Goal: Task Accomplishment & Management: Complete application form

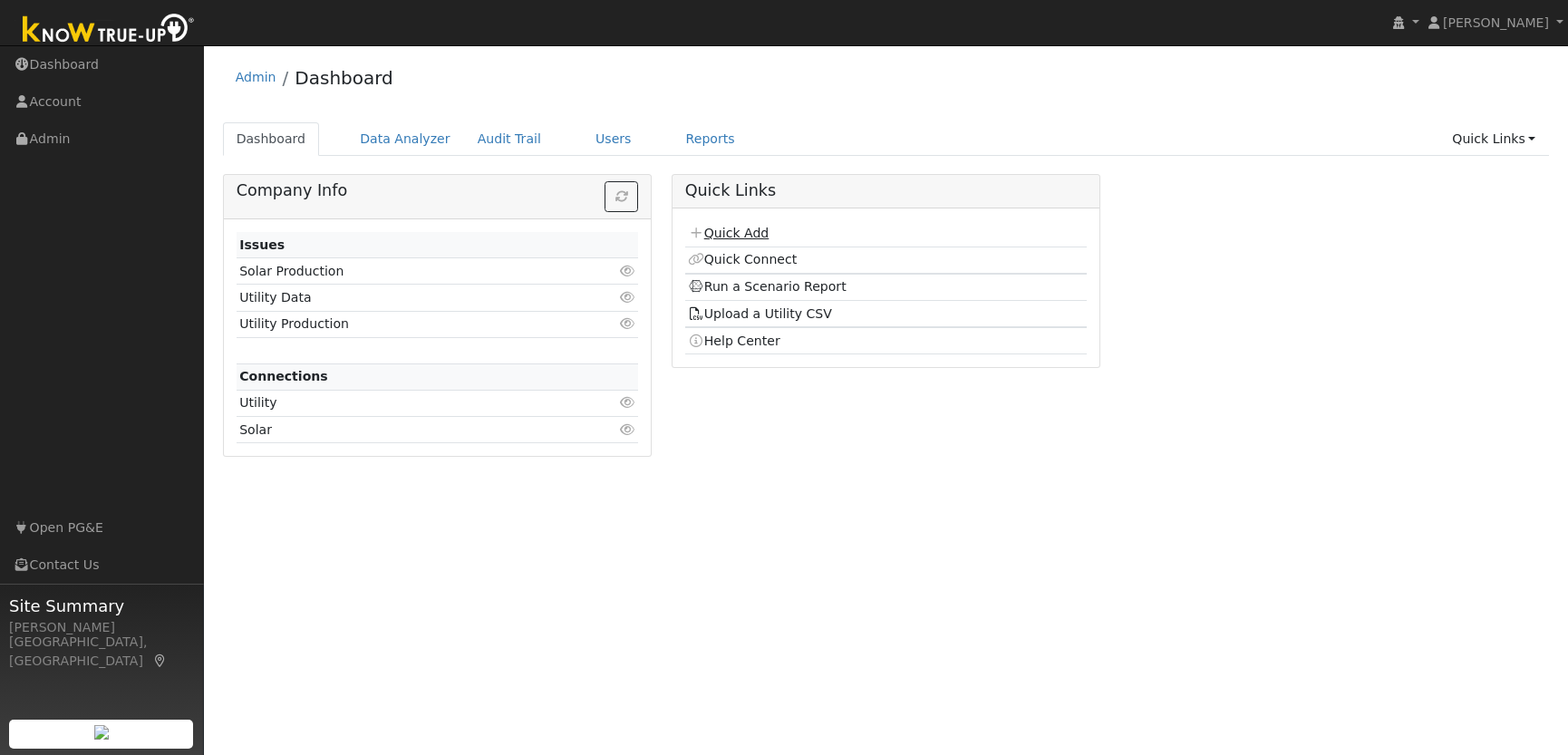
click at [740, 232] on link "Quick Add" at bounding box center [729, 233] width 81 height 15
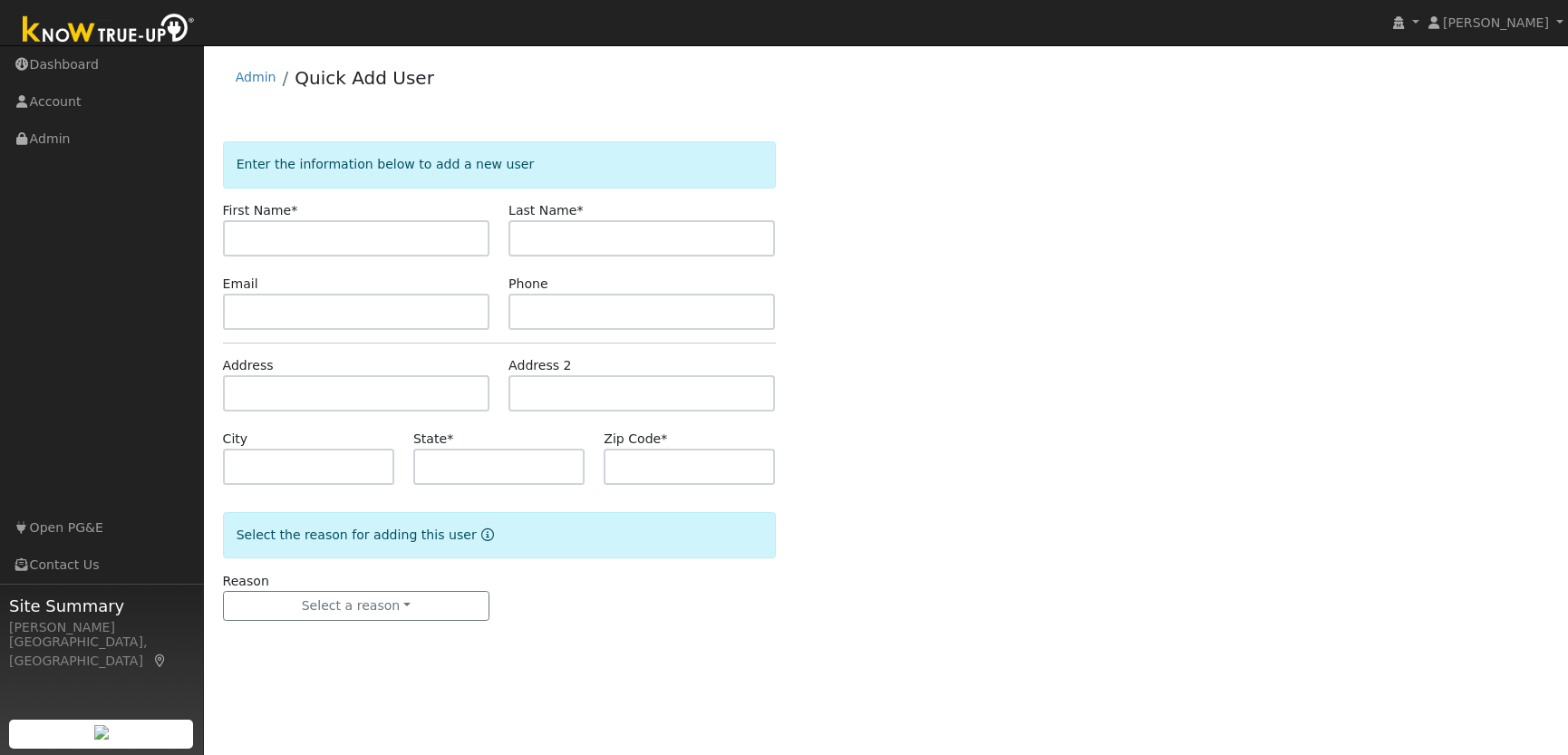
click at [336, 234] on input "text" at bounding box center [356, 238] width 266 height 36
type input "[PERSON_NAME]"
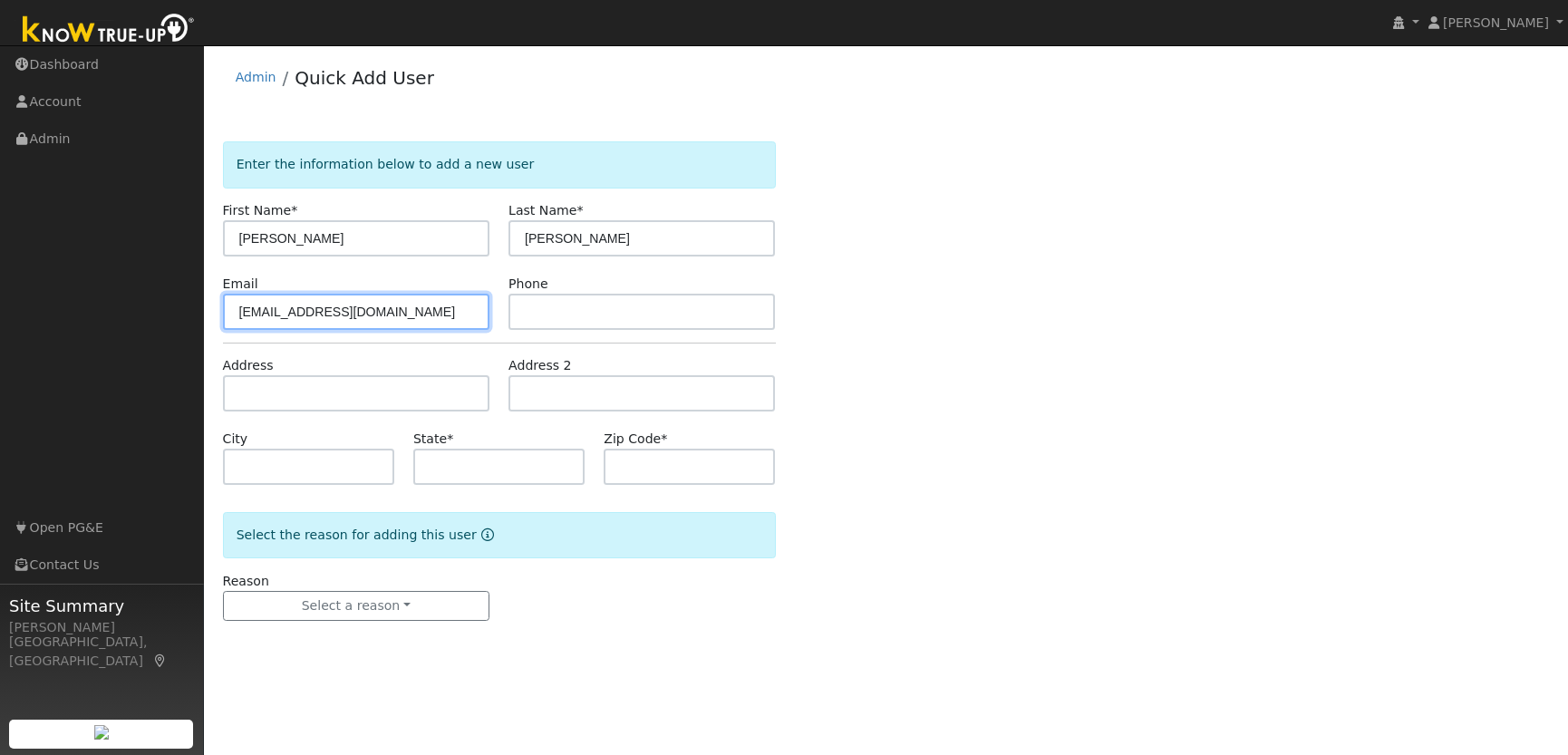
type input "[EMAIL_ADDRESS][DOMAIN_NAME]"
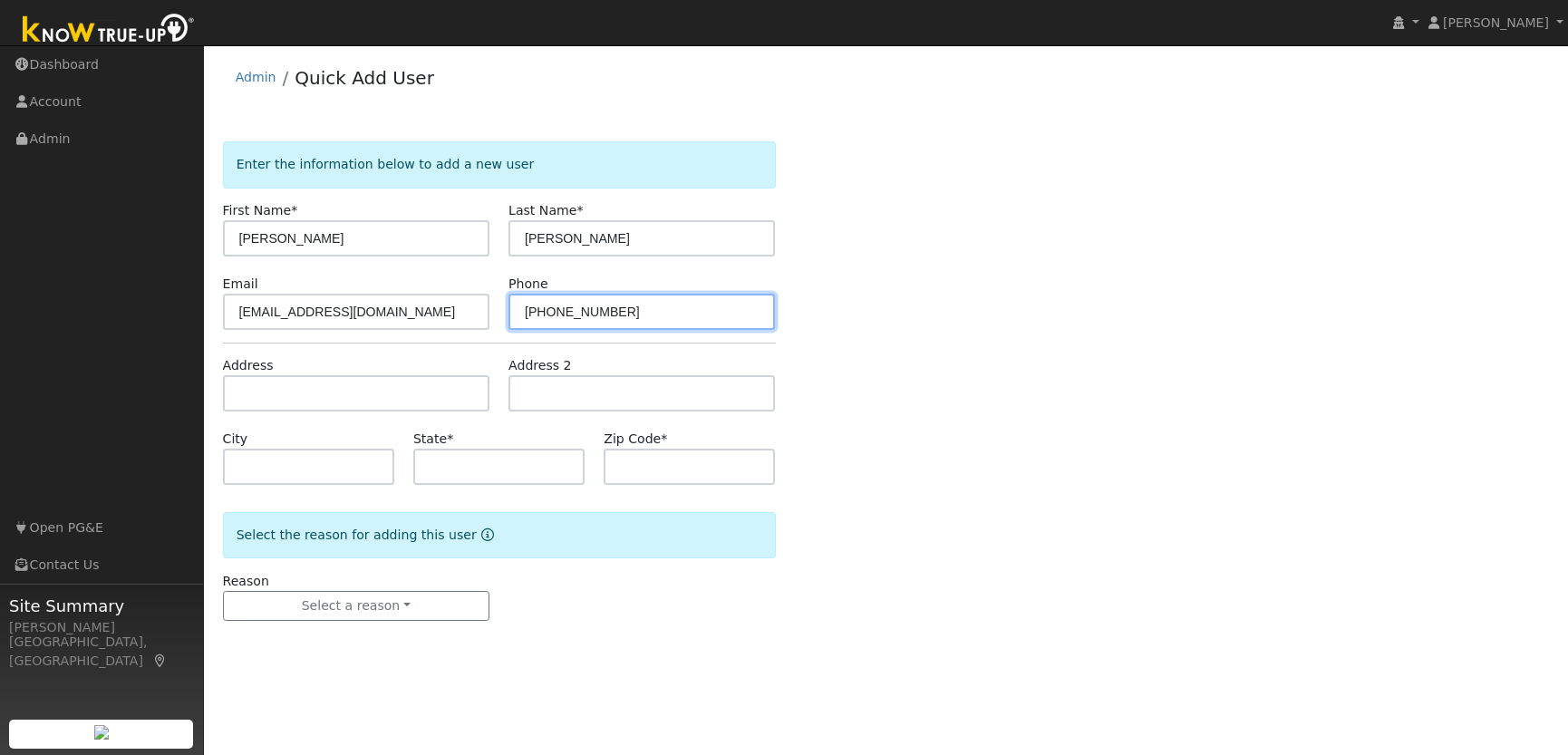
type input "[PHONE_NUMBER]"
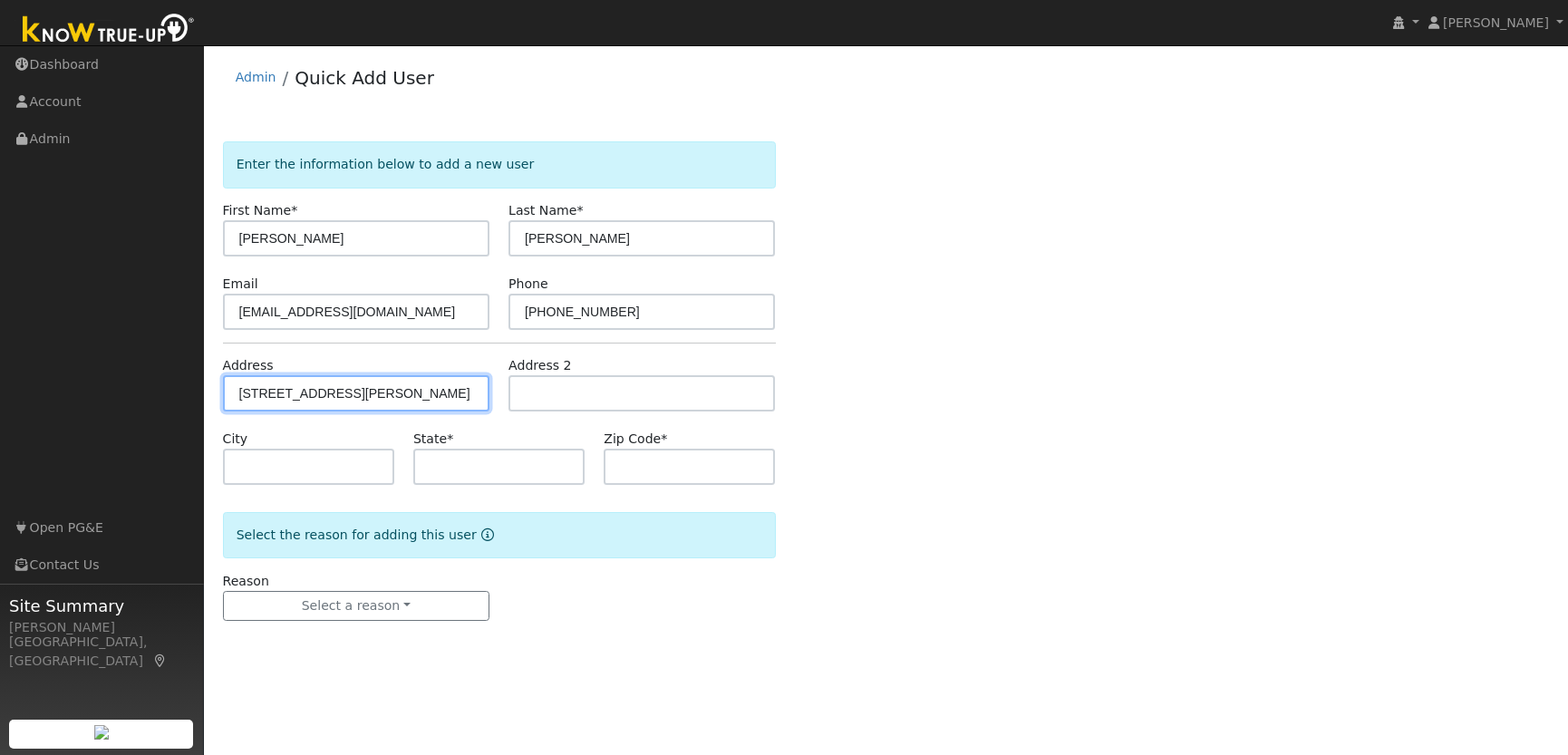
type input "[STREET_ADDRESS]"
type input "[PERSON_NAME]"
type input "CA"
type input "95223"
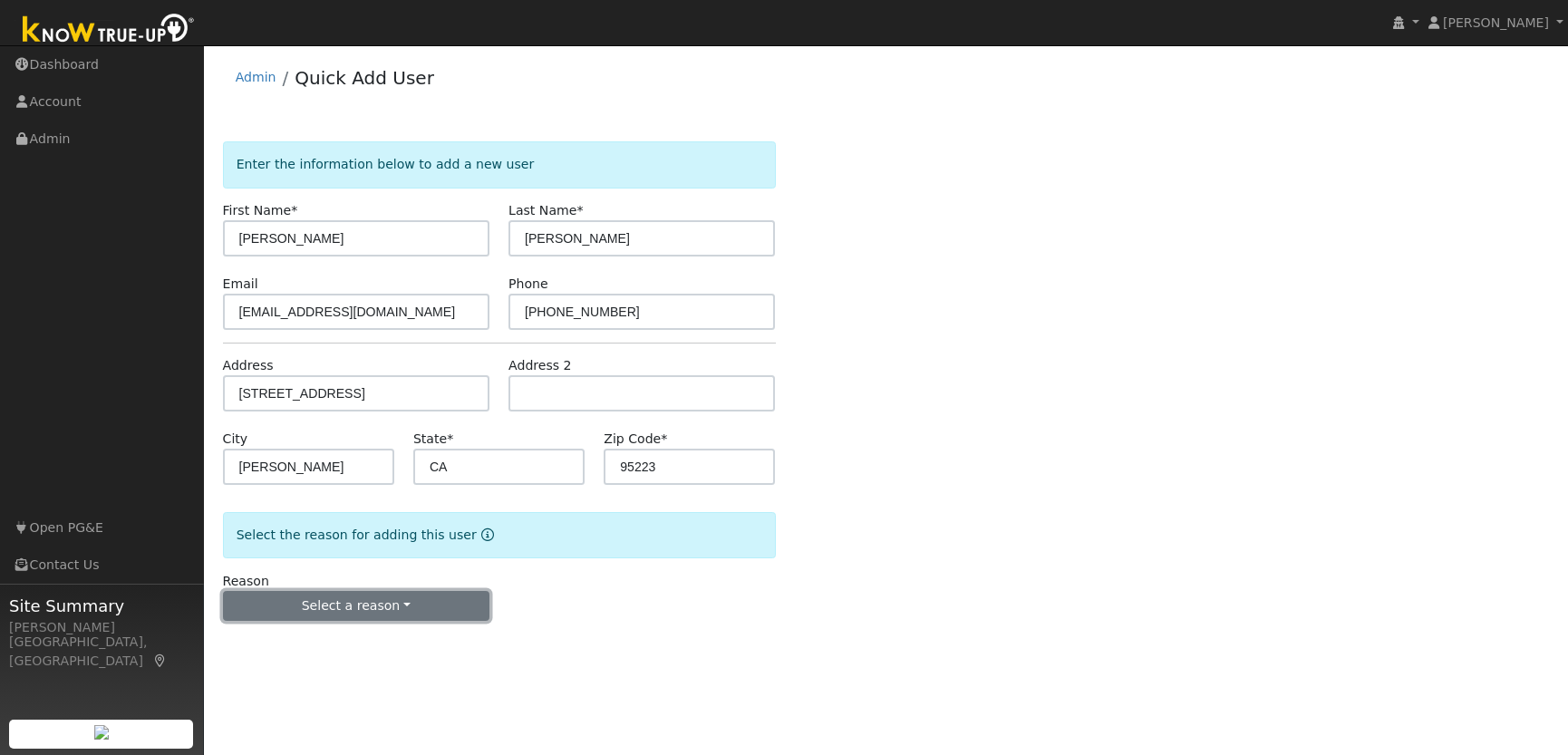
click at [419, 603] on button "Select a reason" at bounding box center [356, 606] width 266 height 30
click at [280, 647] on link "New lead" at bounding box center [323, 644] width 200 height 26
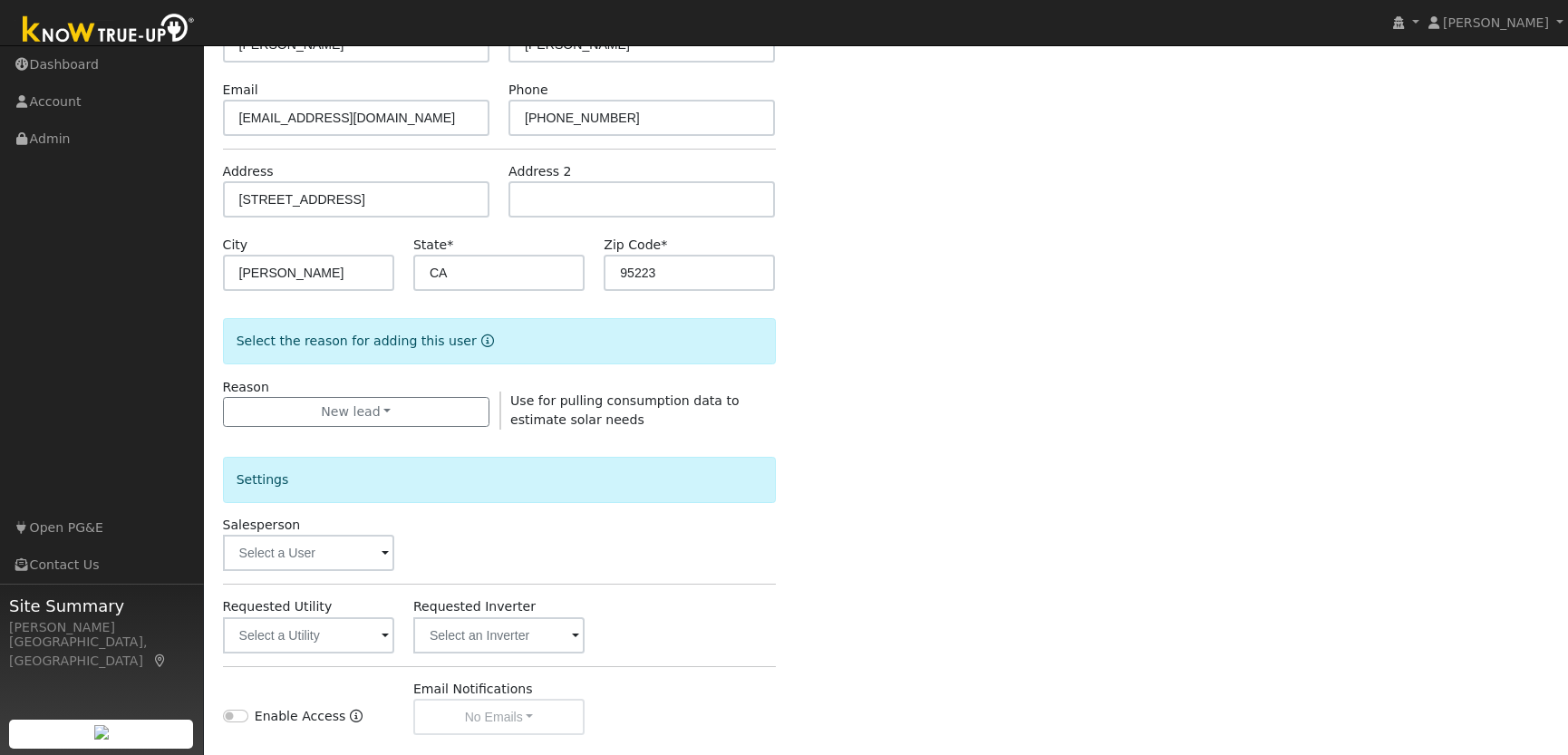
scroll to position [419, 0]
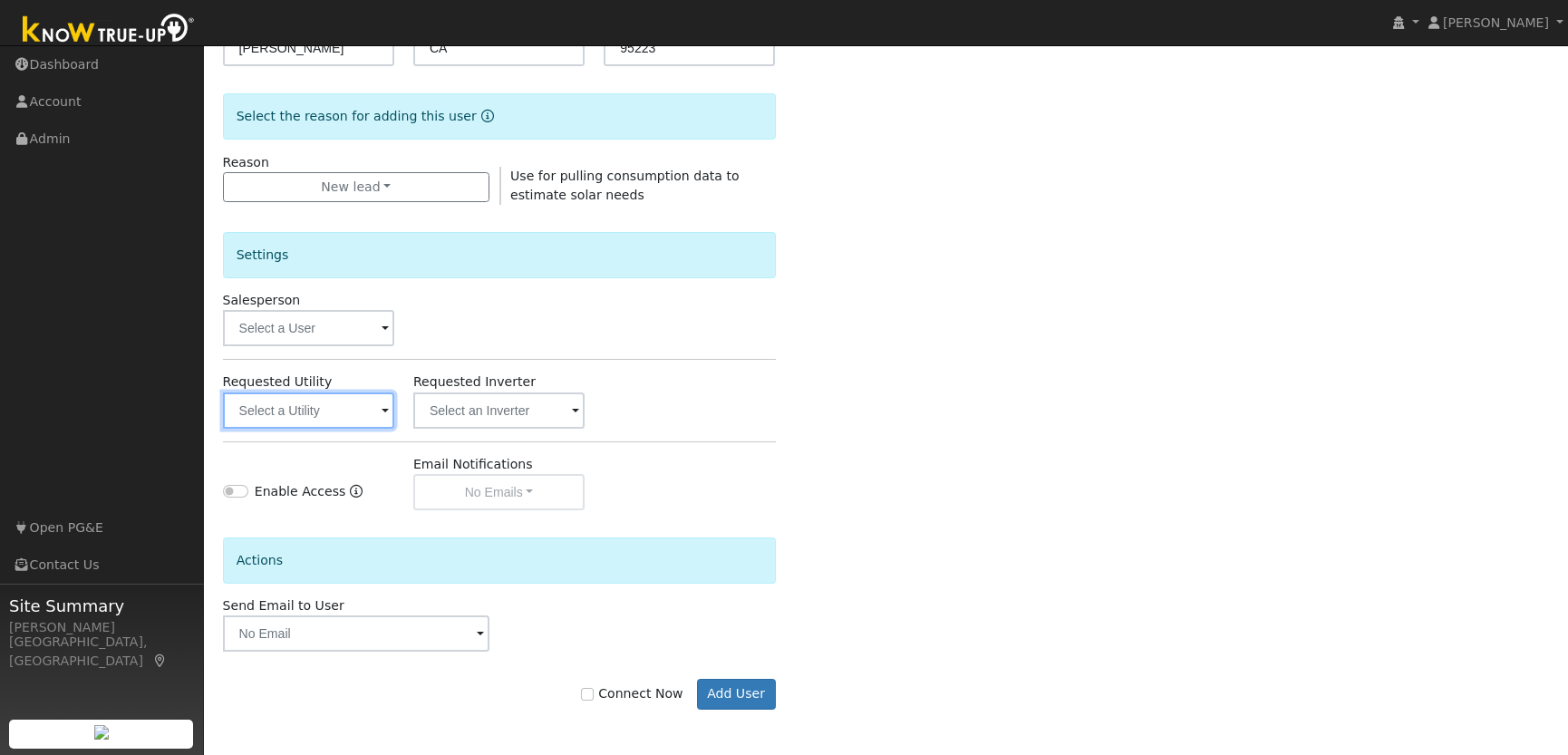
click at [292, 418] on input "text" at bounding box center [309, 410] width 171 height 36
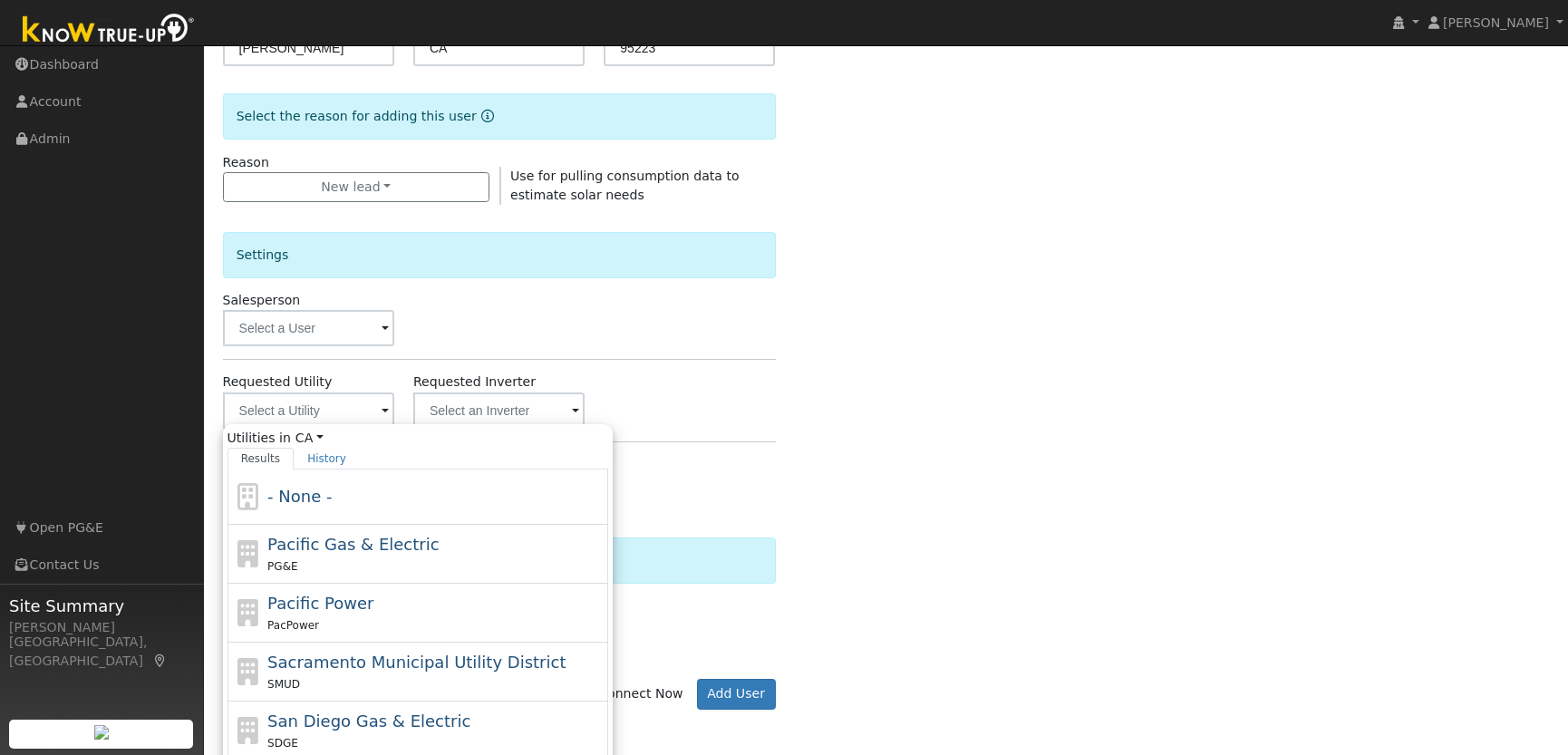
click at [380, 547] on span "Pacific Gas & Electric" at bounding box center [353, 544] width 171 height 19
type input "Pacific Gas & Electric"
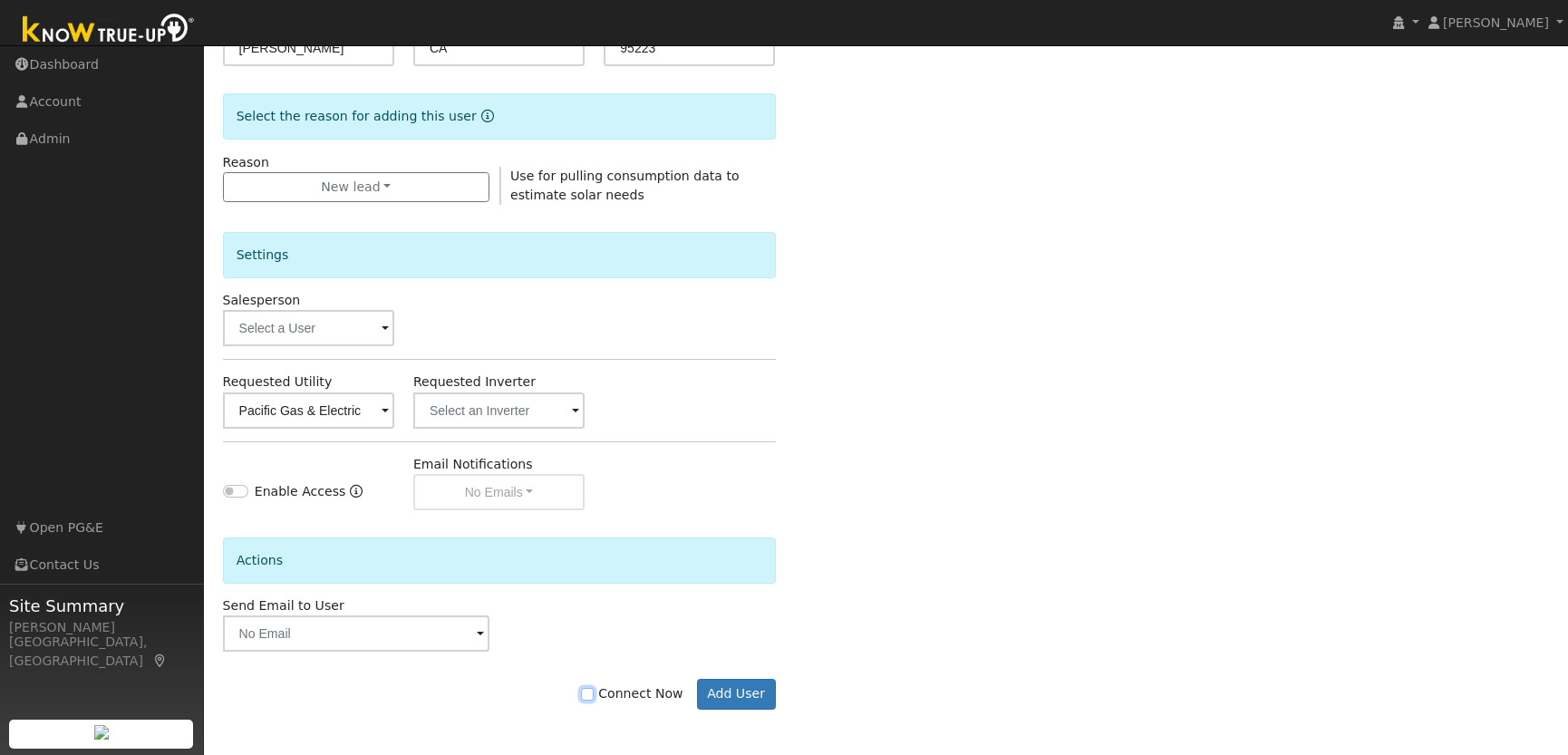
click at [593, 696] on input "Connect Now" at bounding box center [588, 695] width 13 height 13
checkbox input "true"
click at [729, 694] on button "Add User" at bounding box center [736, 694] width 79 height 30
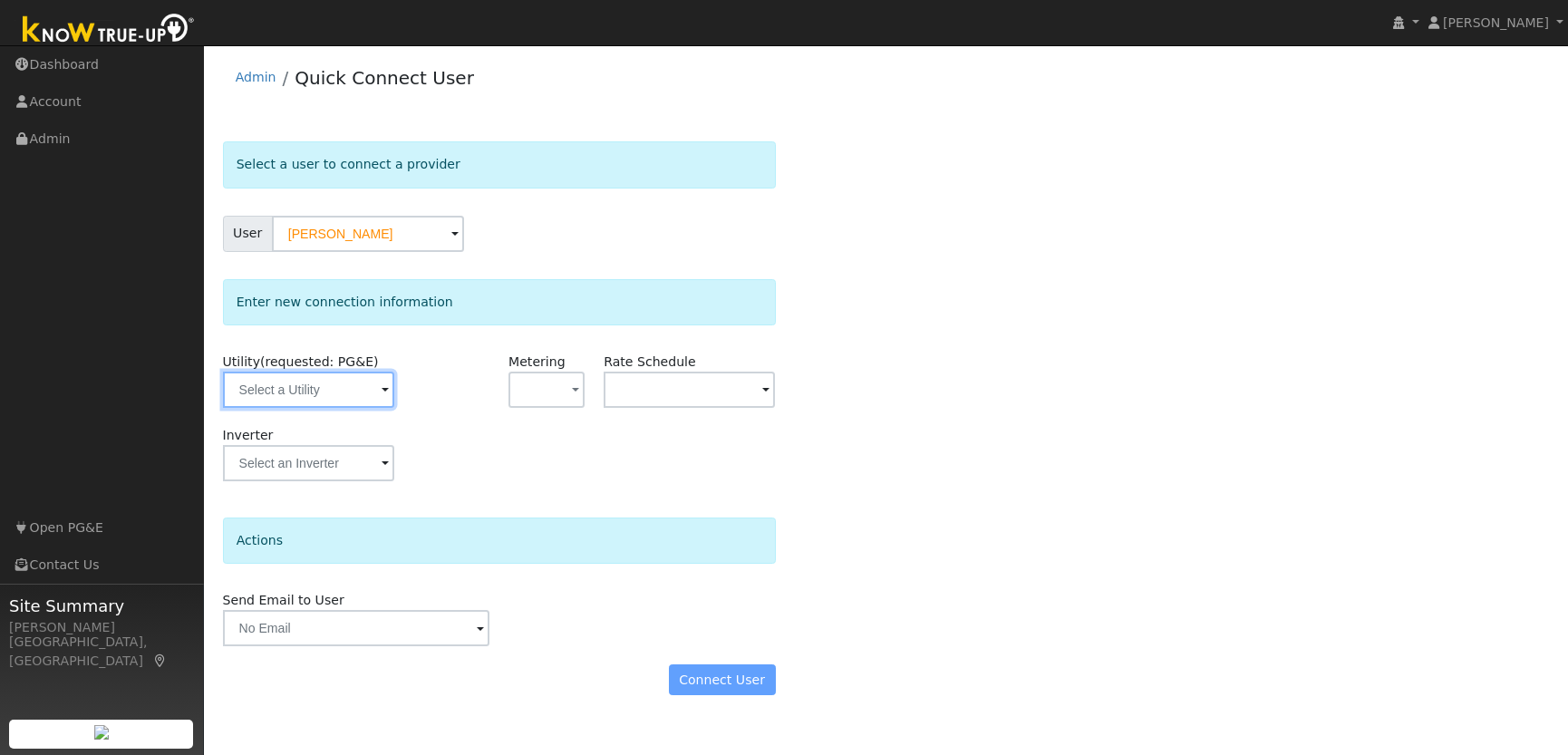
click at [339, 393] on input "text" at bounding box center [309, 389] width 171 height 36
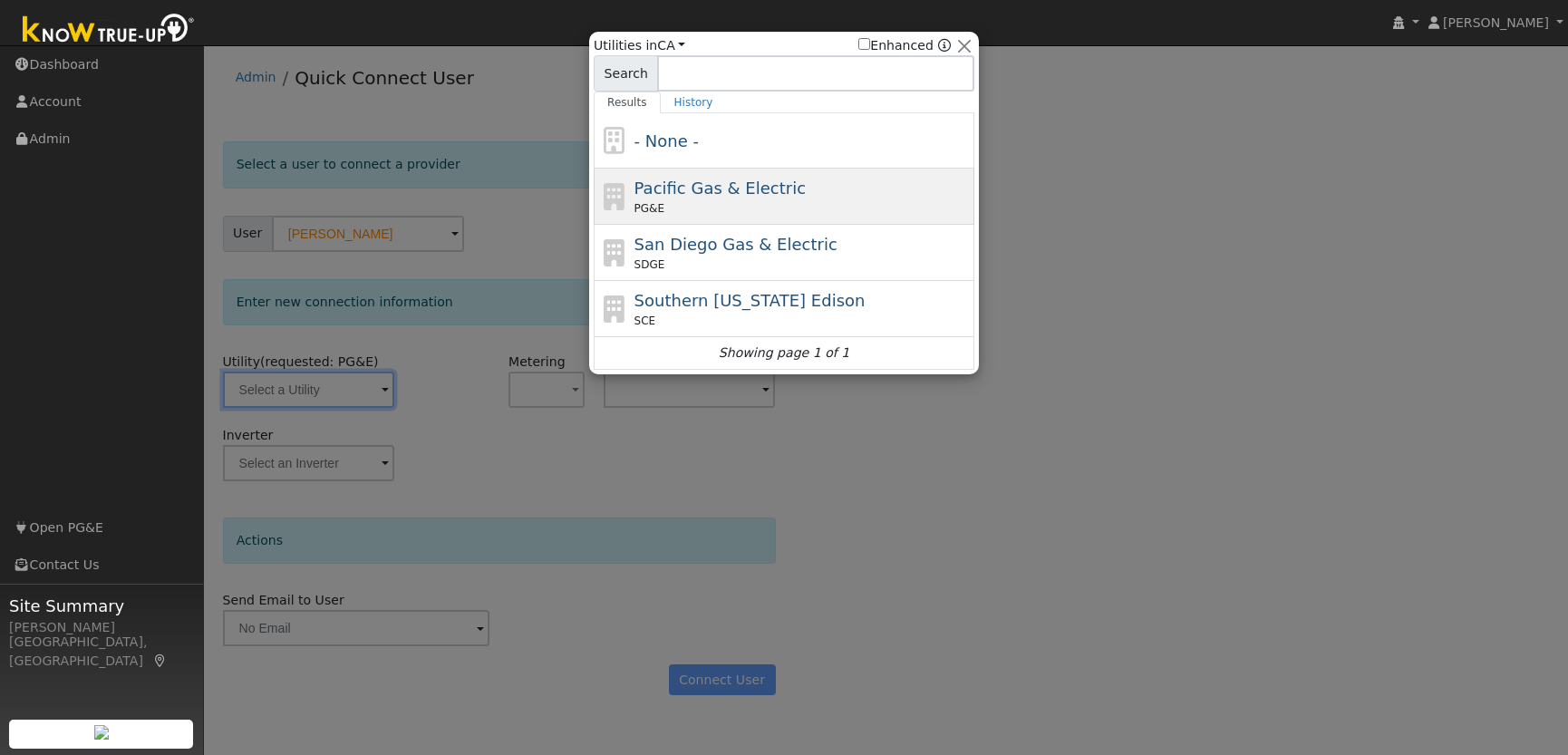
click at [833, 195] on div "Pacific Gas & Electric PG&E" at bounding box center [802, 196] width 336 height 41
type input "PG&E"
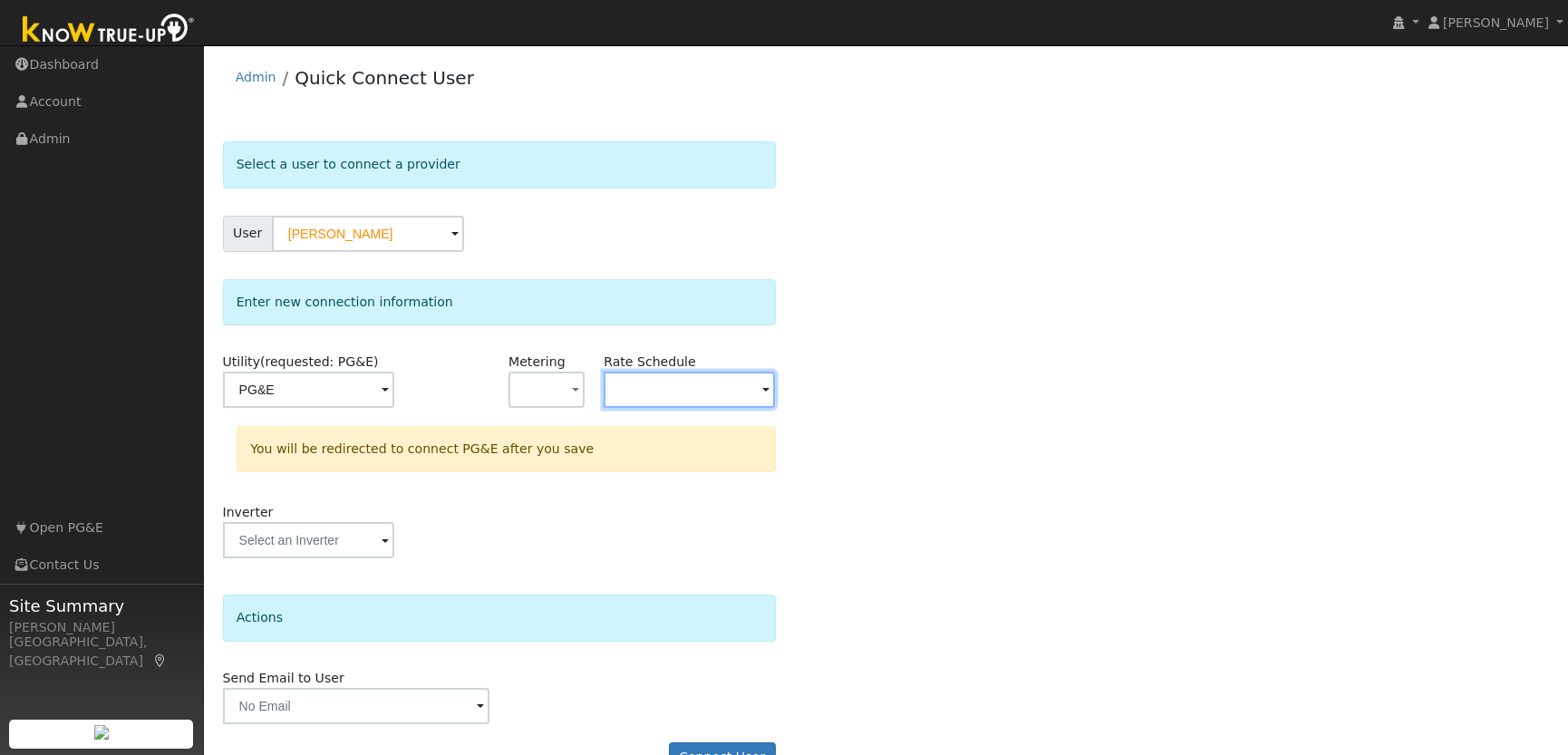
click at [394, 387] on input "text" at bounding box center [309, 389] width 171 height 36
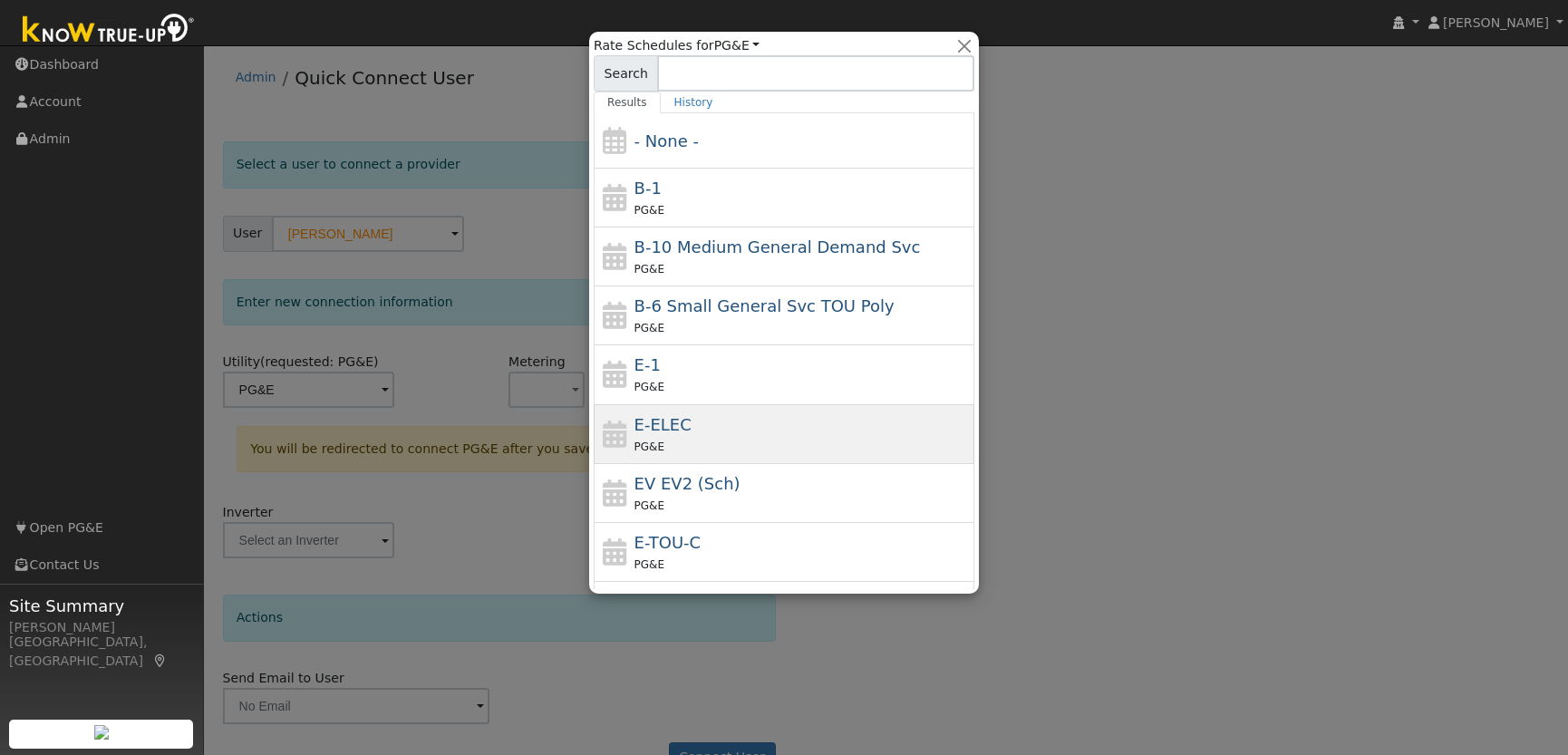
click at [717, 439] on div "PG&E" at bounding box center [802, 446] width 336 height 19
type input "E-ELEC"
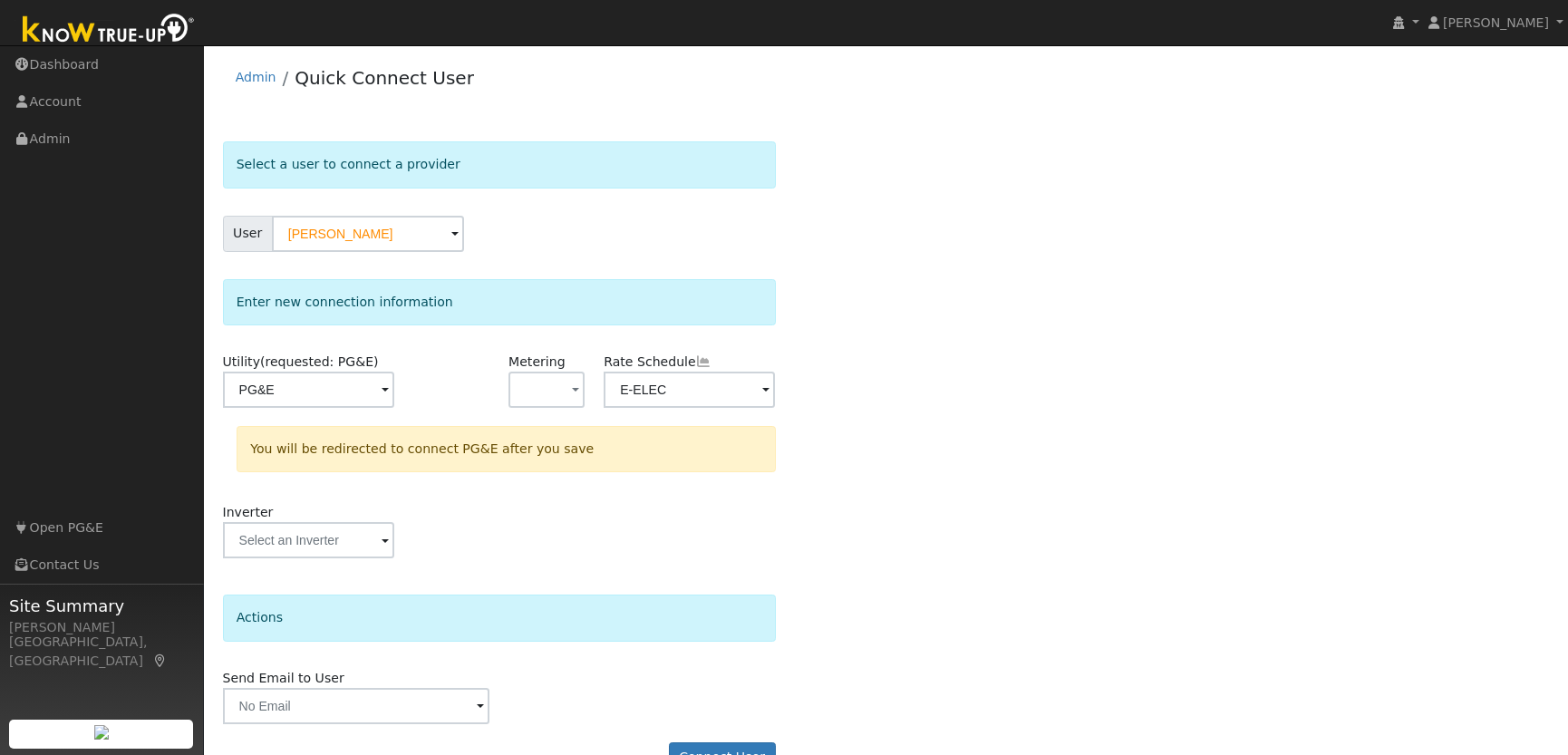
scroll to position [44, 0]
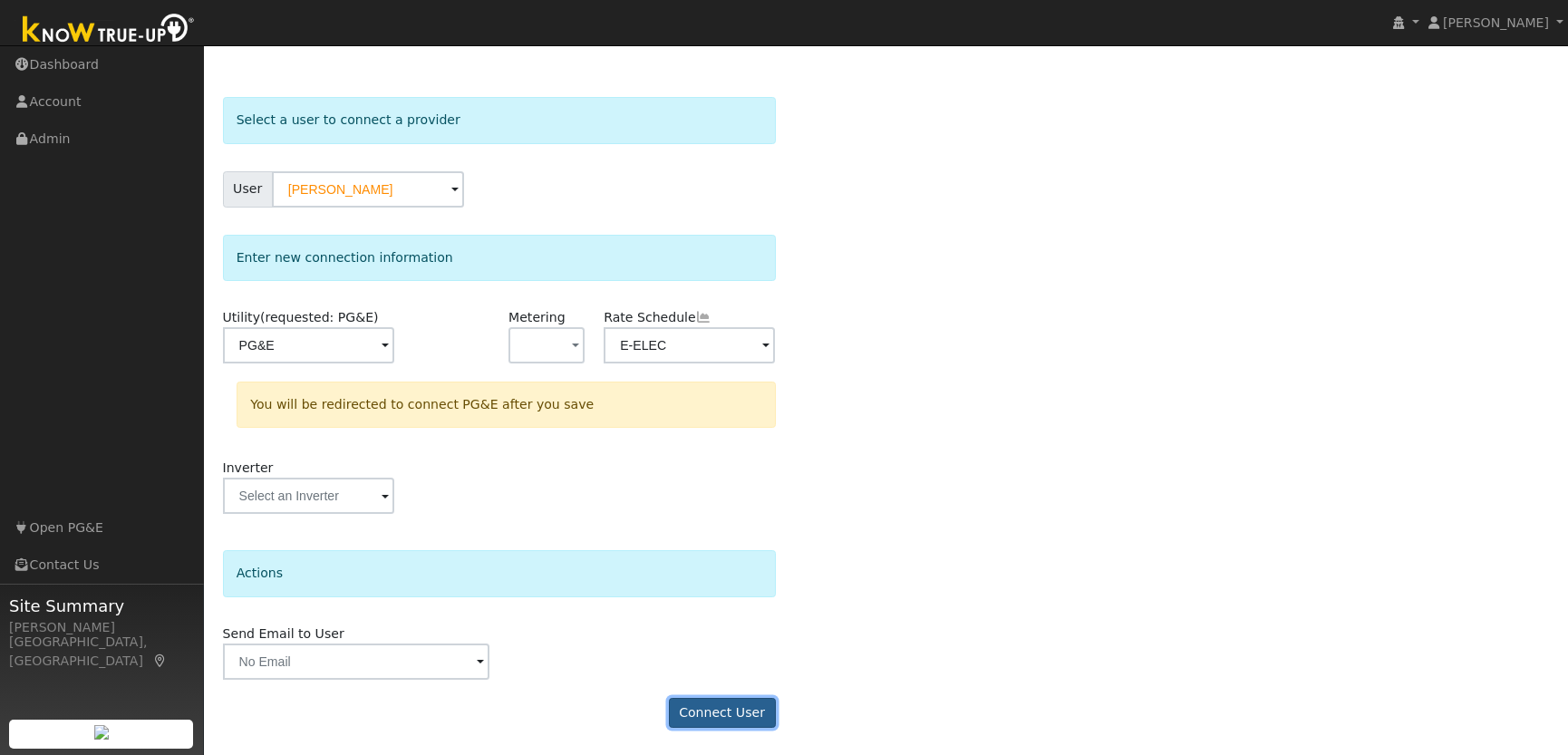
click at [712, 708] on button "Connect User" at bounding box center [722, 713] width 107 height 30
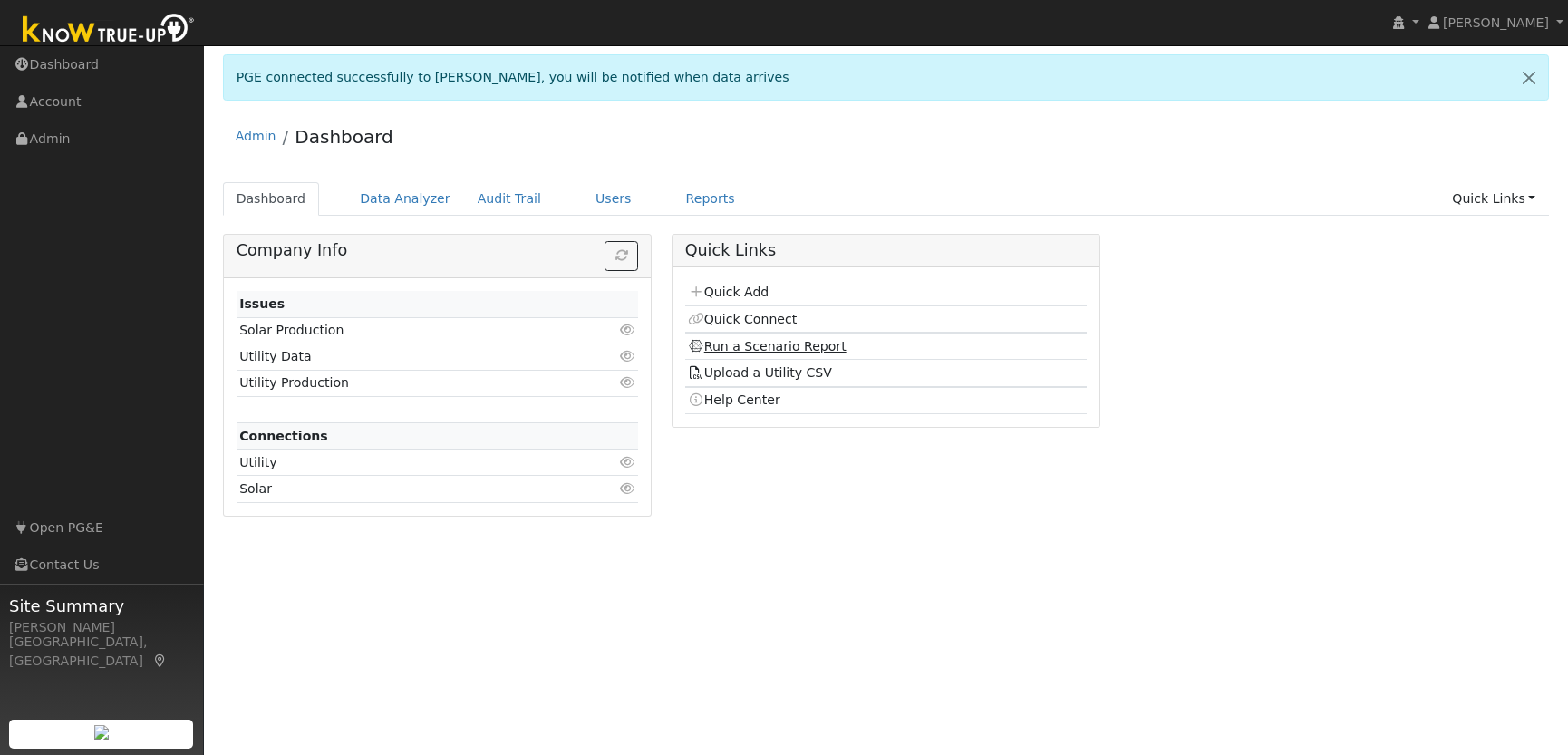
click at [746, 346] on link "Run a Scenario Report" at bounding box center [767, 347] width 158 height 15
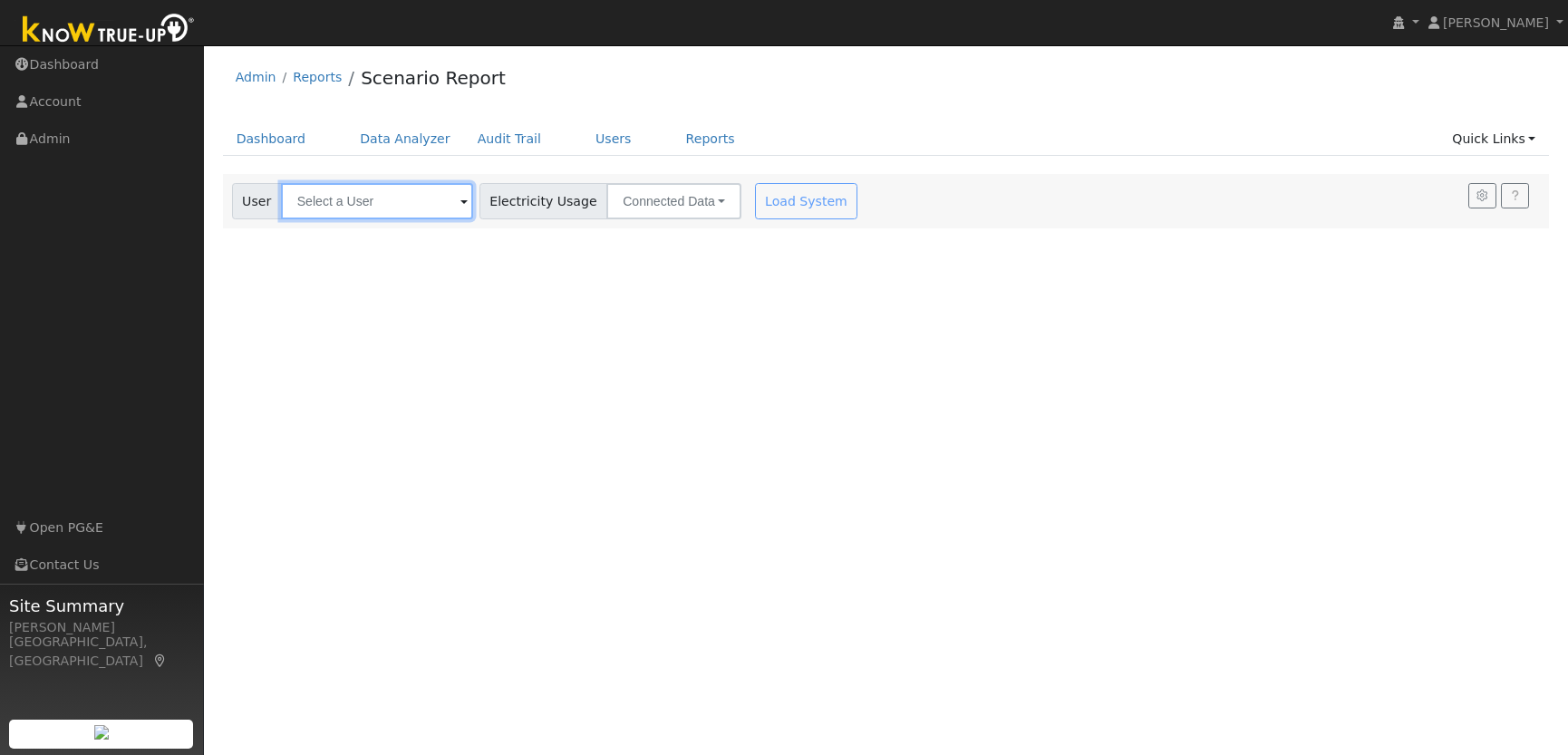
click at [372, 196] on input "text" at bounding box center [377, 201] width 193 height 36
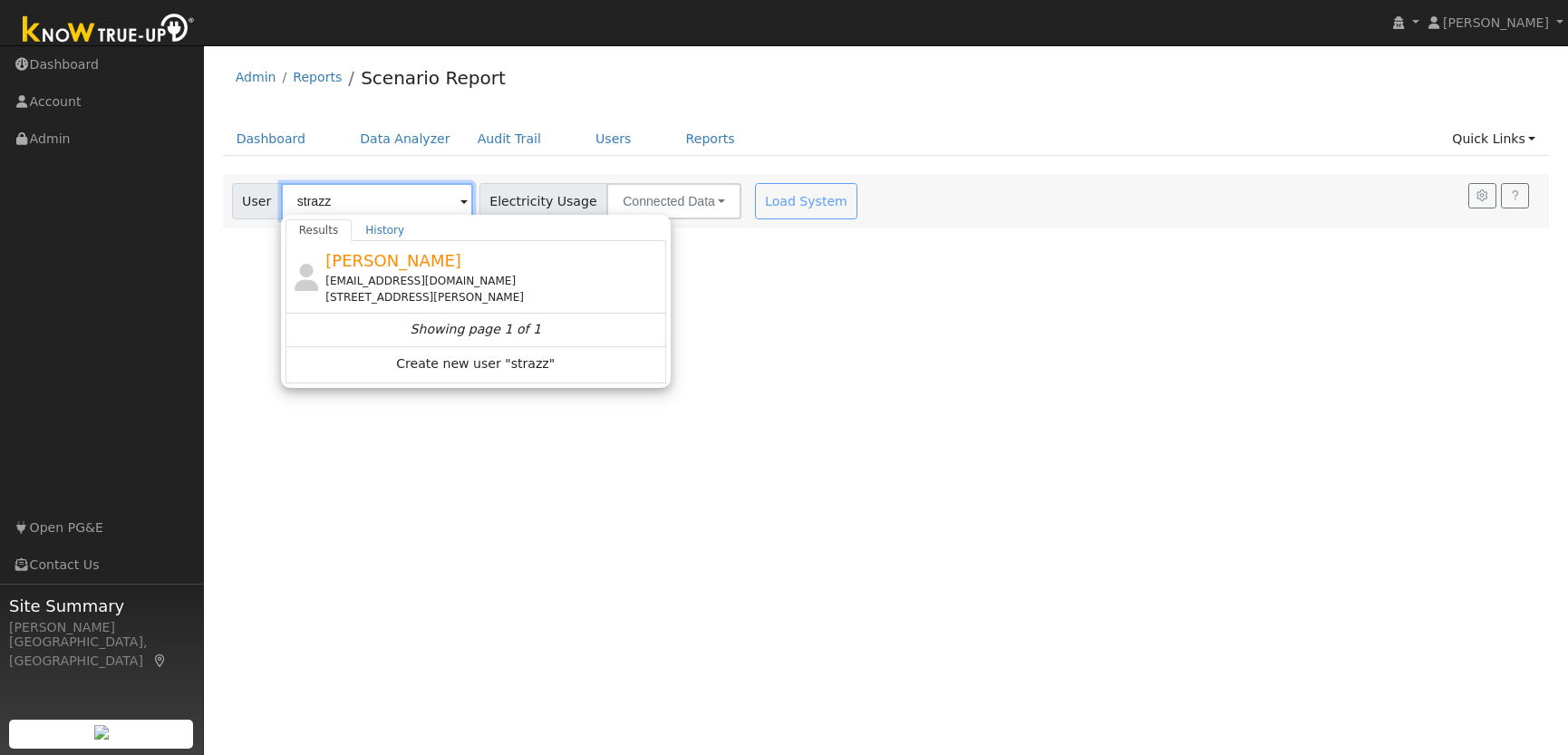
type input "strazz"
click at [840, 286] on div "User Profile First name Last name Email Email Notifications No Emails No Emails…" at bounding box center [885, 400] width 1364 height 710
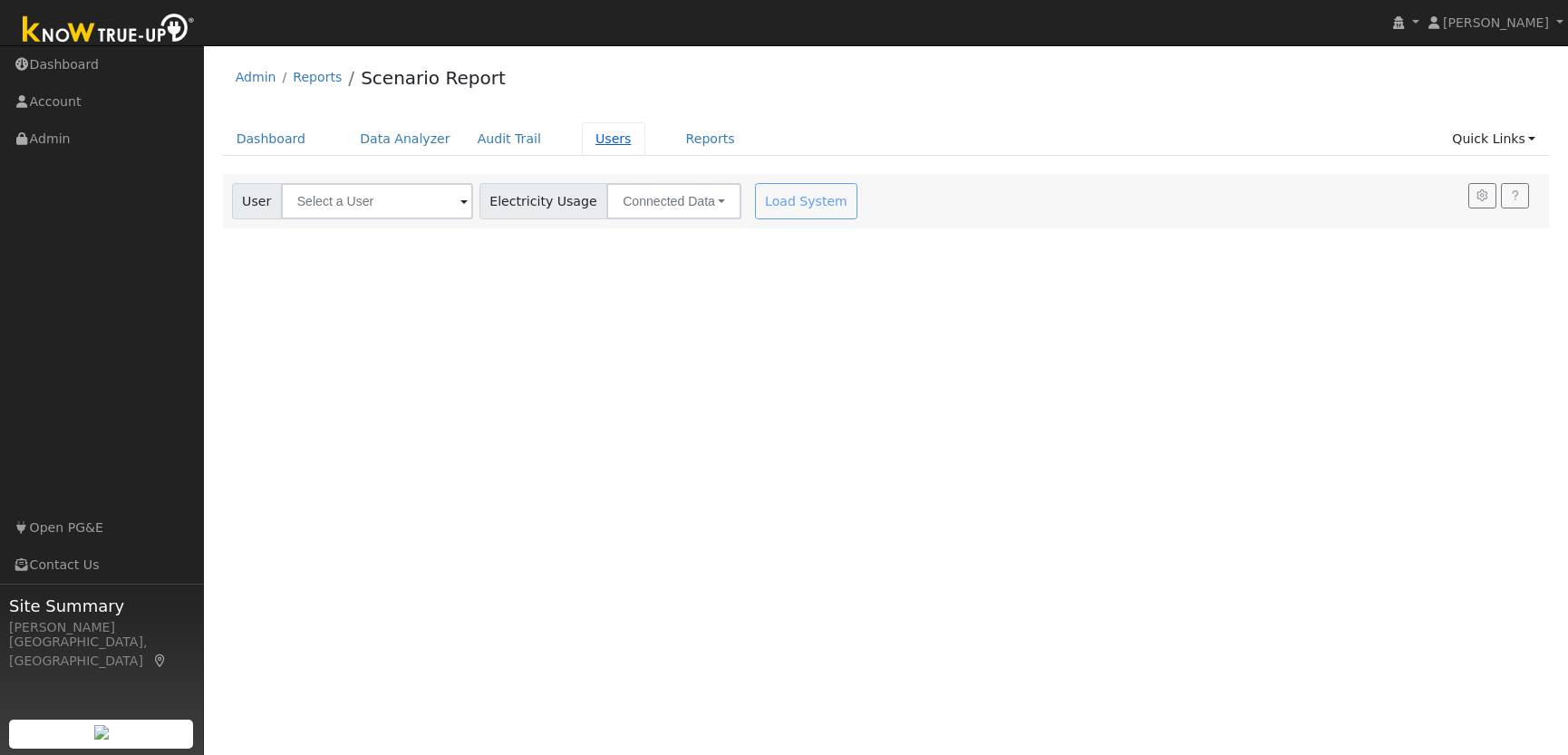
click at [593, 136] on link "Users" at bounding box center [614, 139] width 64 height 33
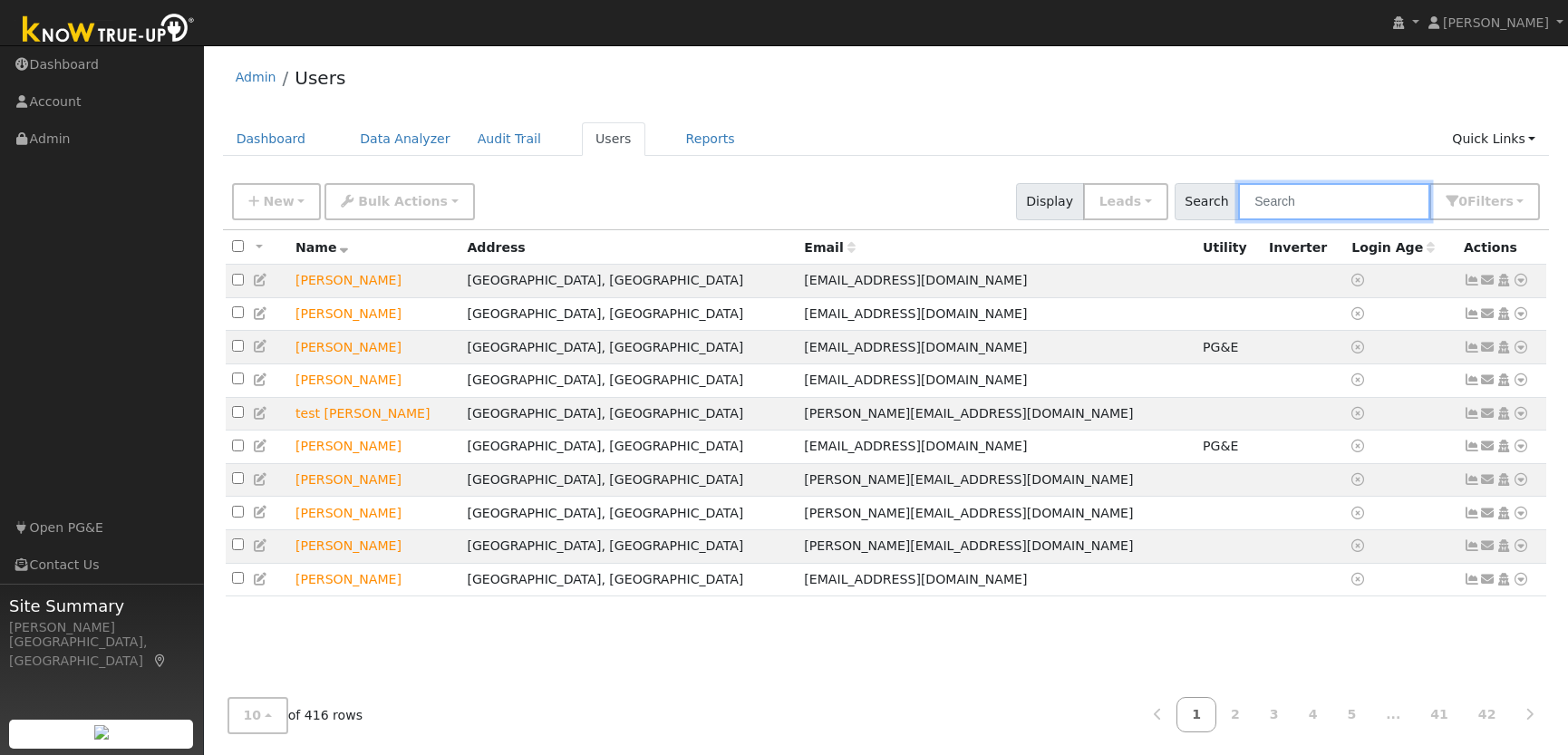
click at [1341, 204] on input "text" at bounding box center [1334, 202] width 193 height 37
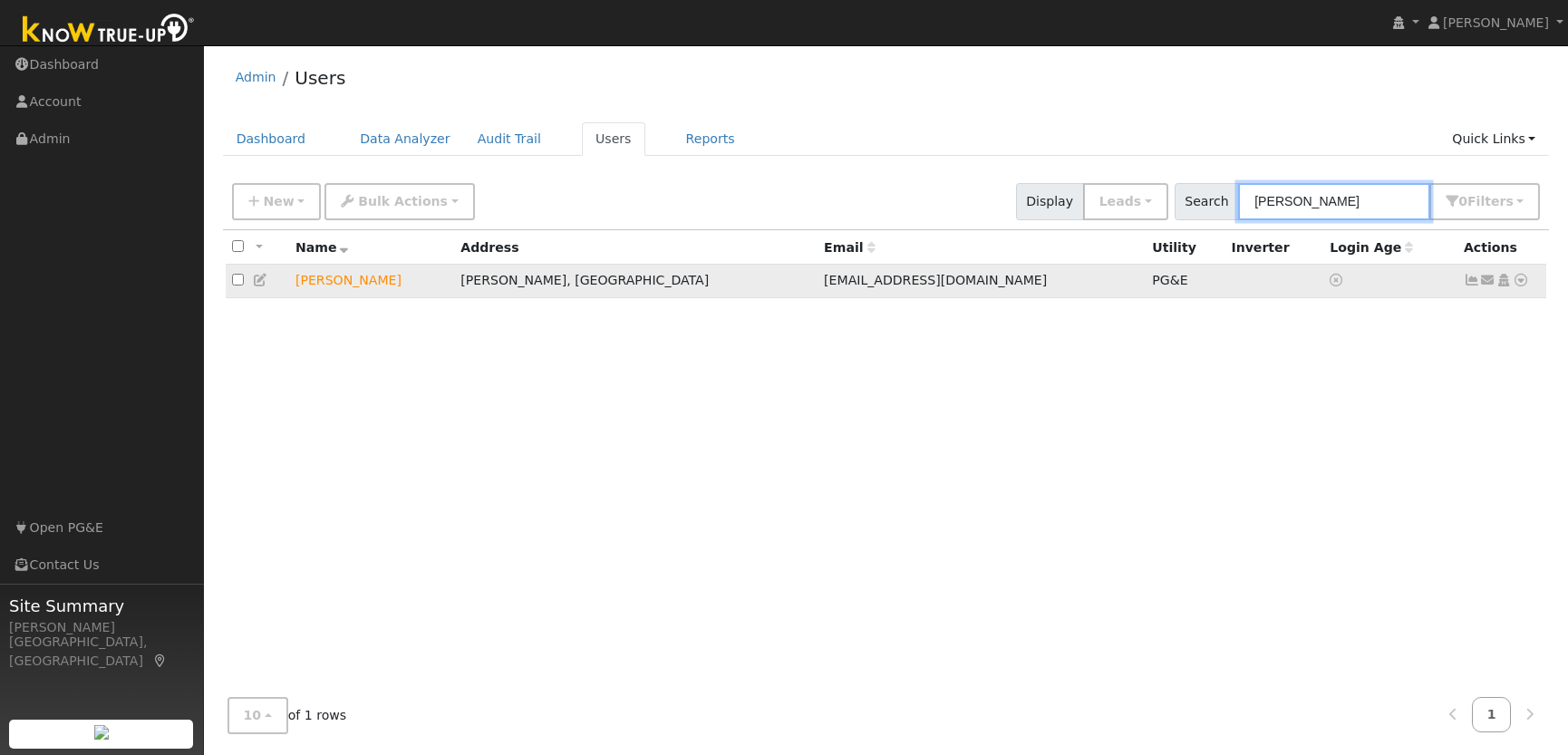
type input "strazzo"
click at [259, 279] on icon at bounding box center [261, 280] width 17 height 13
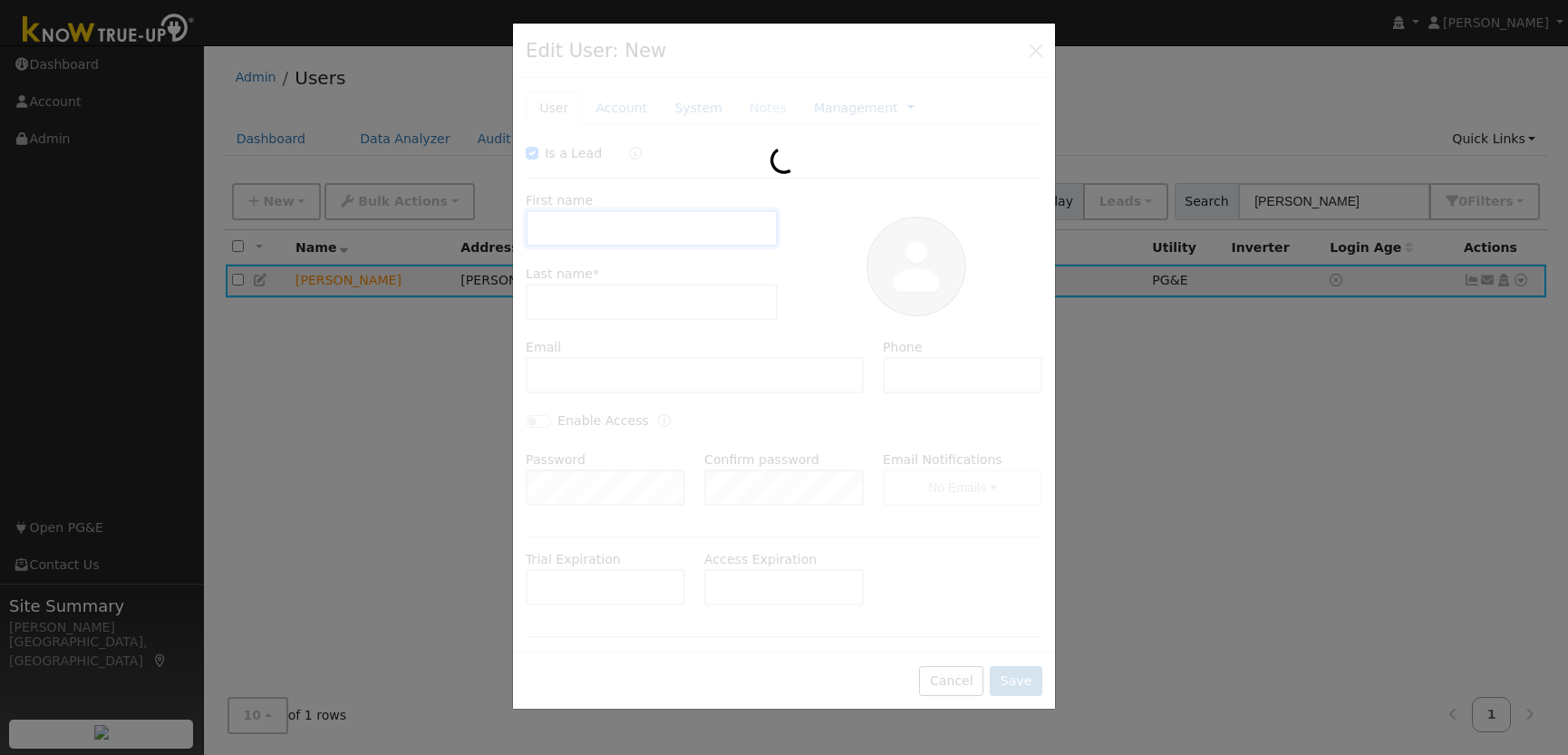
checkbox input "true"
type input "Richaed"
type input "Strazzo"
type input "rsstrazzo@comcast.net"
type input "209-890-3540"
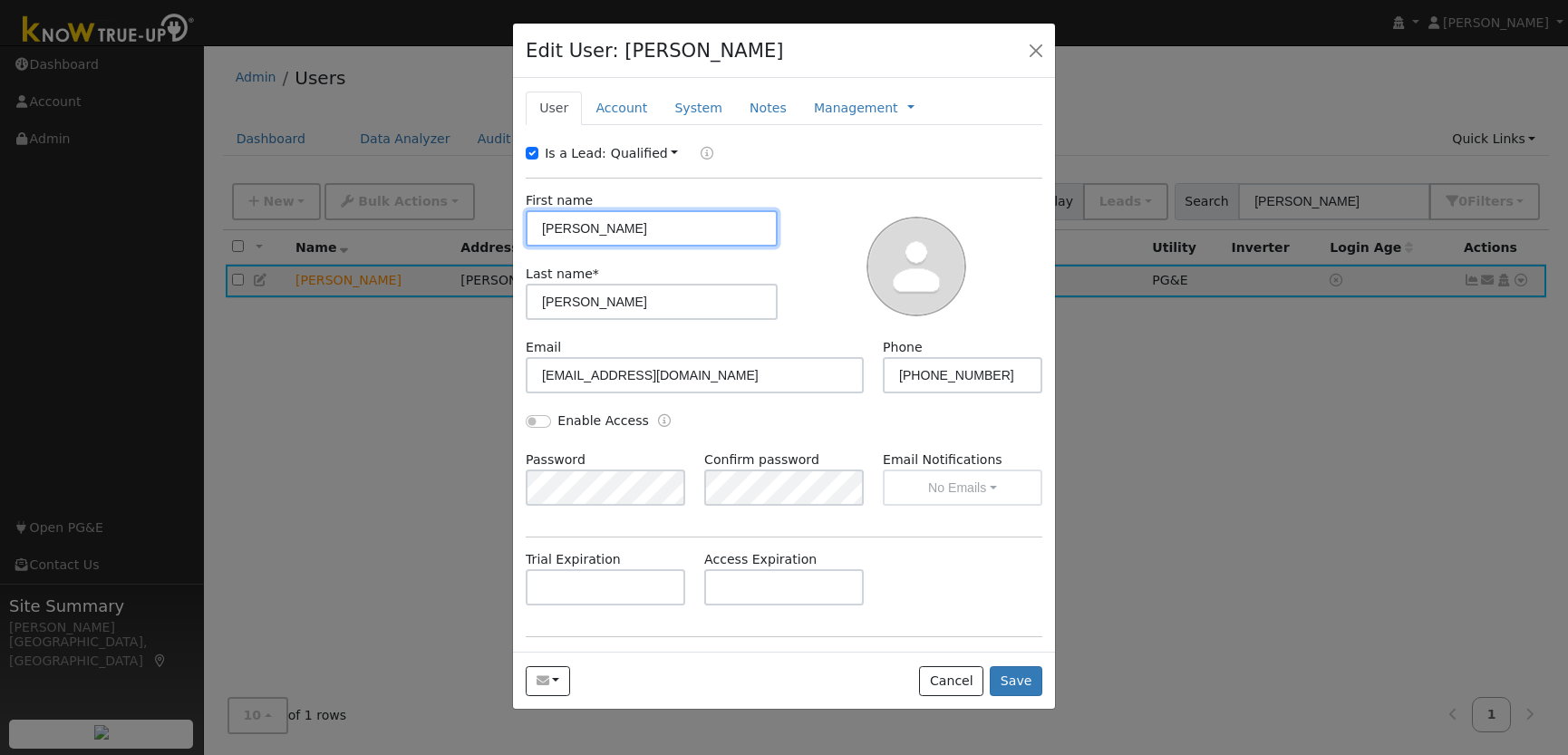
click at [579, 230] on input "Richaed" at bounding box center [651, 228] width 252 height 36
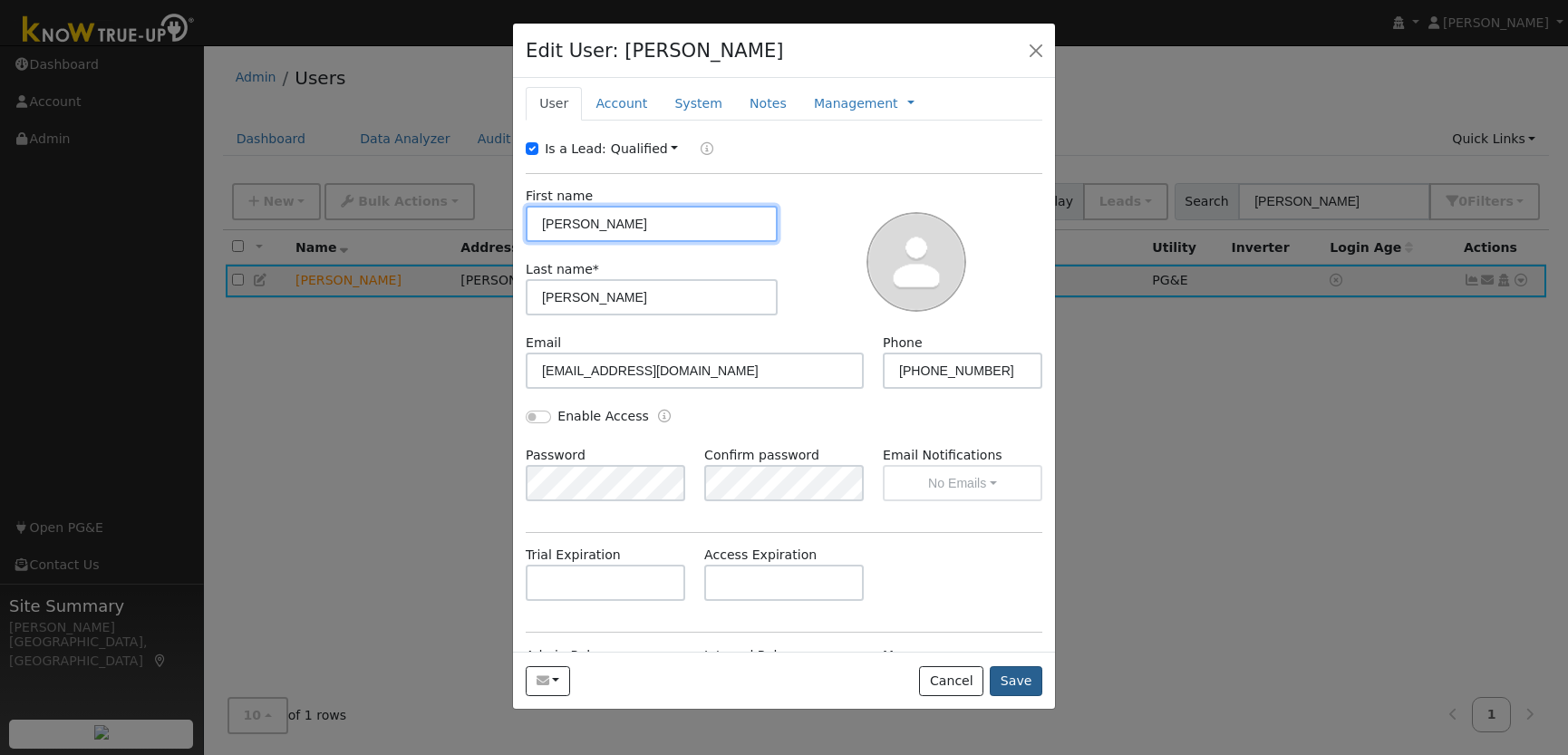
type input "Richard"
click at [1023, 675] on button "Save" at bounding box center [1015, 681] width 53 height 30
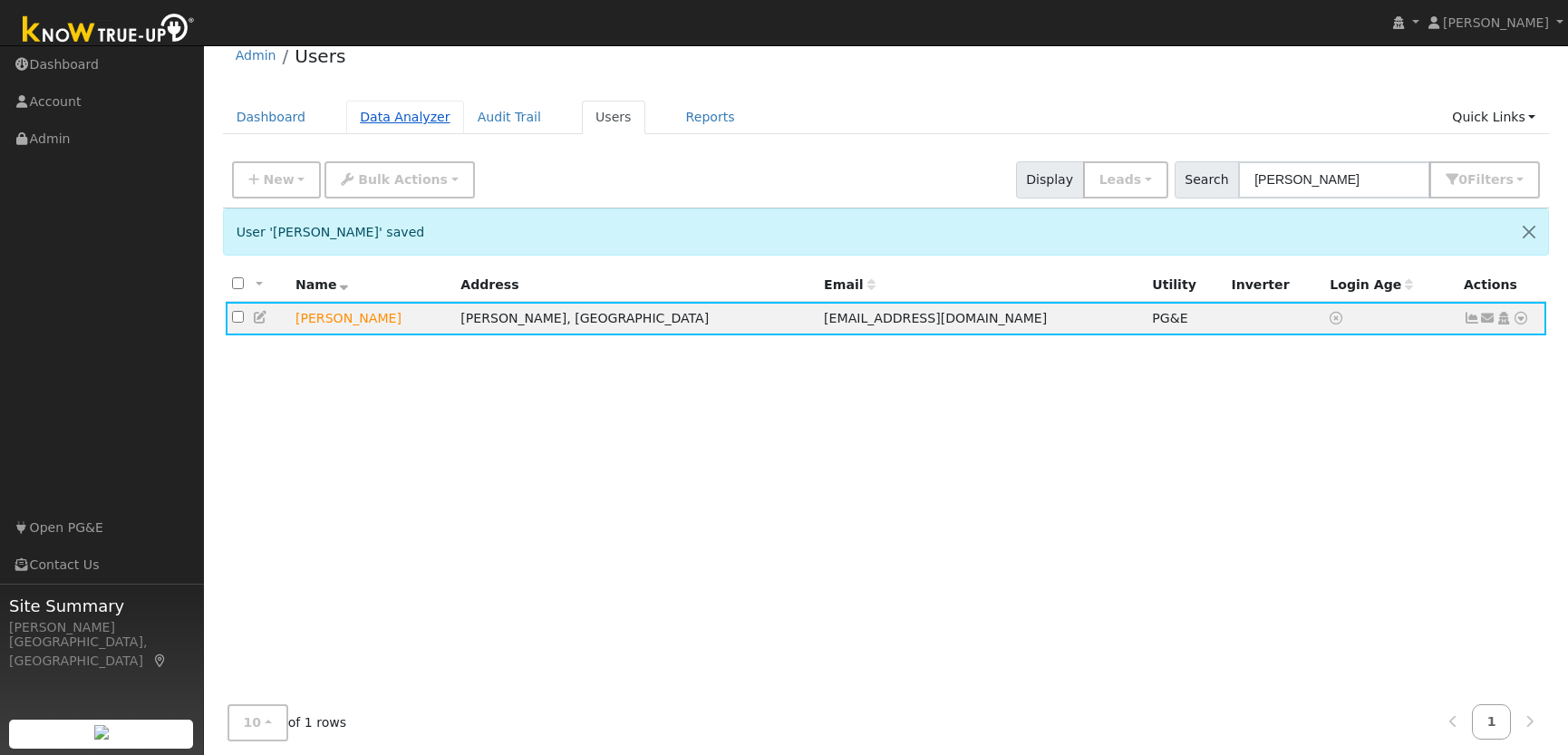
scroll to position [34, 0]
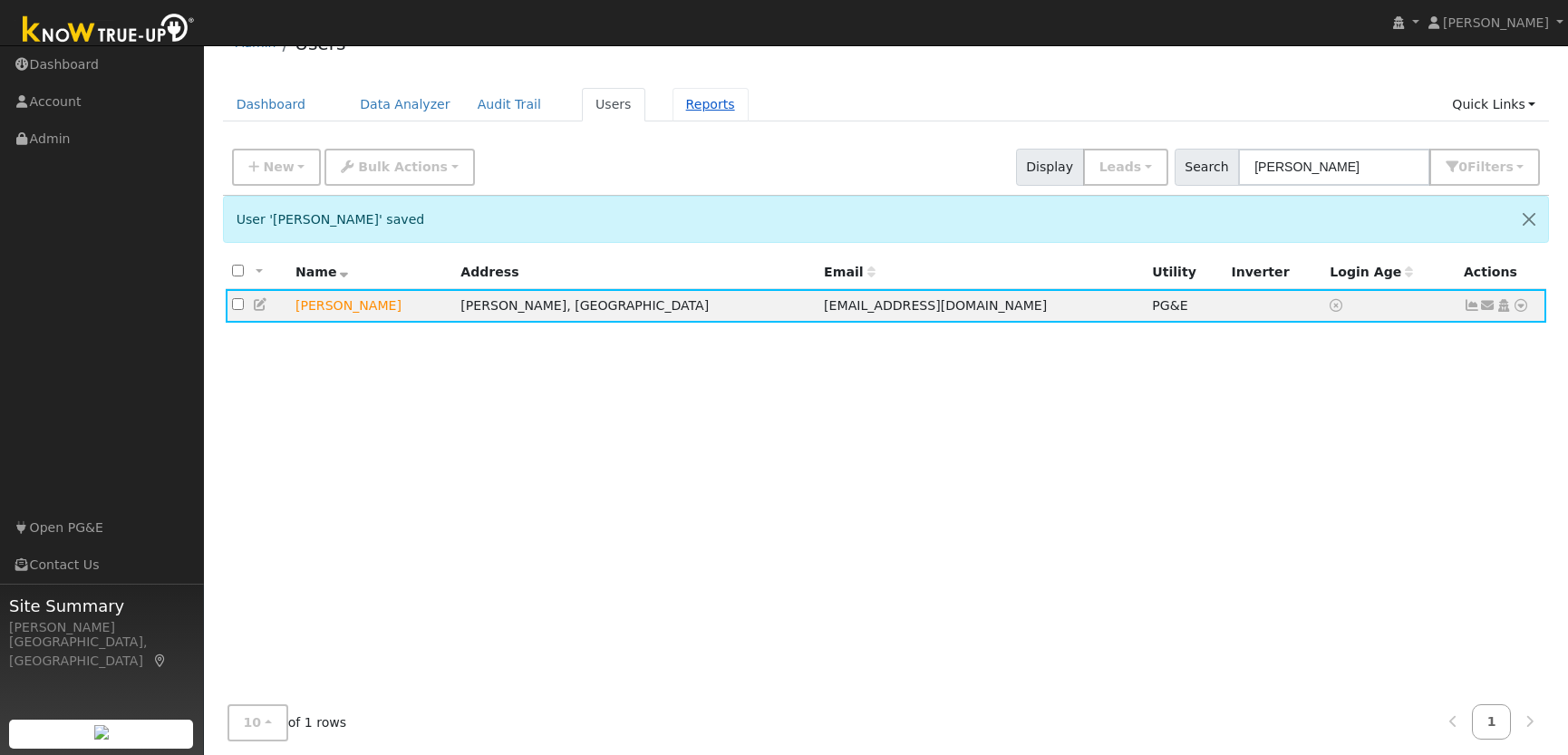
click at [687, 100] on link "Reports" at bounding box center [710, 104] width 76 height 33
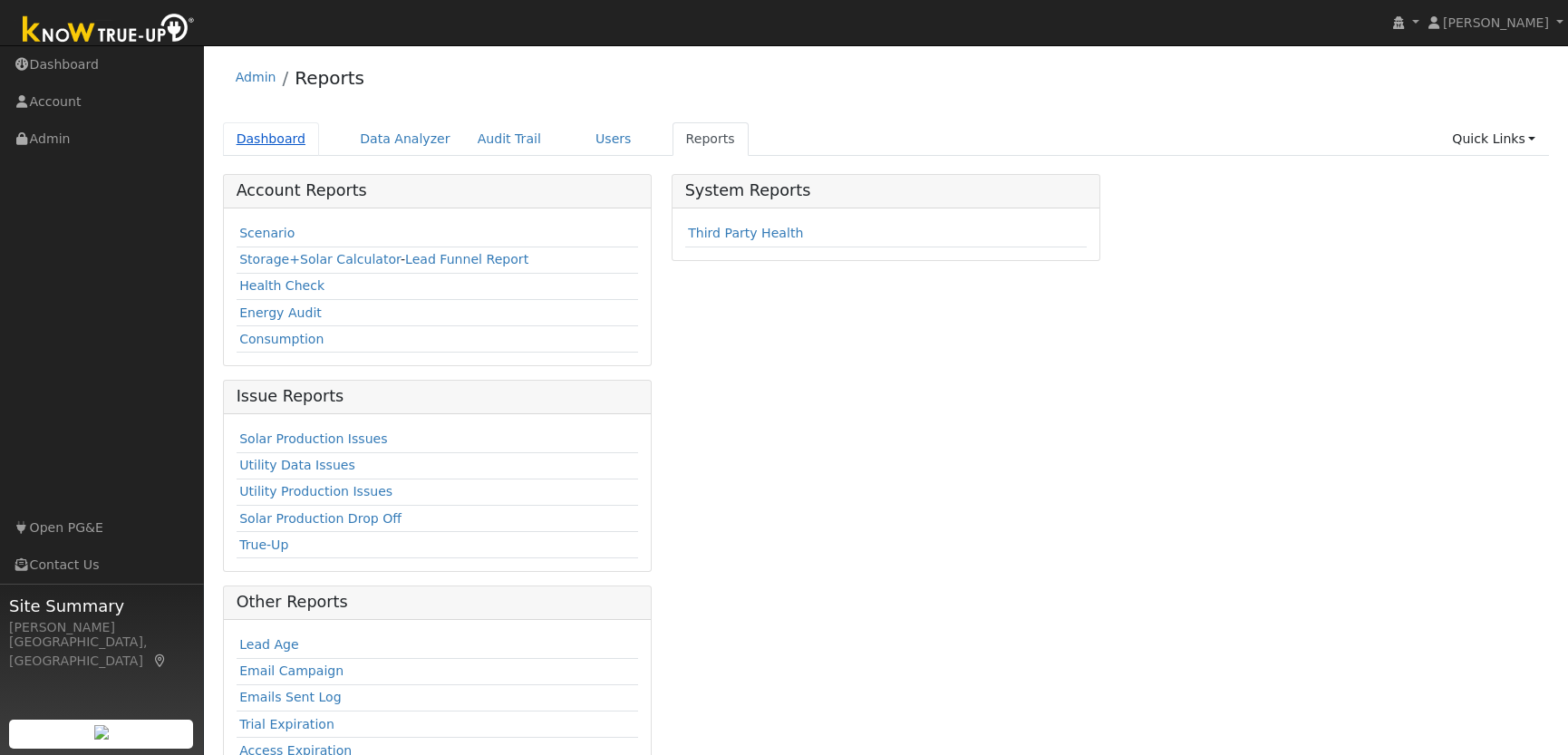
click at [275, 139] on link "Dashboard" at bounding box center [271, 139] width 97 height 33
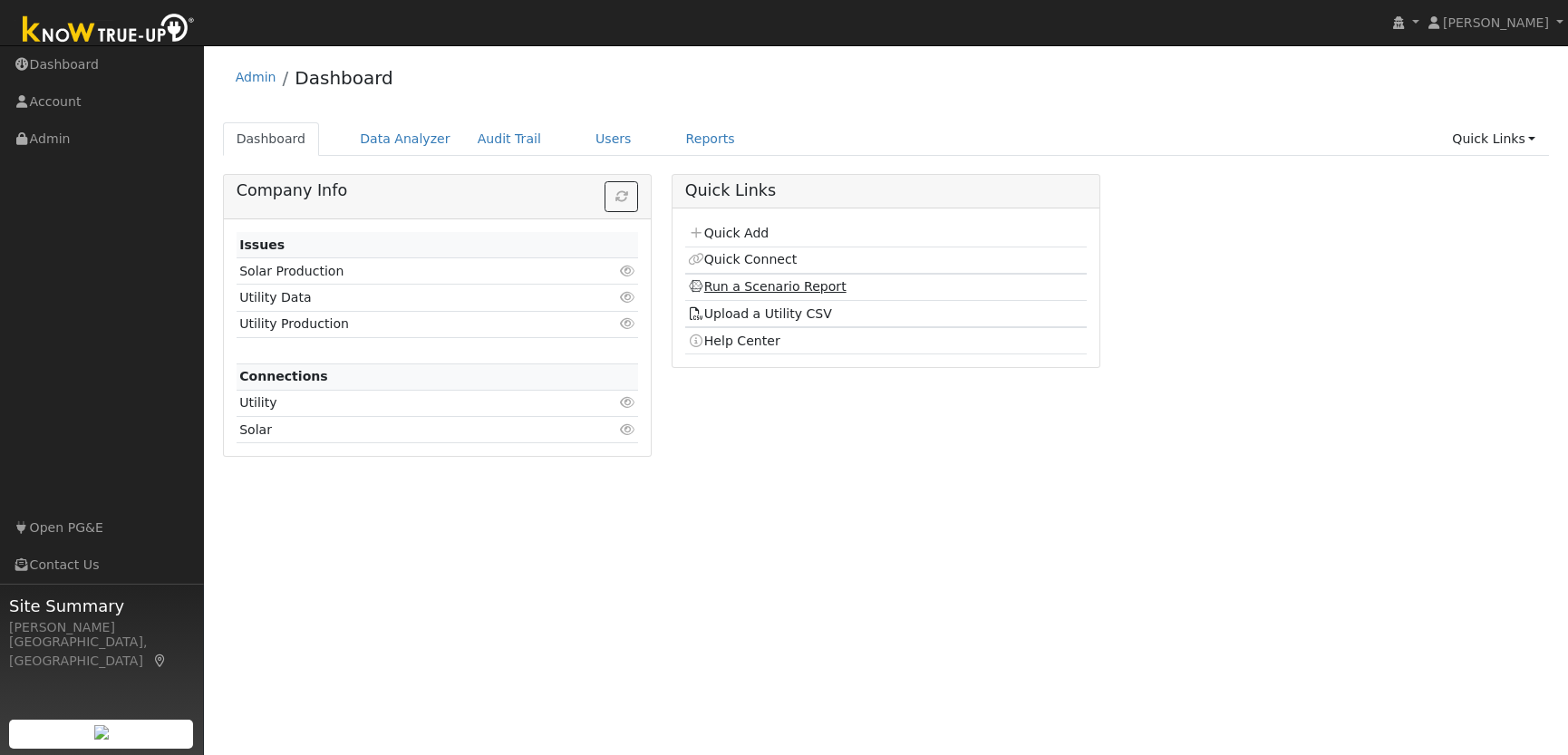
click at [748, 283] on link "Run a Scenario Report" at bounding box center [767, 287] width 158 height 15
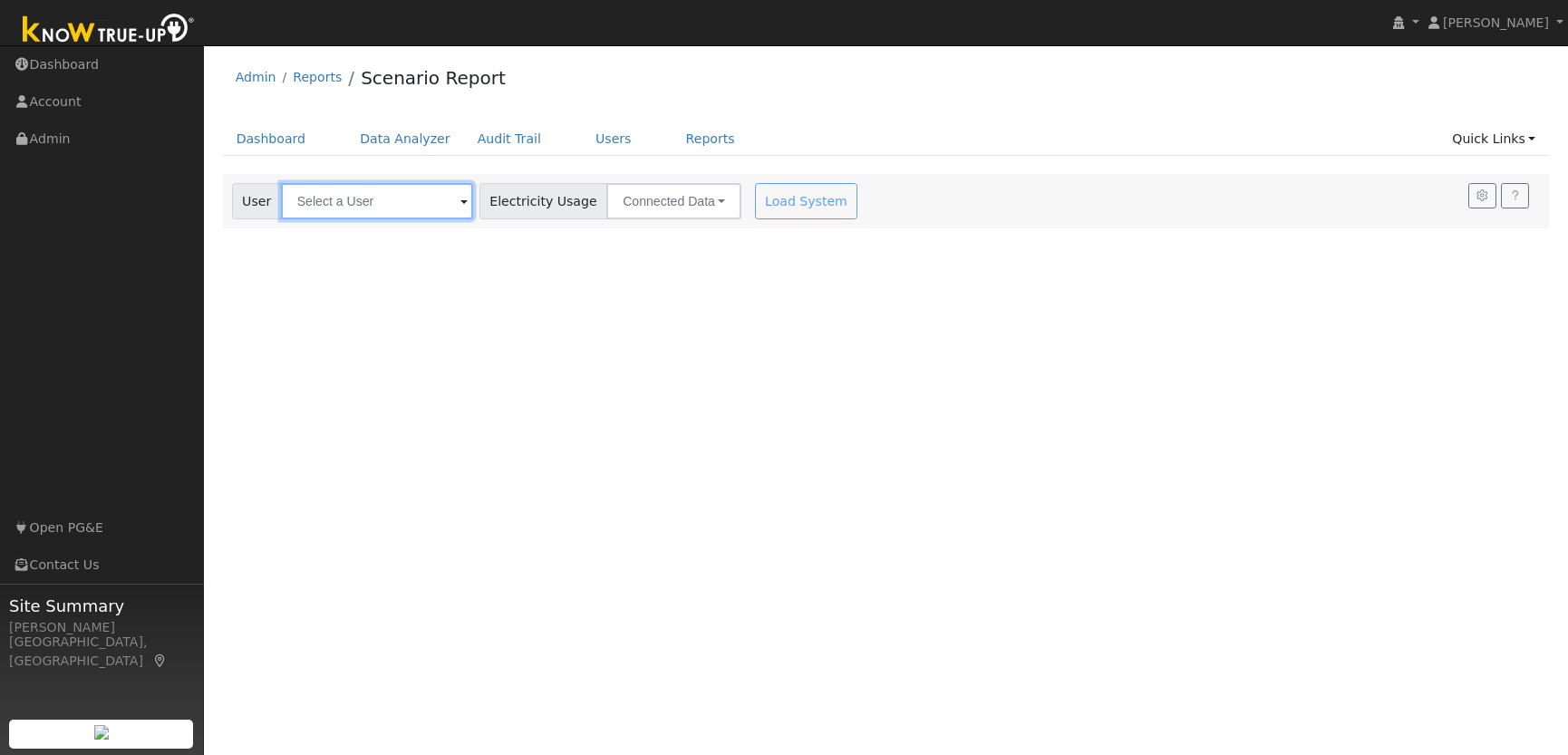
click at [369, 199] on input "text" at bounding box center [377, 201] width 193 height 36
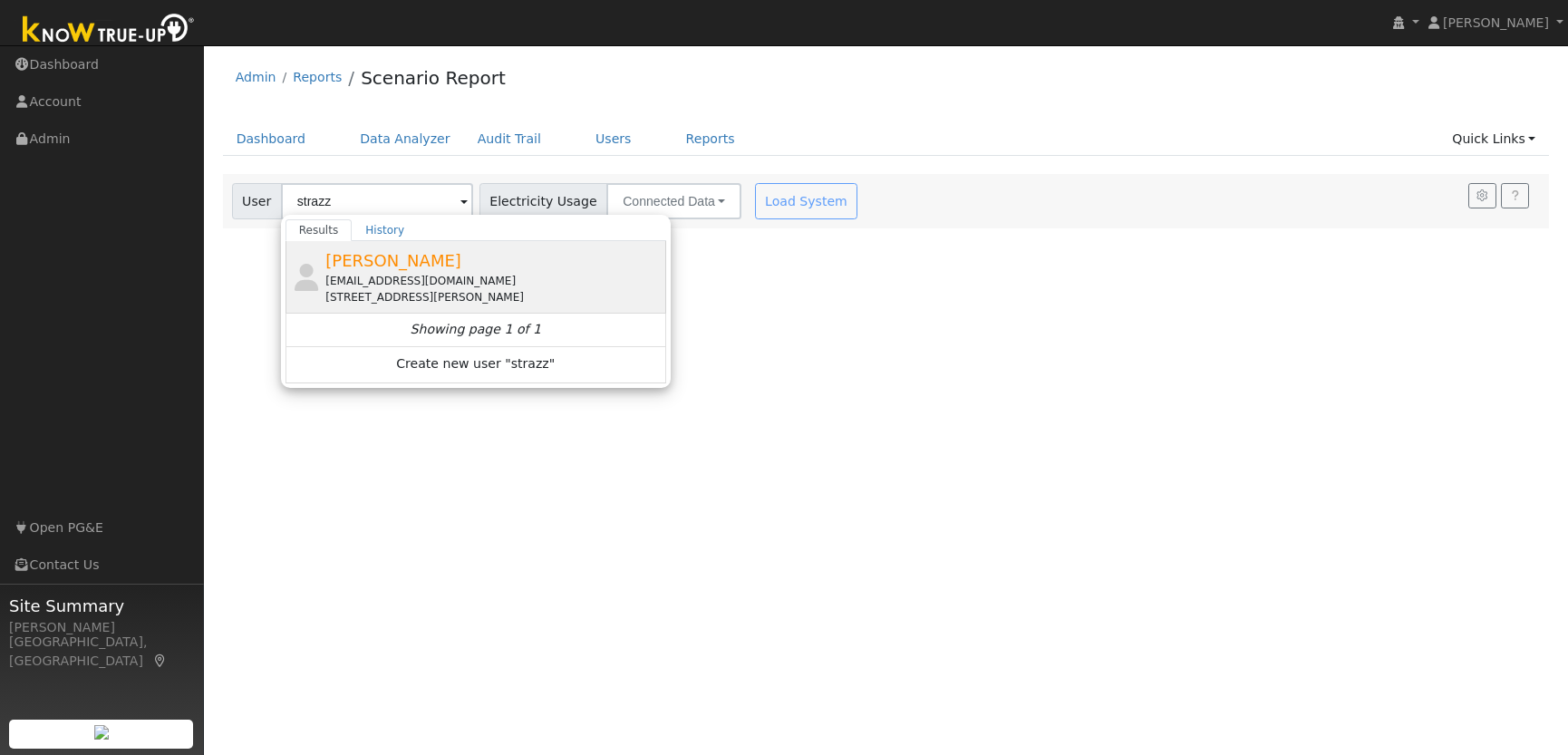
click at [458, 270] on div "Richard Strazzo rsstrazzo@comcast.net 2910 Valley View Drive, Arnold, CA 95223" at bounding box center [493, 277] width 336 height 57
type input "Richard Strazzo"
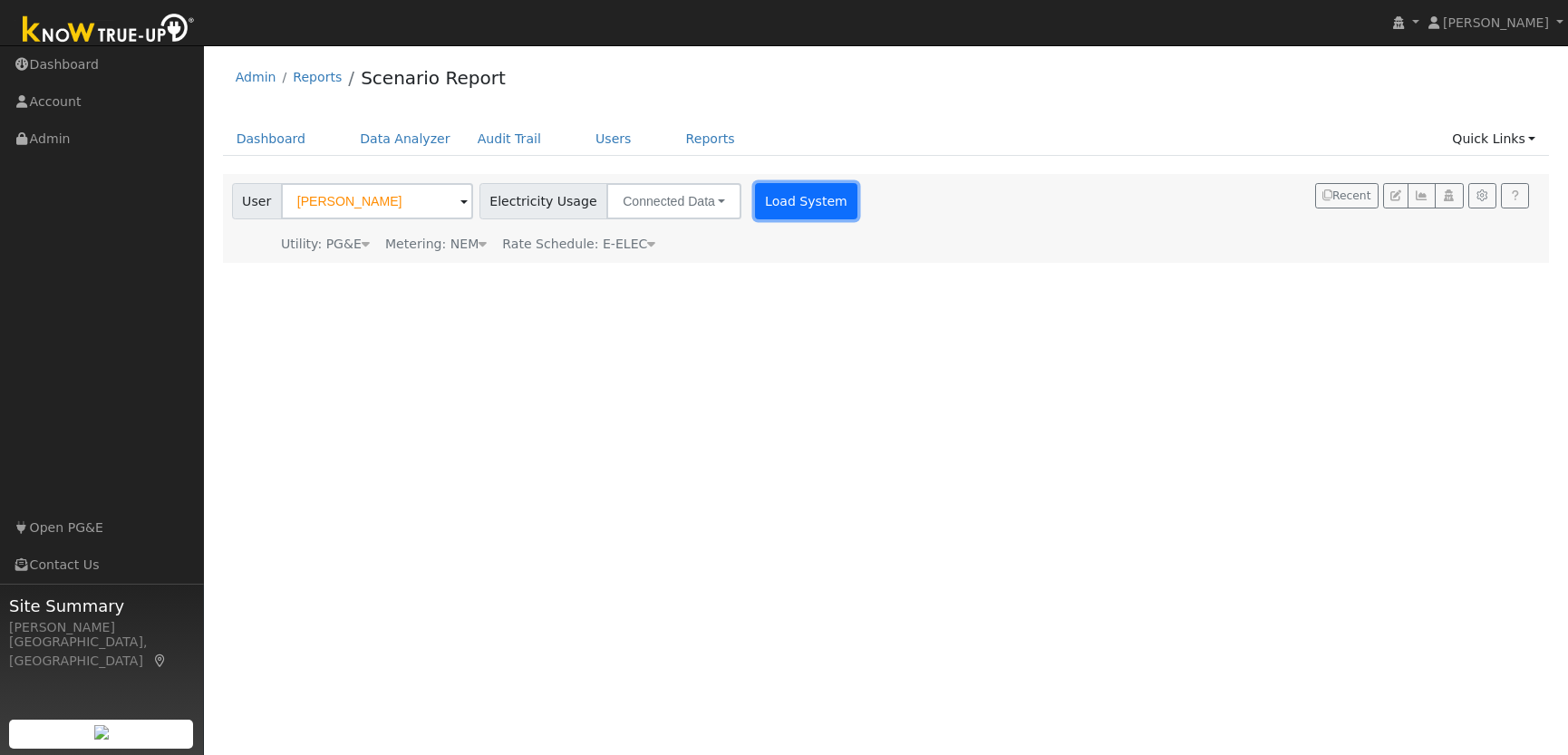
click at [761, 201] on button "Load System" at bounding box center [806, 201] width 103 height 36
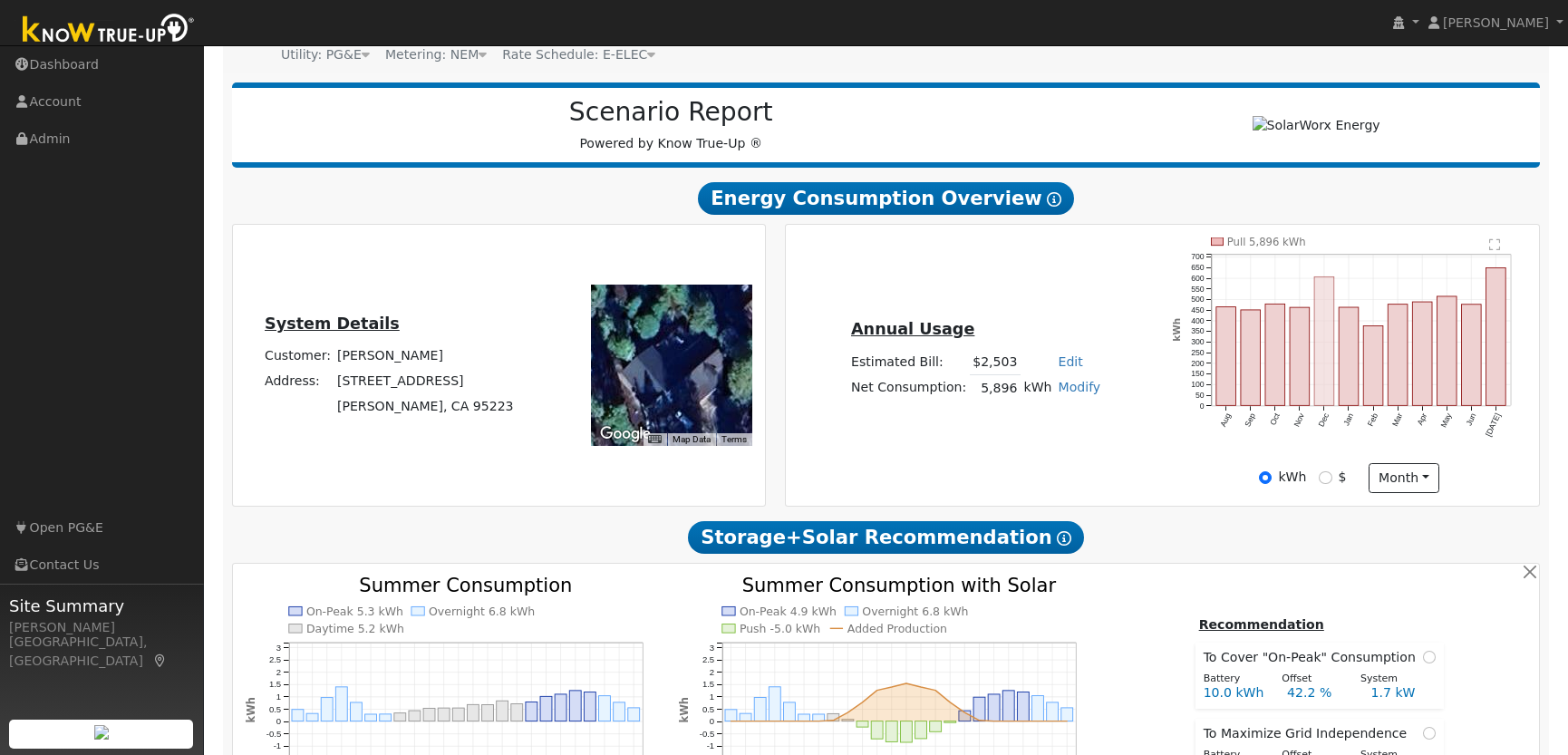
scroll to position [192, 0]
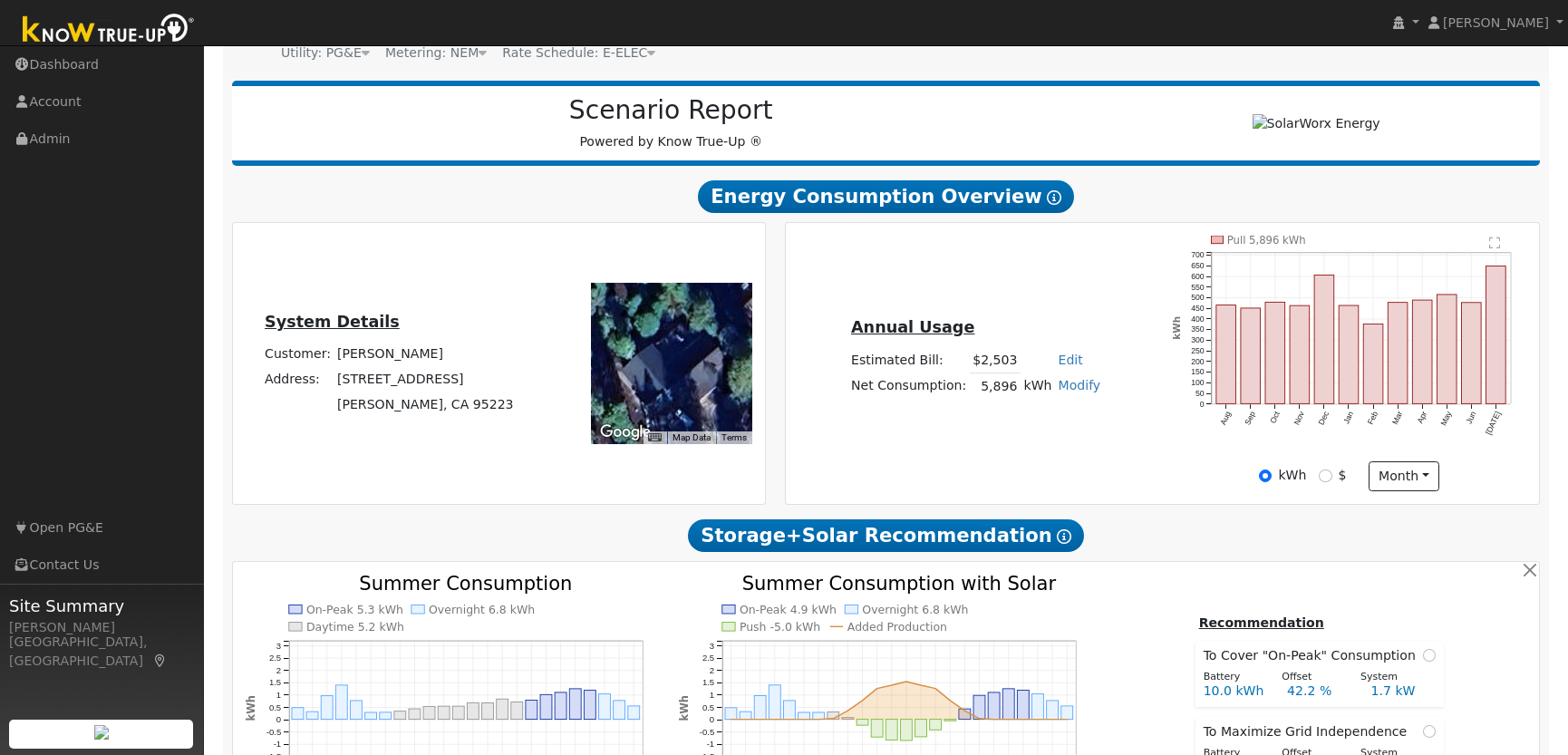
drag, startPoint x: 1403, startPoint y: 433, endPoint x: 1353, endPoint y: 421, distance: 51.4
click at [1401, 433] on icon "Pull 5,896 kWh Aug Sep Oct Nov Dec Jan Feb Mar Apr May Jun Jul 0 50 100 150 200…" at bounding box center [1349, 348] width 355 height 224
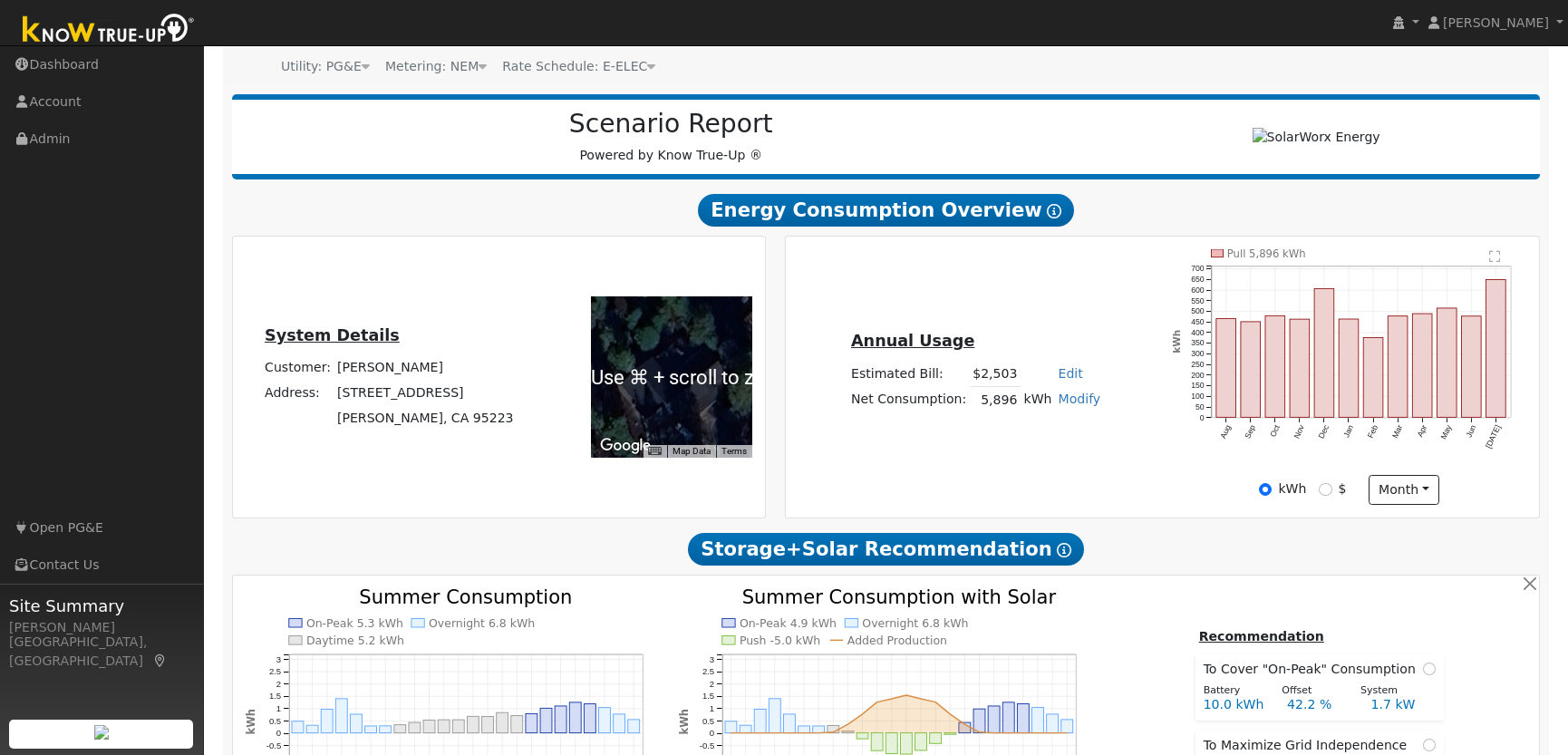
scroll to position [0, 0]
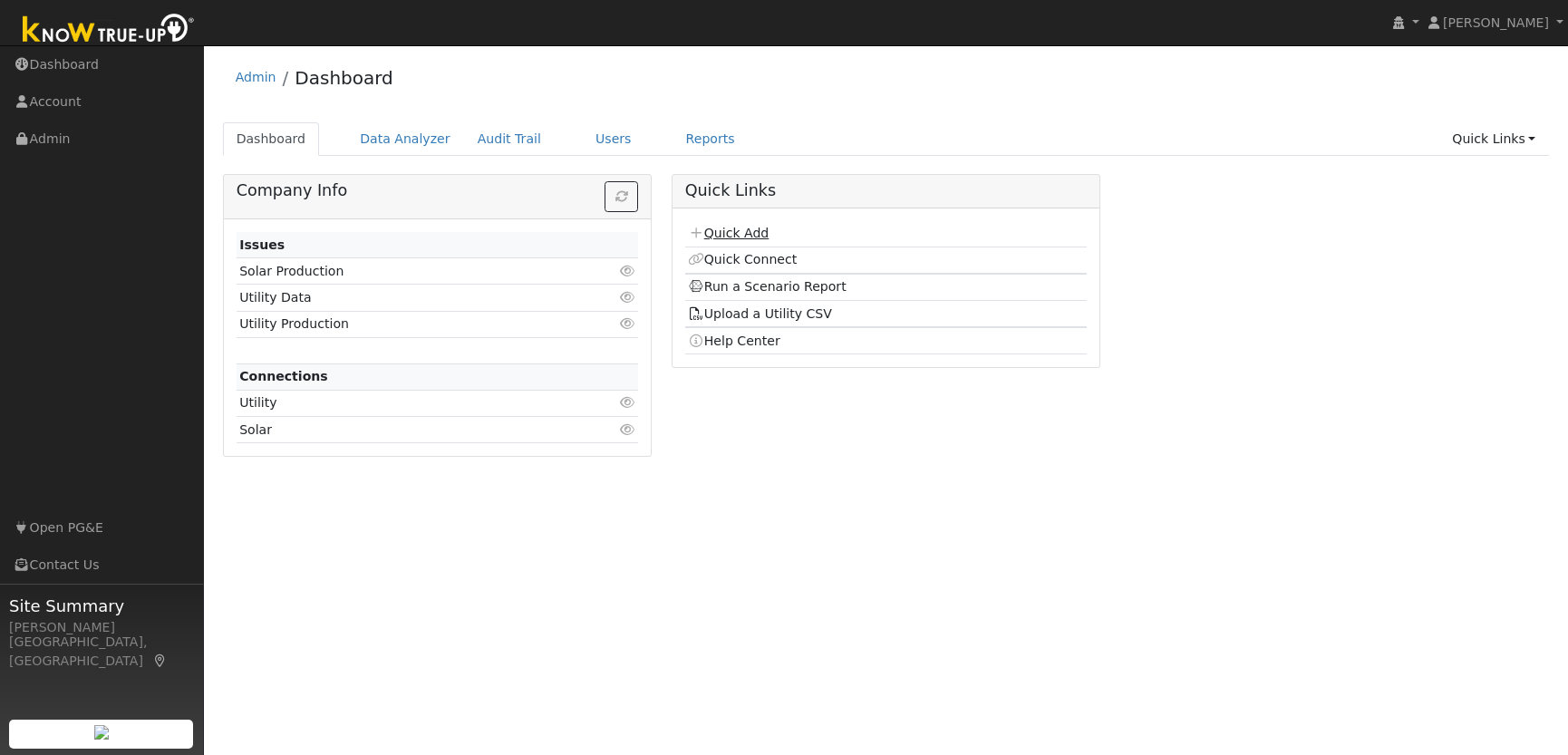
click at [753, 232] on link "Quick Add" at bounding box center [729, 233] width 81 height 15
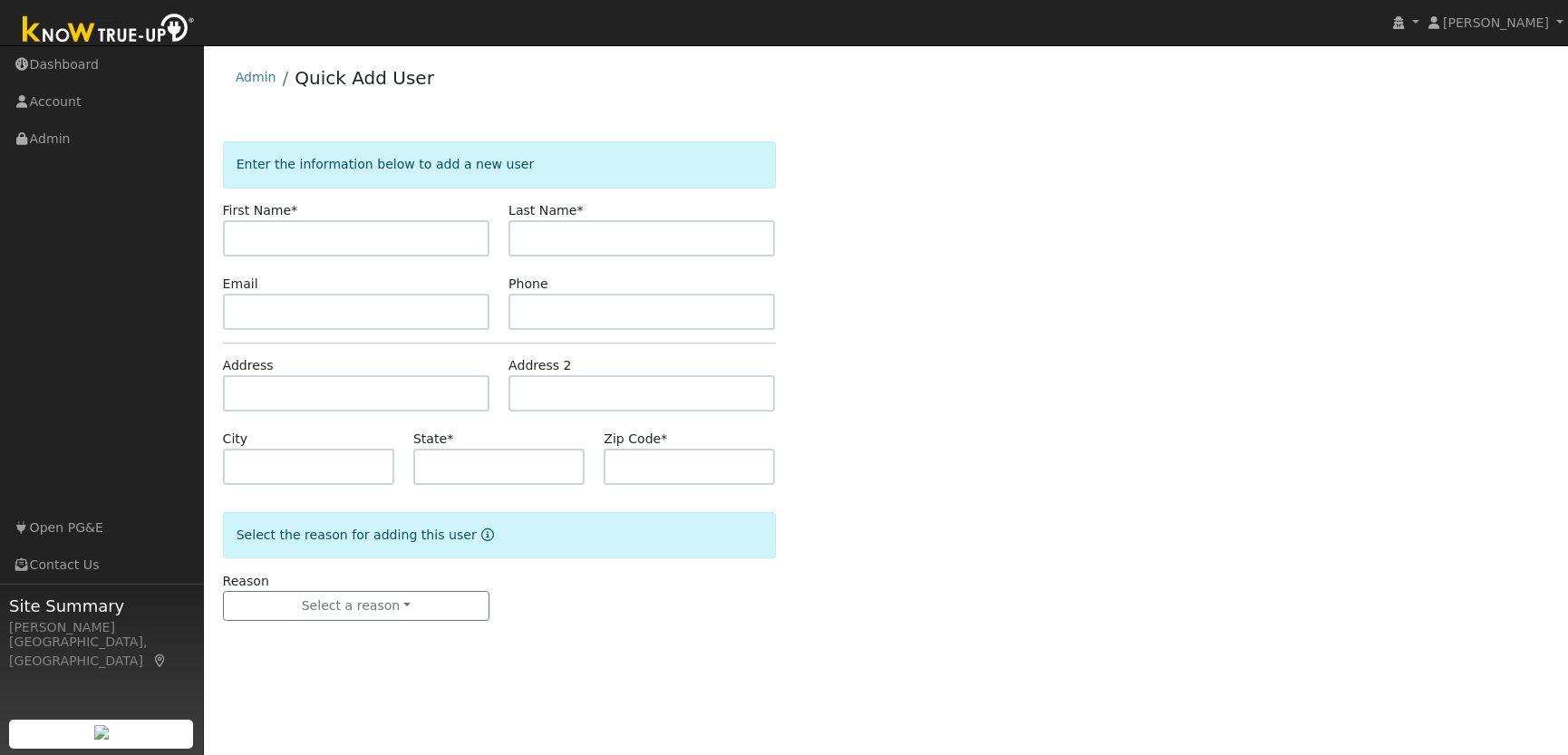
click at [361, 236] on input "text" at bounding box center [356, 238] width 266 height 36
type input "[PERSON_NAME]"
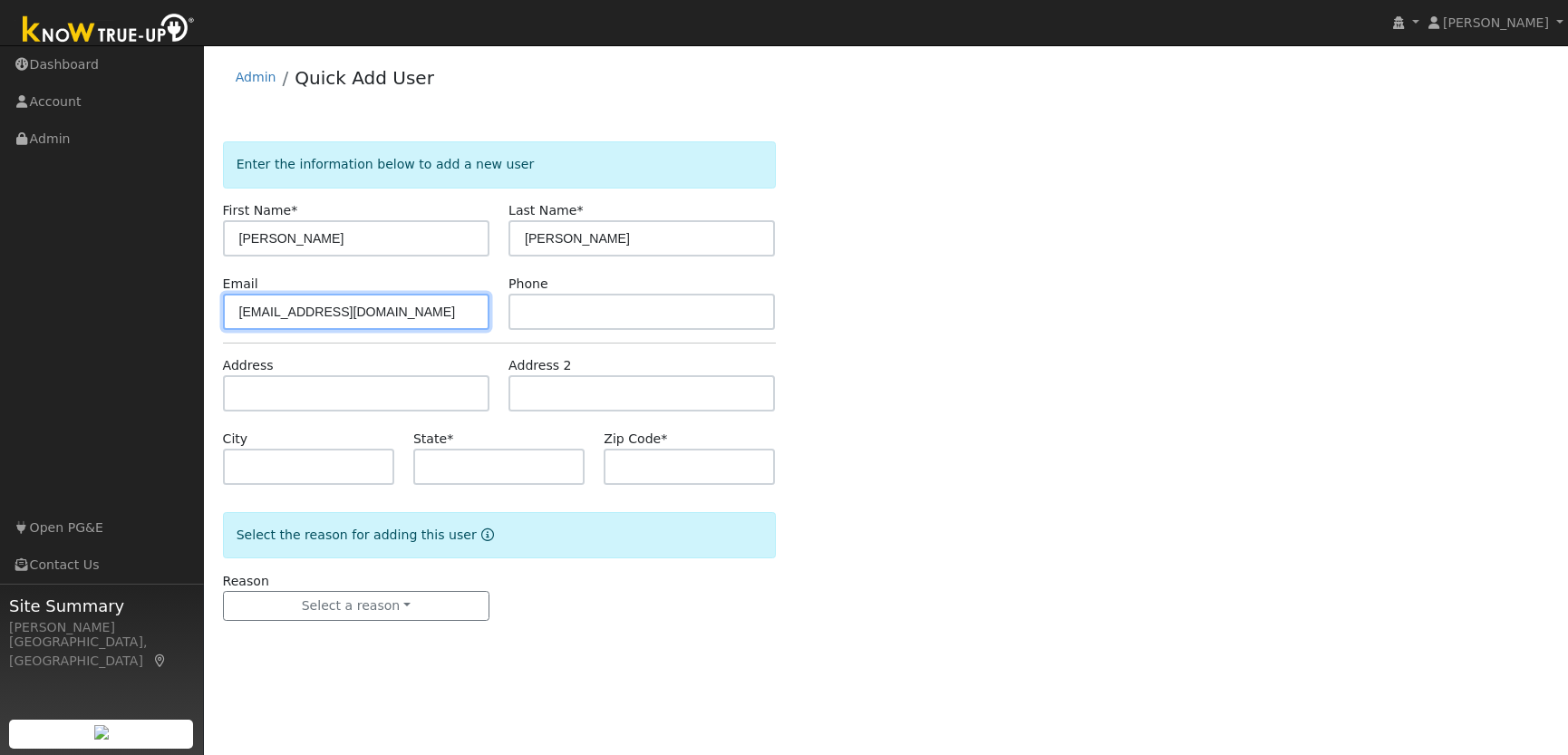
type input "[EMAIL_ADDRESS][DOMAIN_NAME]"
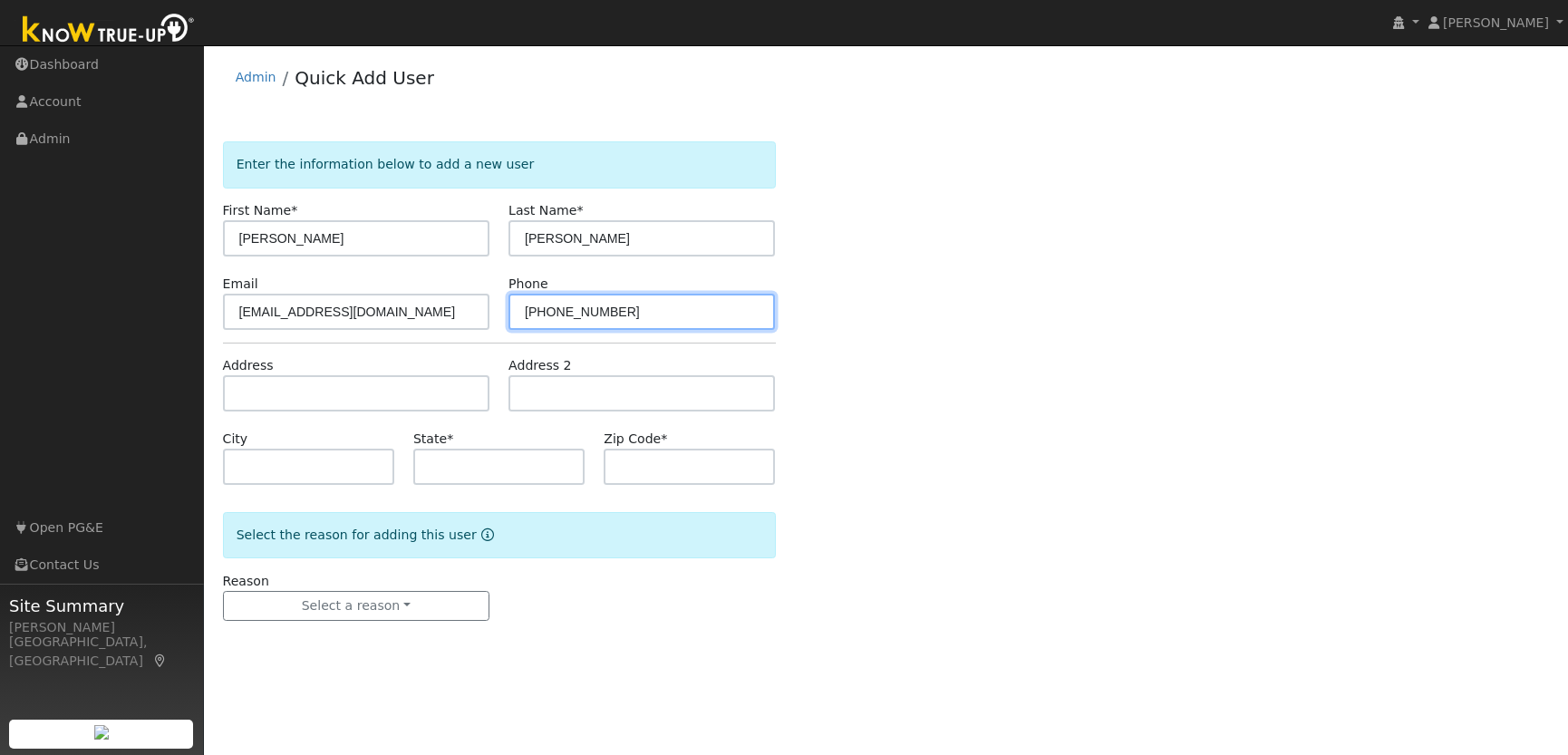
type input "[PHONE_NUMBER]"
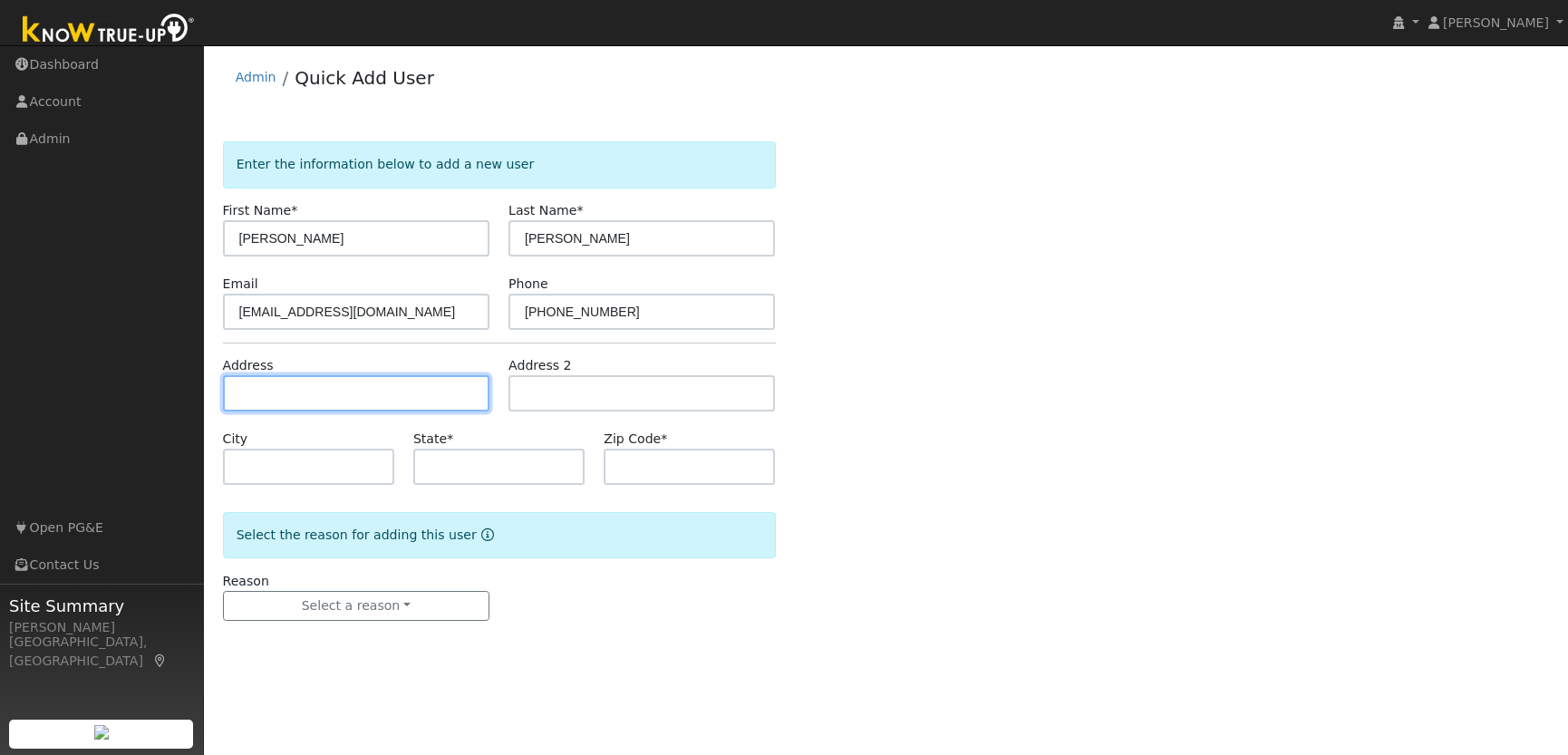
click at [308, 393] on input "text" at bounding box center [356, 393] width 266 height 36
type input "[STREET_ADDRESS][PERSON_NAME]"
type input "Angels Camp"
type input "CA"
type input "95222"
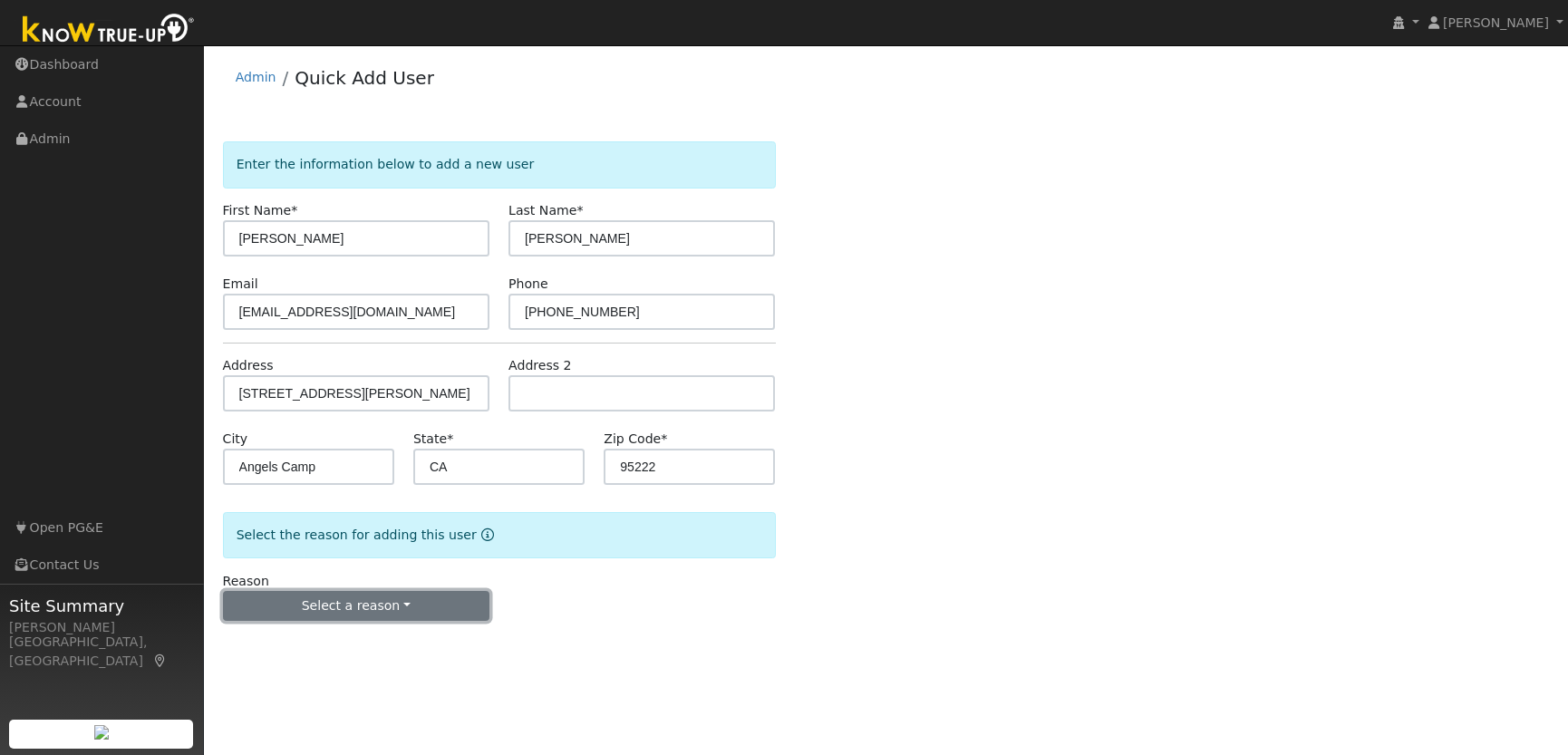
click at [392, 608] on button "Select a reason" at bounding box center [356, 606] width 266 height 30
click at [270, 644] on link "New lead" at bounding box center [323, 644] width 200 height 26
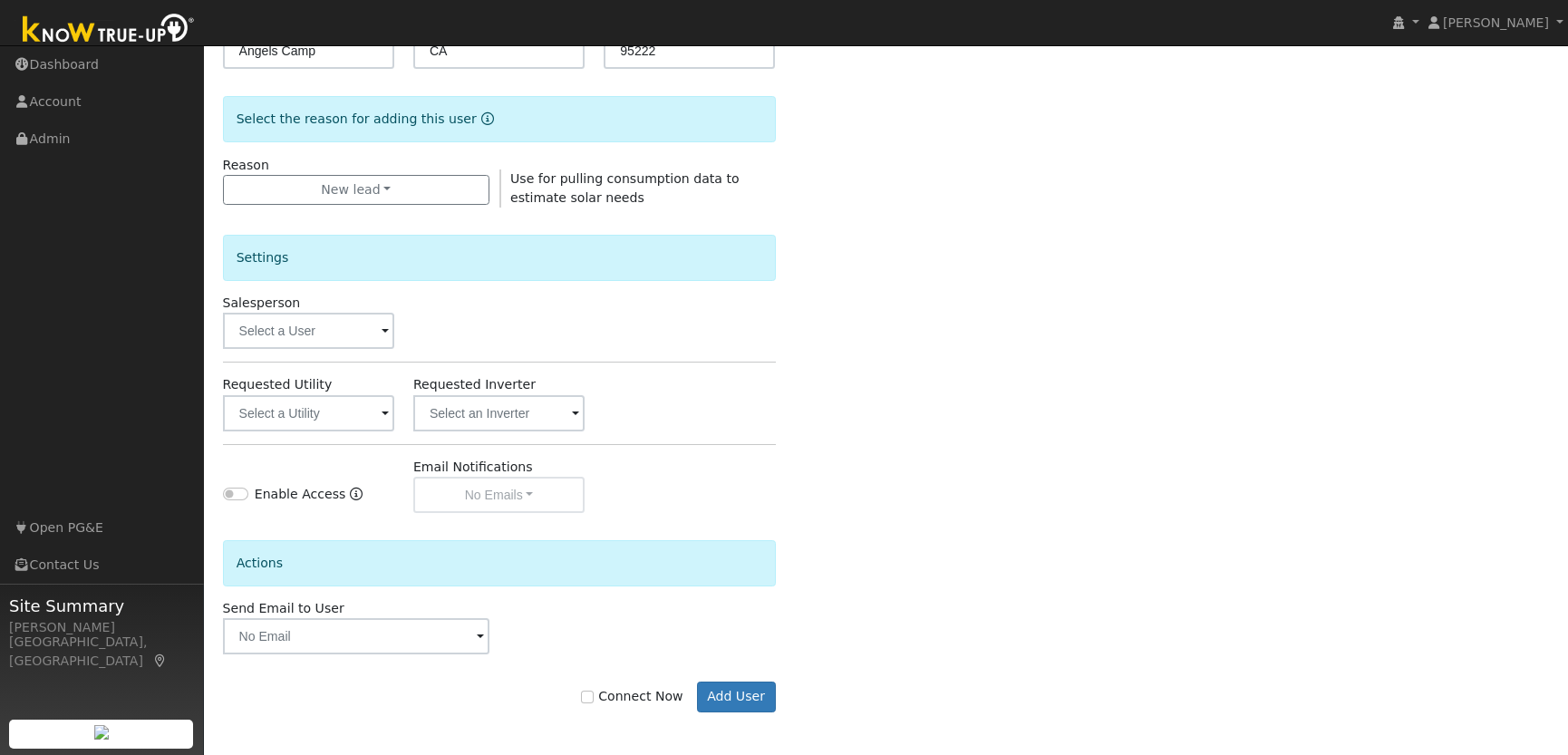
scroll to position [419, 0]
click at [316, 410] on input "text" at bounding box center [309, 410] width 171 height 36
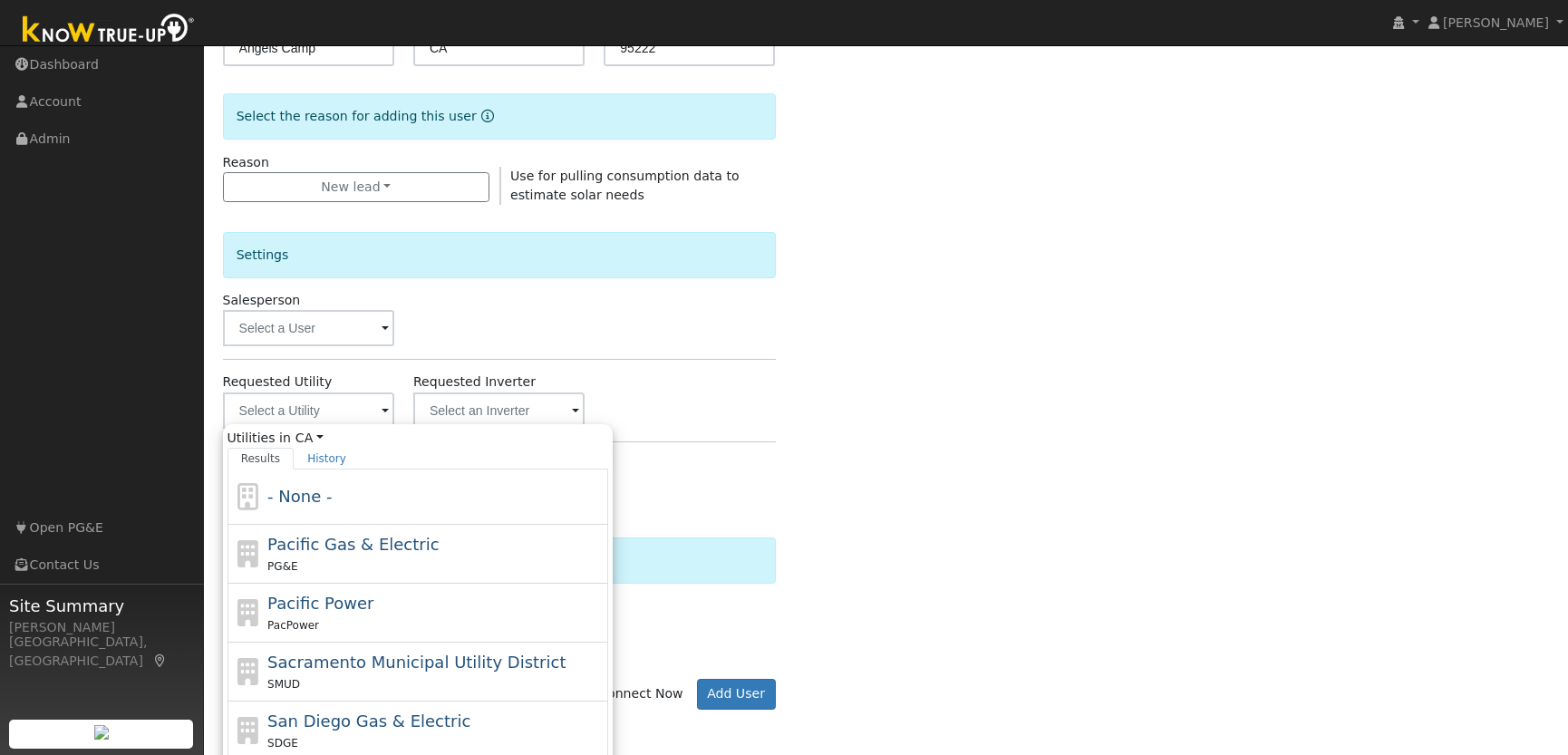
click at [369, 555] on div "Pacific Gas & Electric PG&E" at bounding box center [435, 553] width 336 height 43
type input "Pacific Gas & Electric"
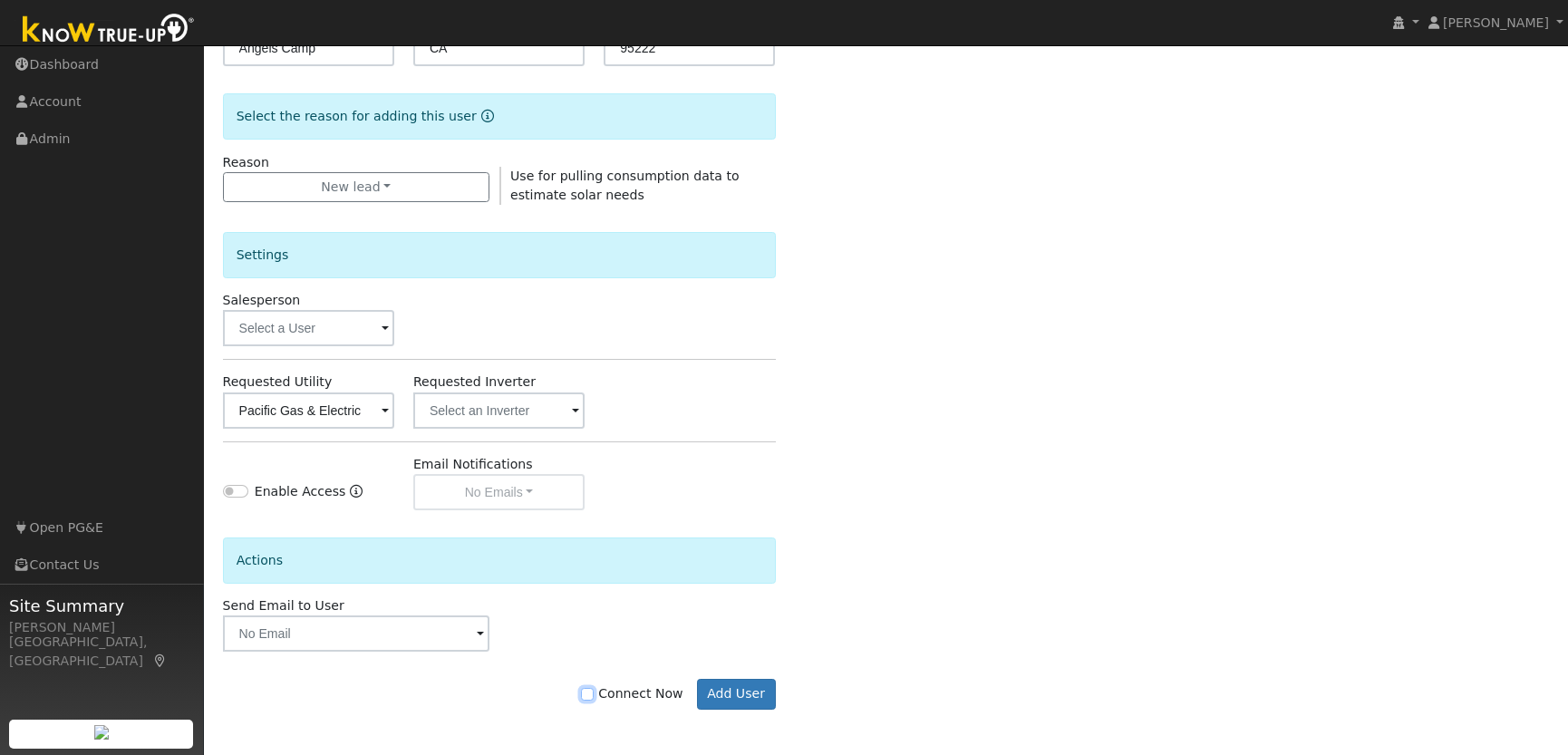
click at [593, 697] on input "Connect Now" at bounding box center [588, 695] width 13 height 13
checkbox input "true"
click at [731, 695] on button "Add User" at bounding box center [736, 694] width 79 height 30
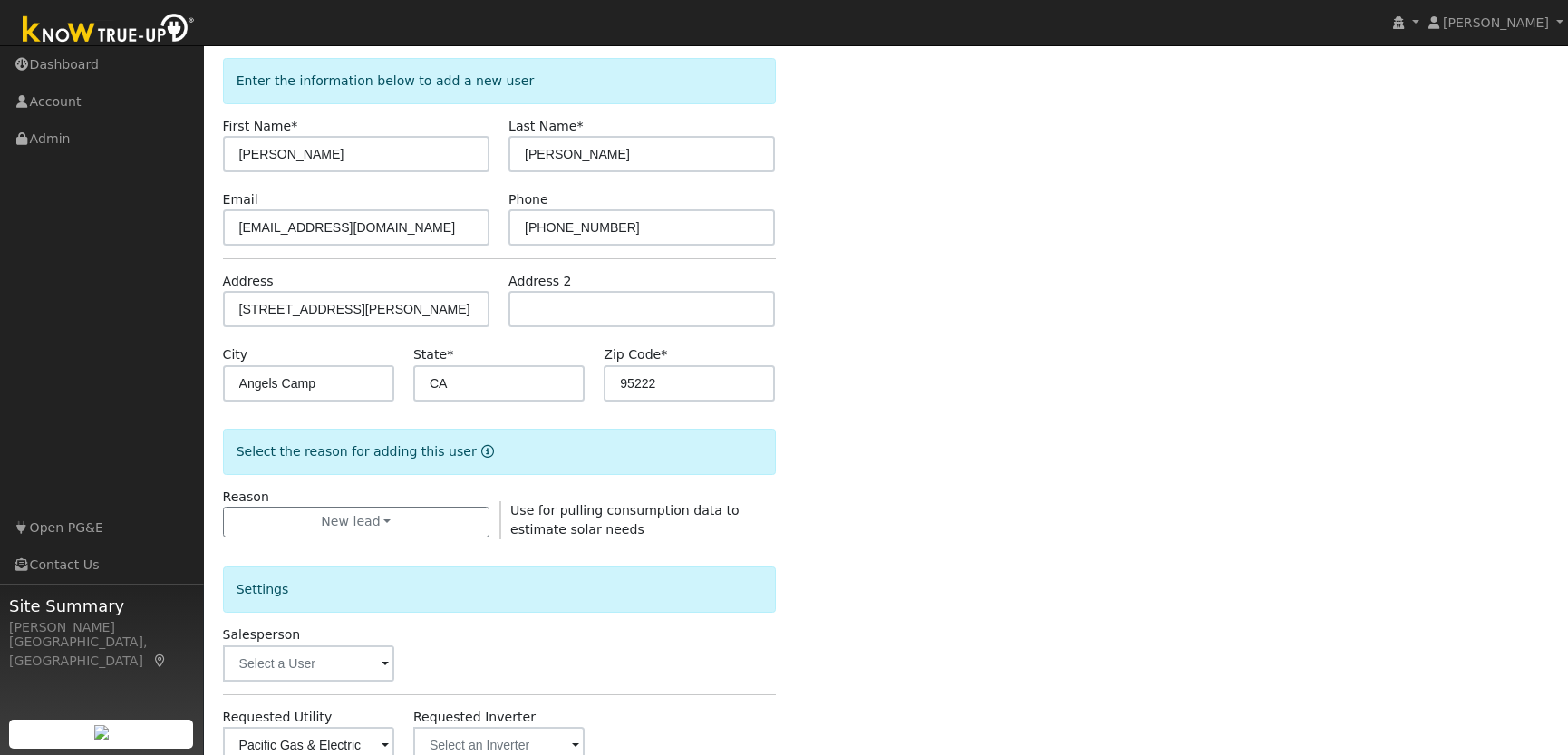
scroll to position [149, 0]
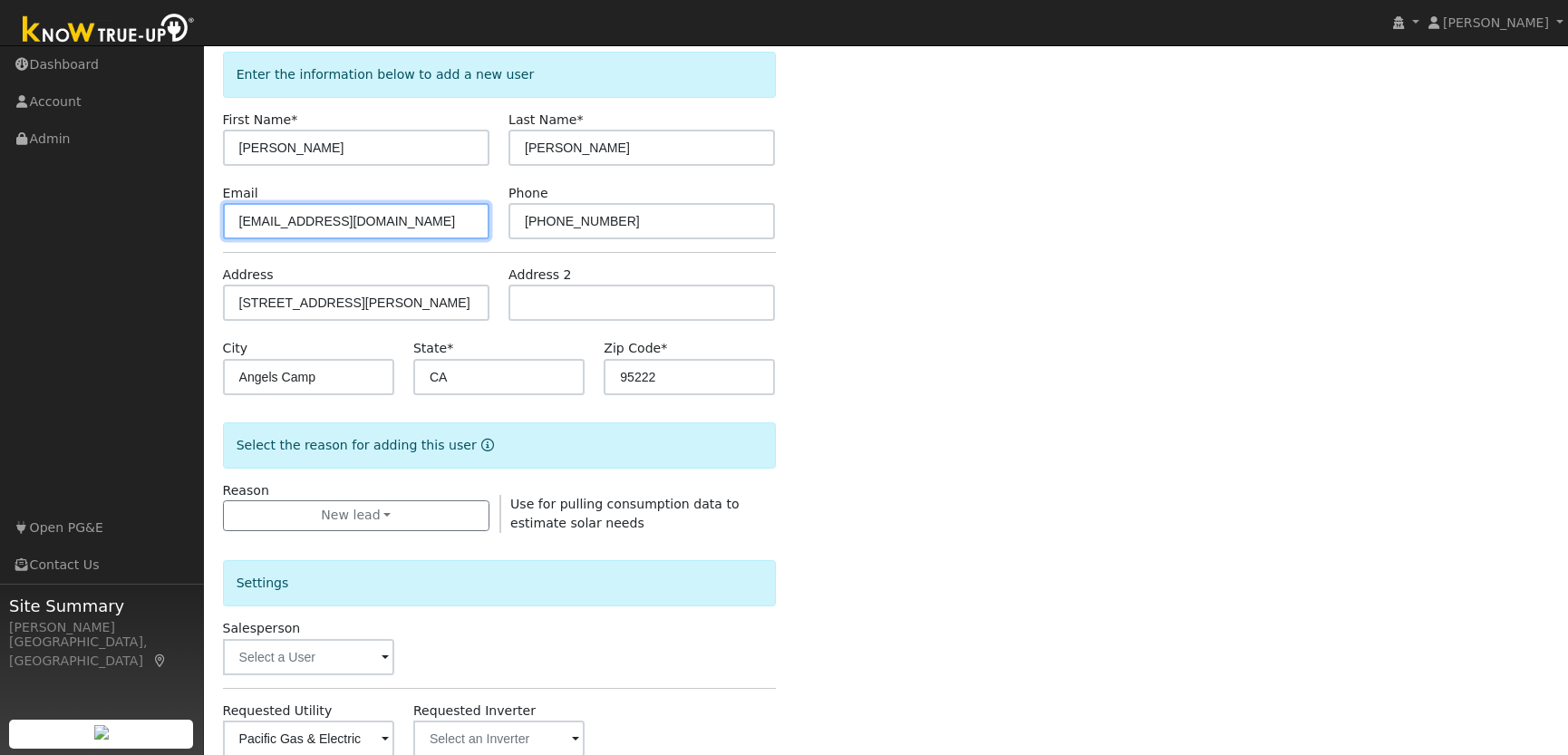
click at [293, 219] on input "ronrooker@comcast.net" at bounding box center [356, 220] width 266 height 36
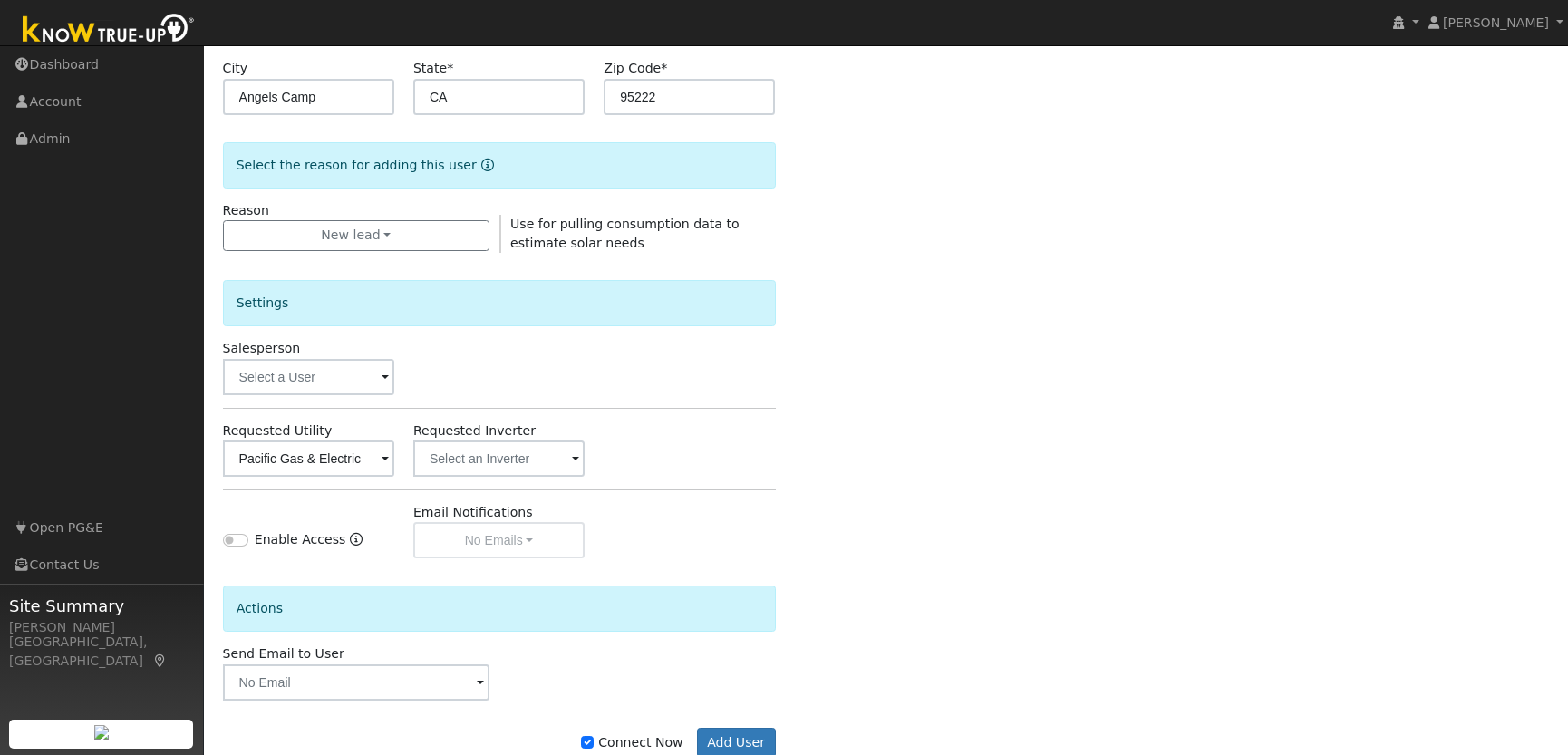
scroll to position [478, 0]
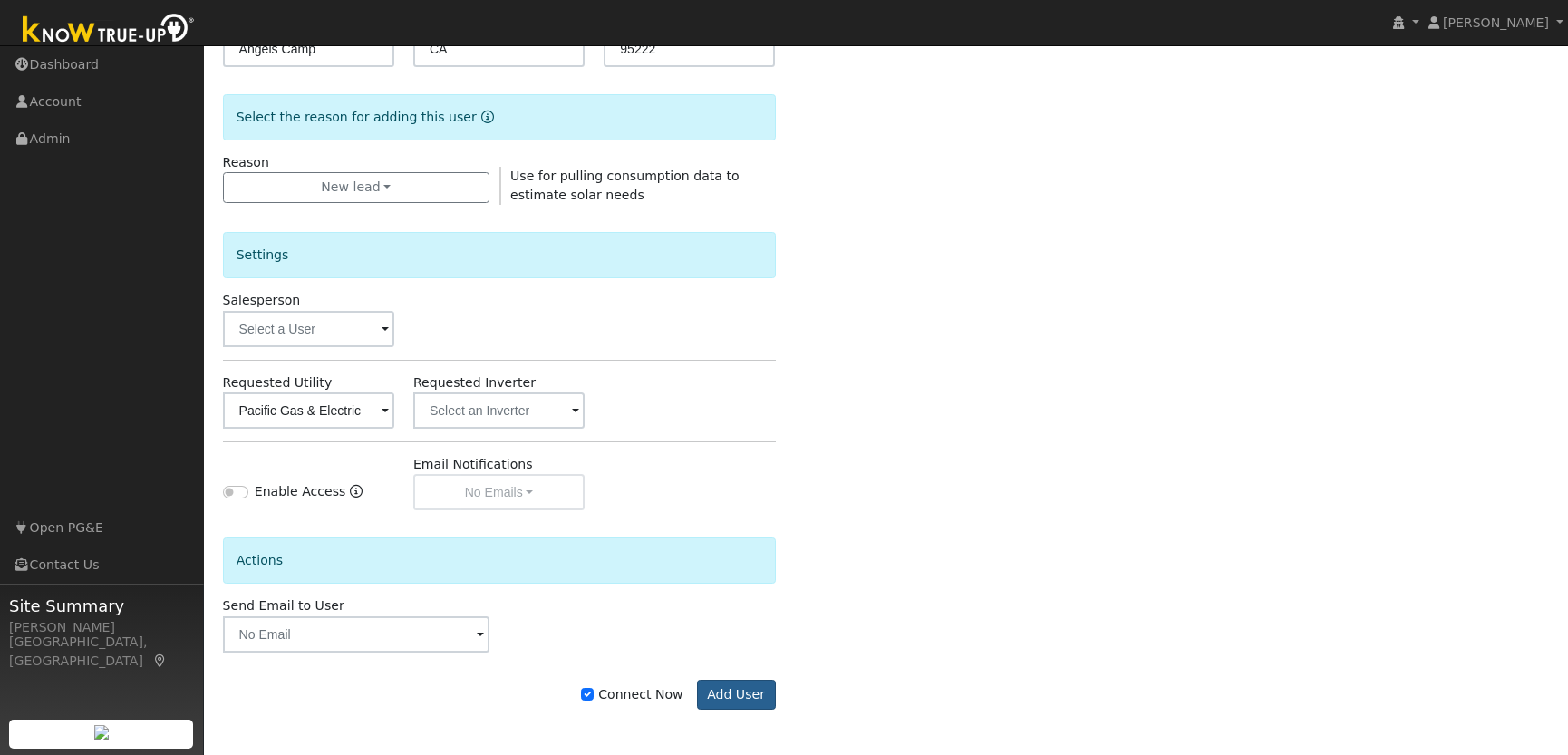
type input "rrooker@comcast.net"
click at [726, 692] on button "Add User" at bounding box center [736, 695] width 79 height 30
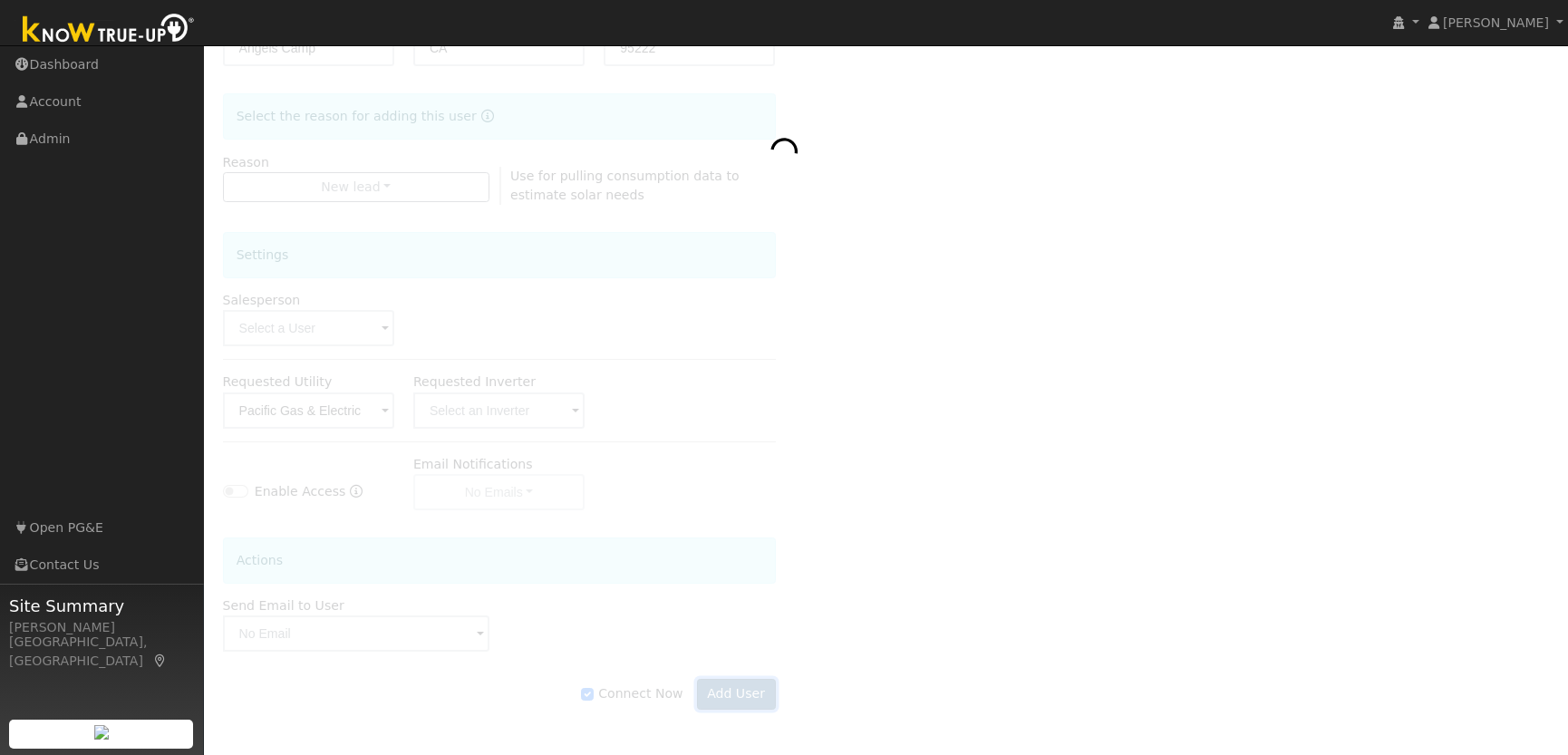
scroll to position [419, 0]
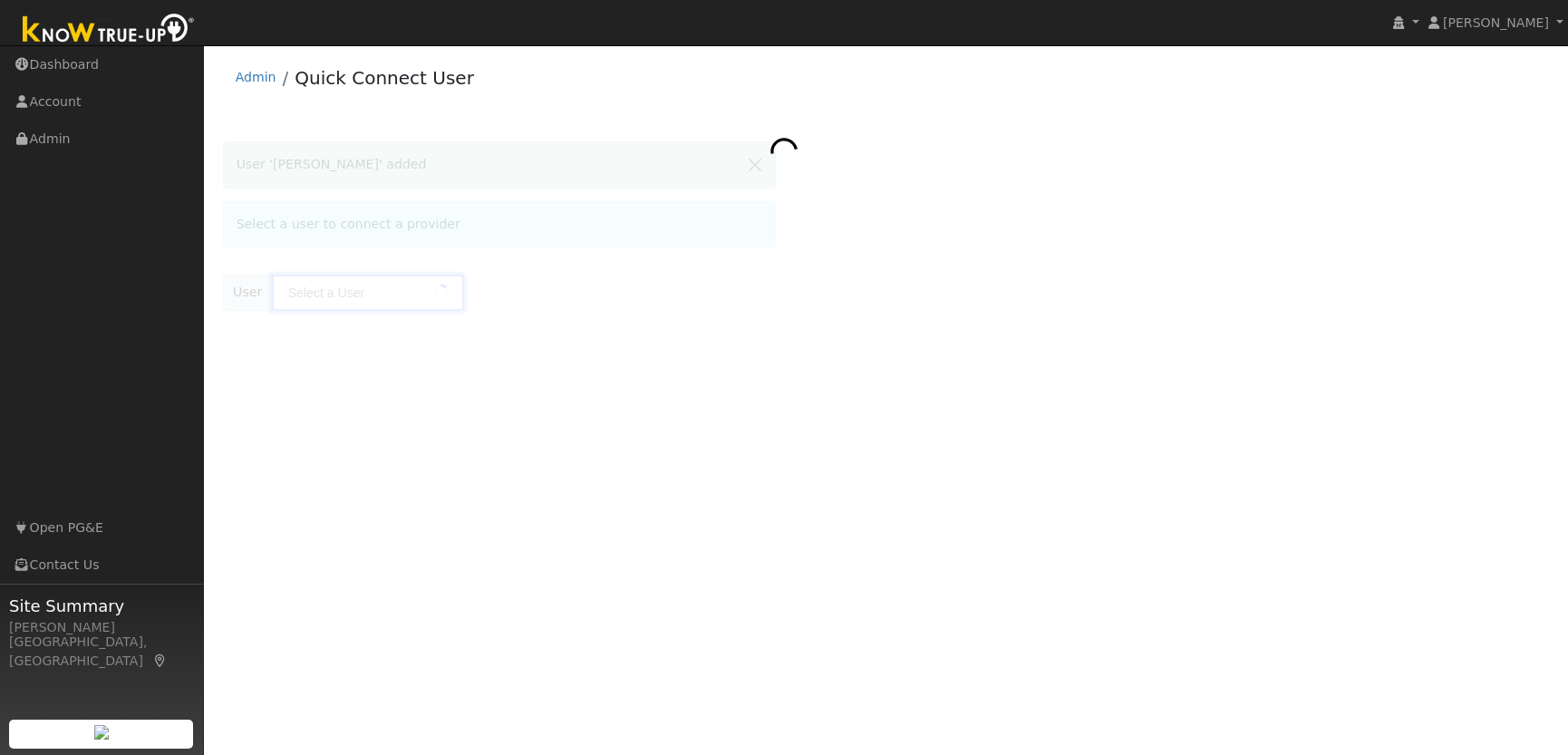
type input "[PERSON_NAME]"
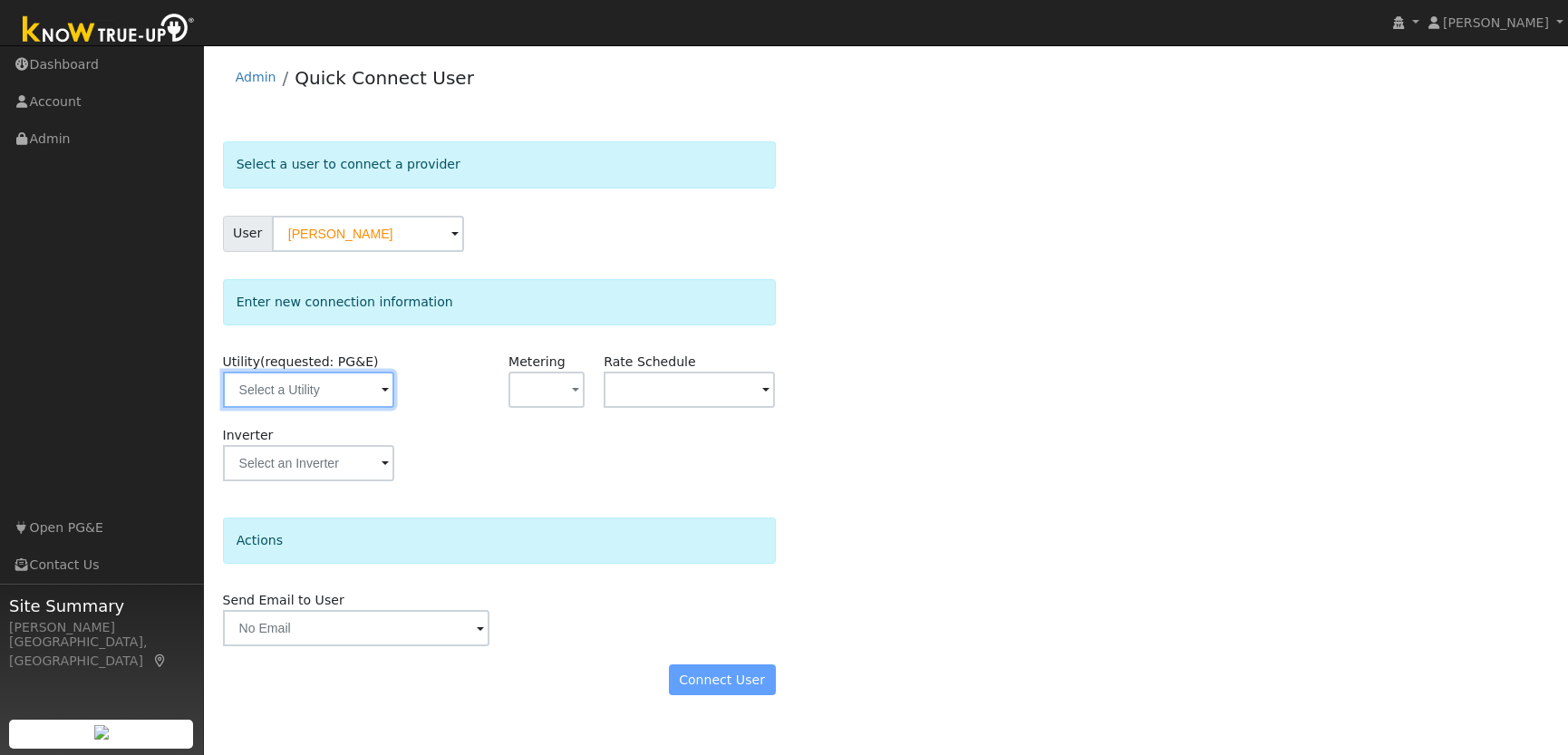
click at [306, 393] on input "text" at bounding box center [309, 389] width 171 height 36
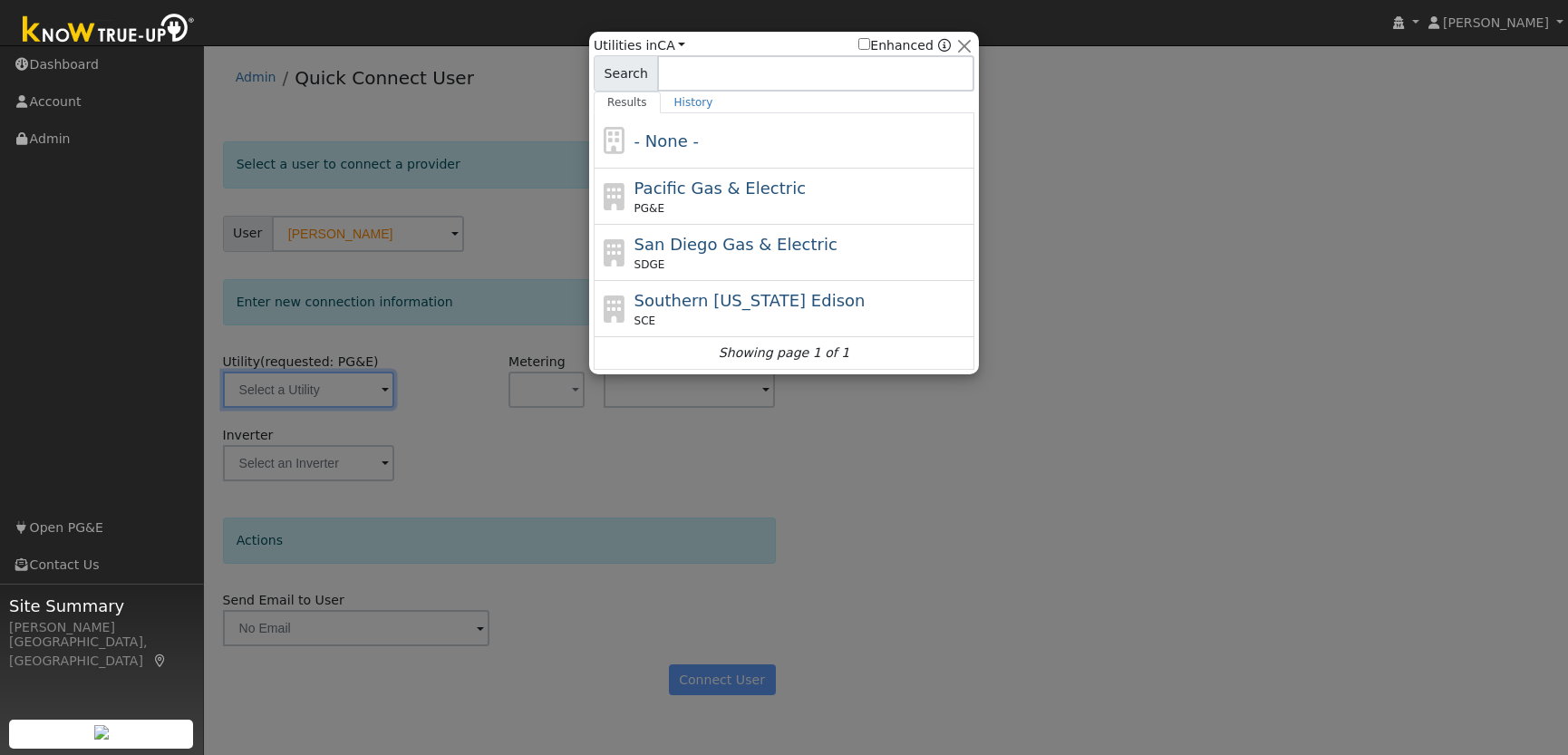
click at [868, 207] on div "PG&E" at bounding box center [802, 208] width 336 height 17
type input "PG&E"
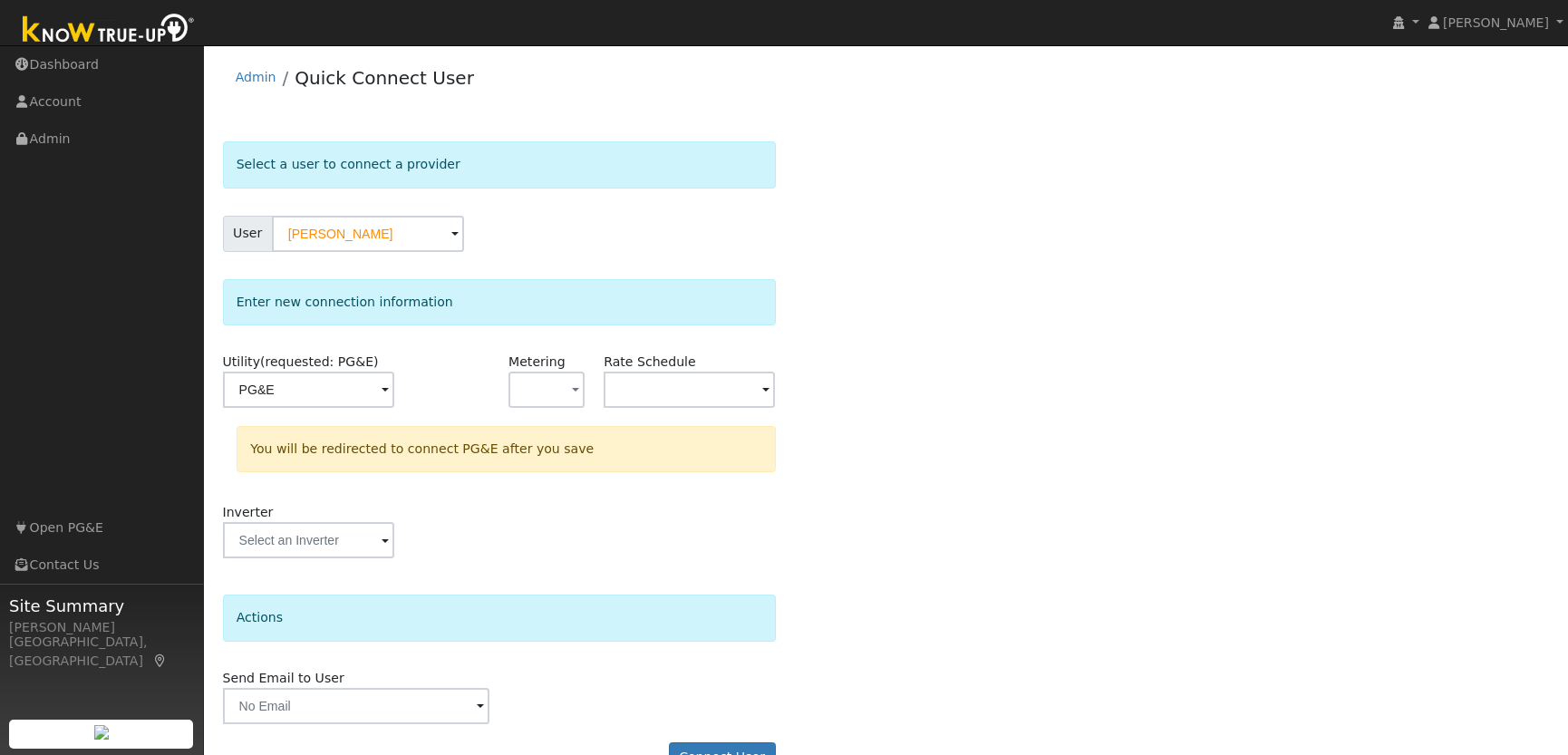
scroll to position [7, 0]
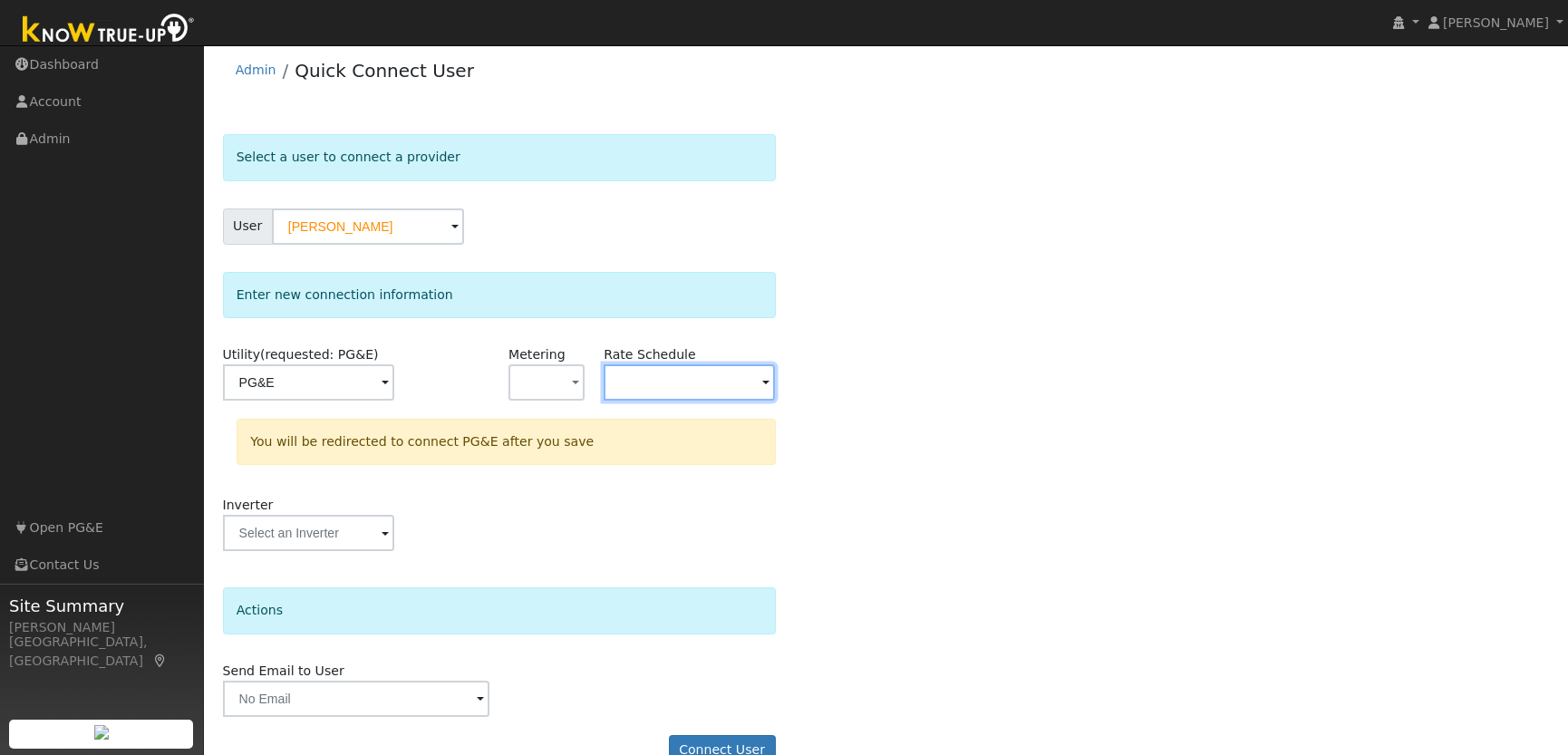
click at [394, 393] on input "text" at bounding box center [309, 382] width 171 height 36
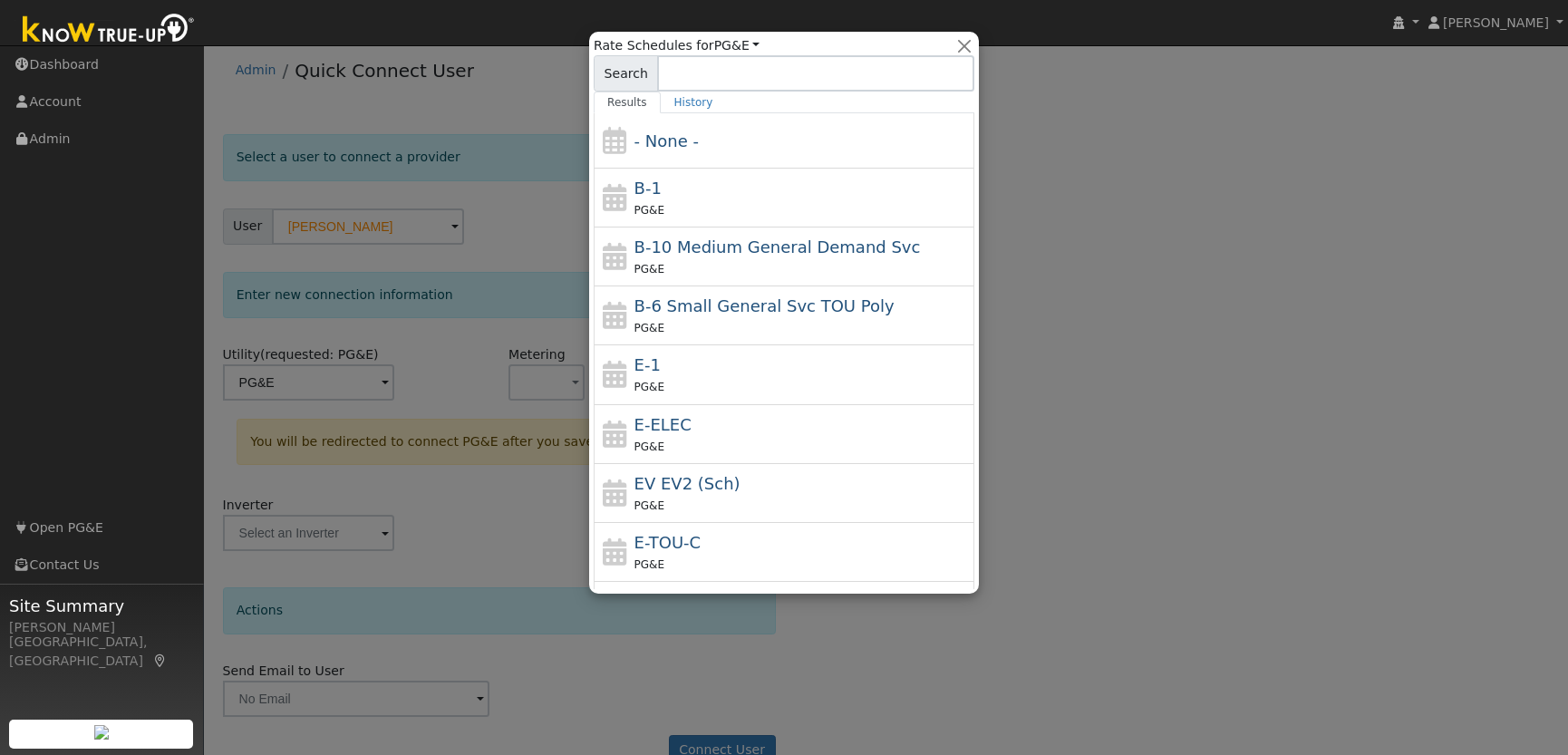
click at [685, 441] on div "PG&E" at bounding box center [802, 446] width 336 height 19
type input "E-ELEC"
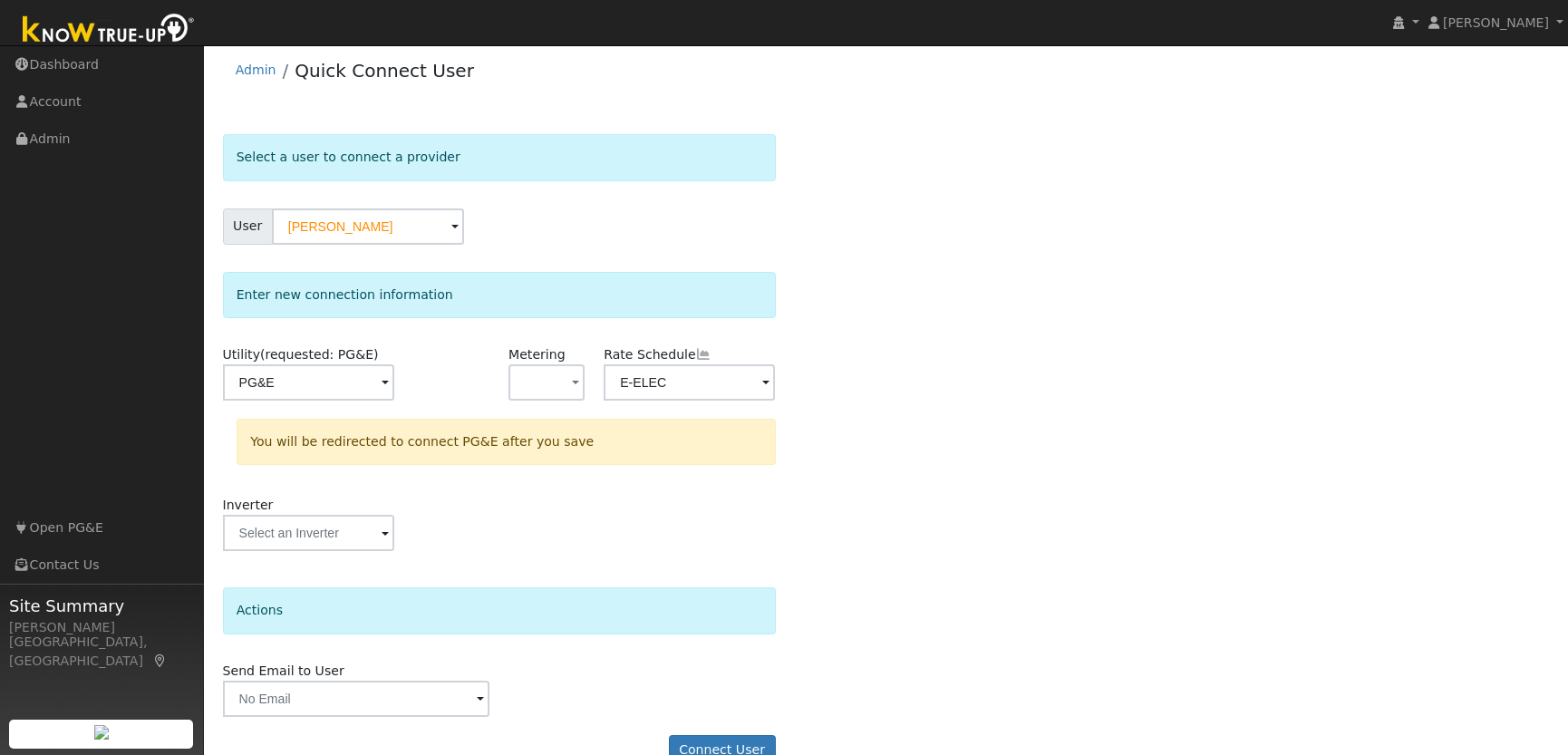
scroll to position [44, 0]
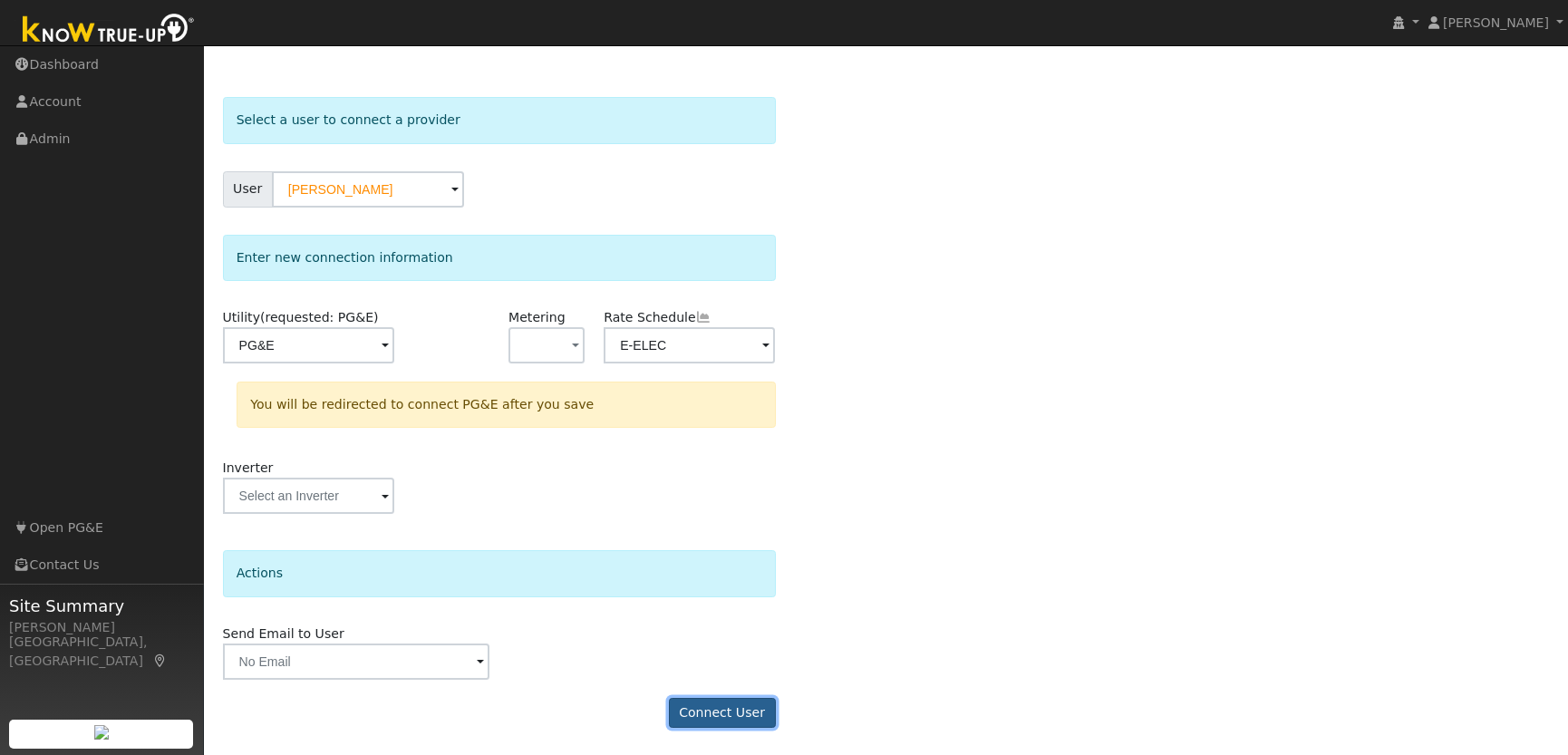
click at [704, 710] on button "Connect User" at bounding box center [722, 713] width 107 height 30
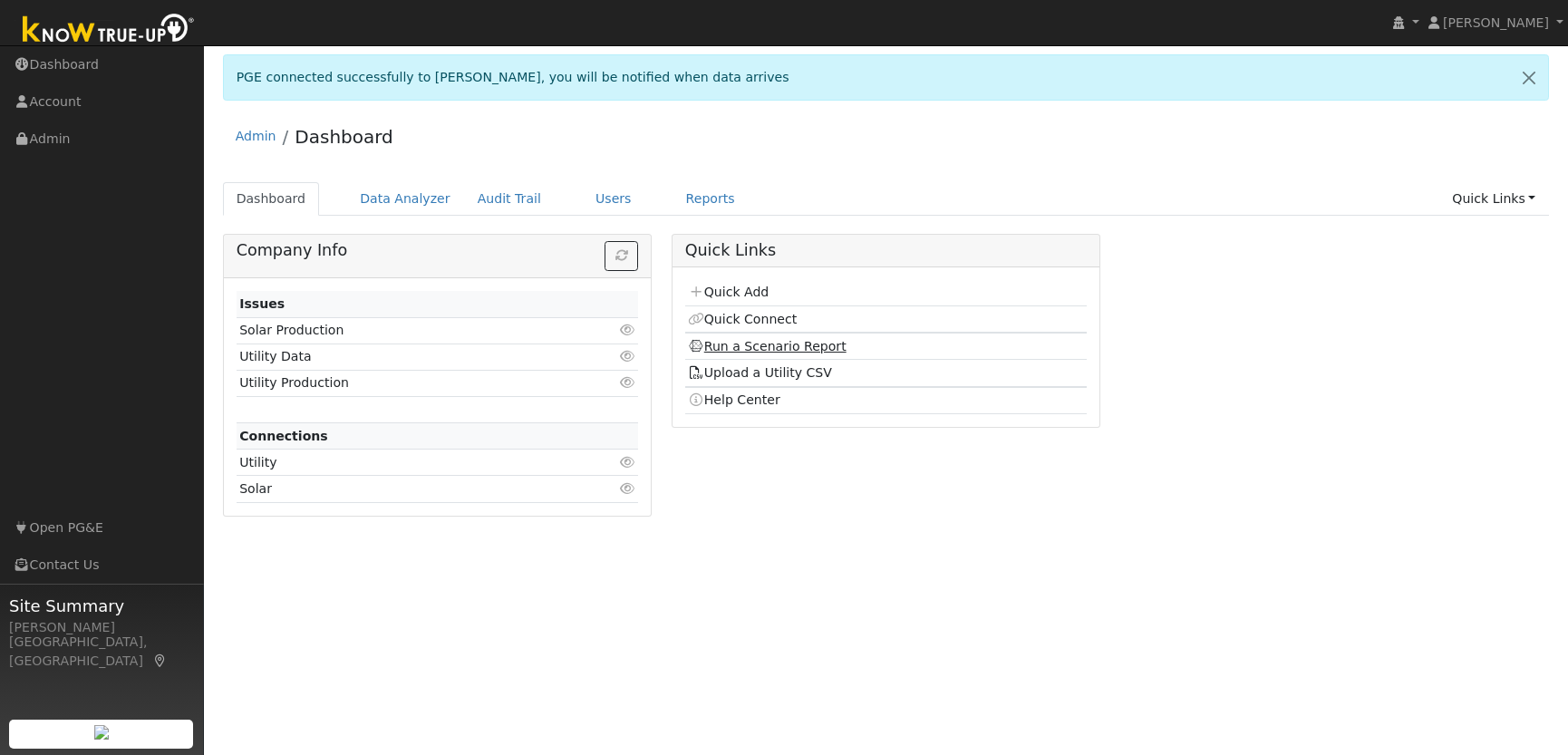
click at [798, 348] on link "Run a Scenario Report" at bounding box center [767, 347] width 158 height 15
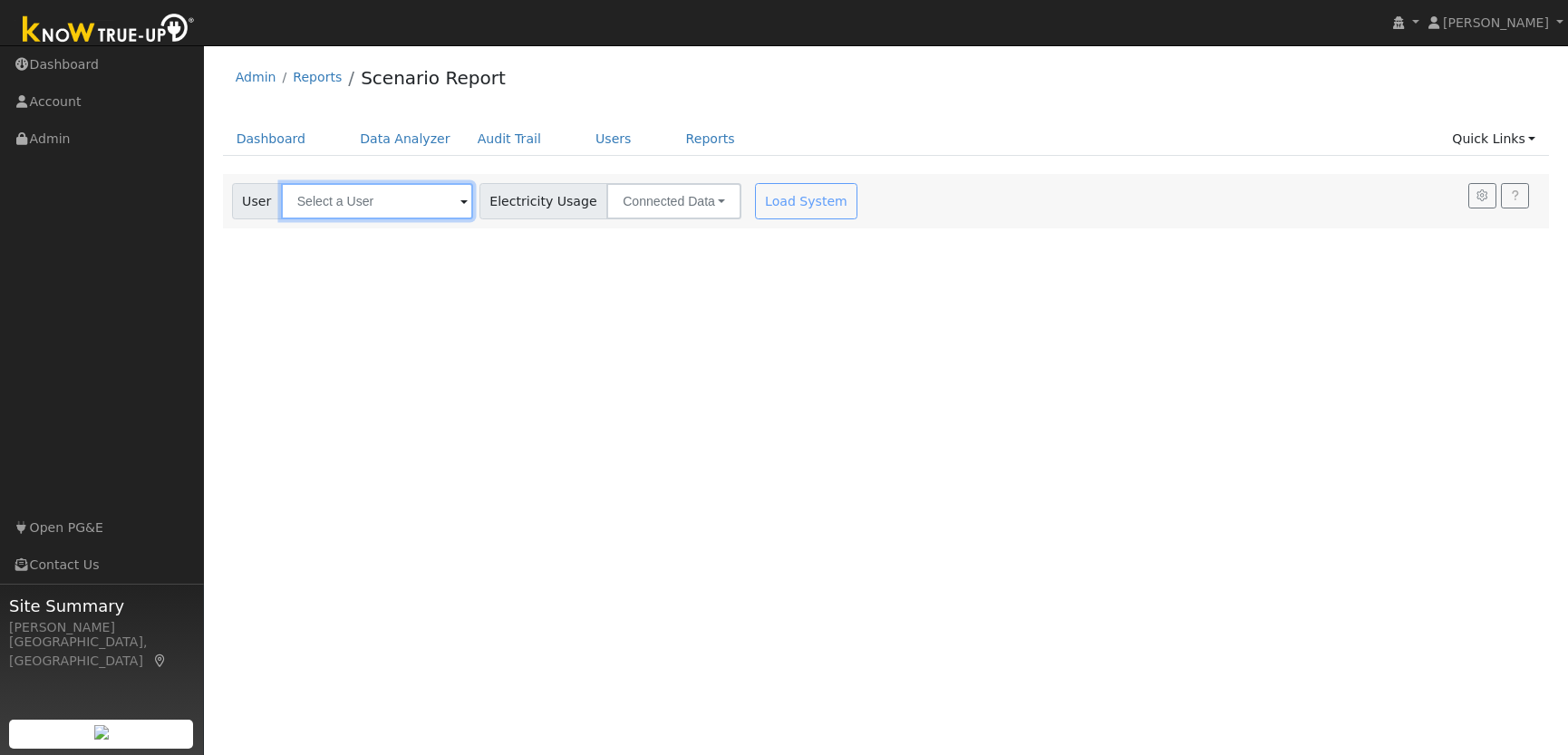
click at [338, 203] on input "text" at bounding box center [377, 201] width 193 height 36
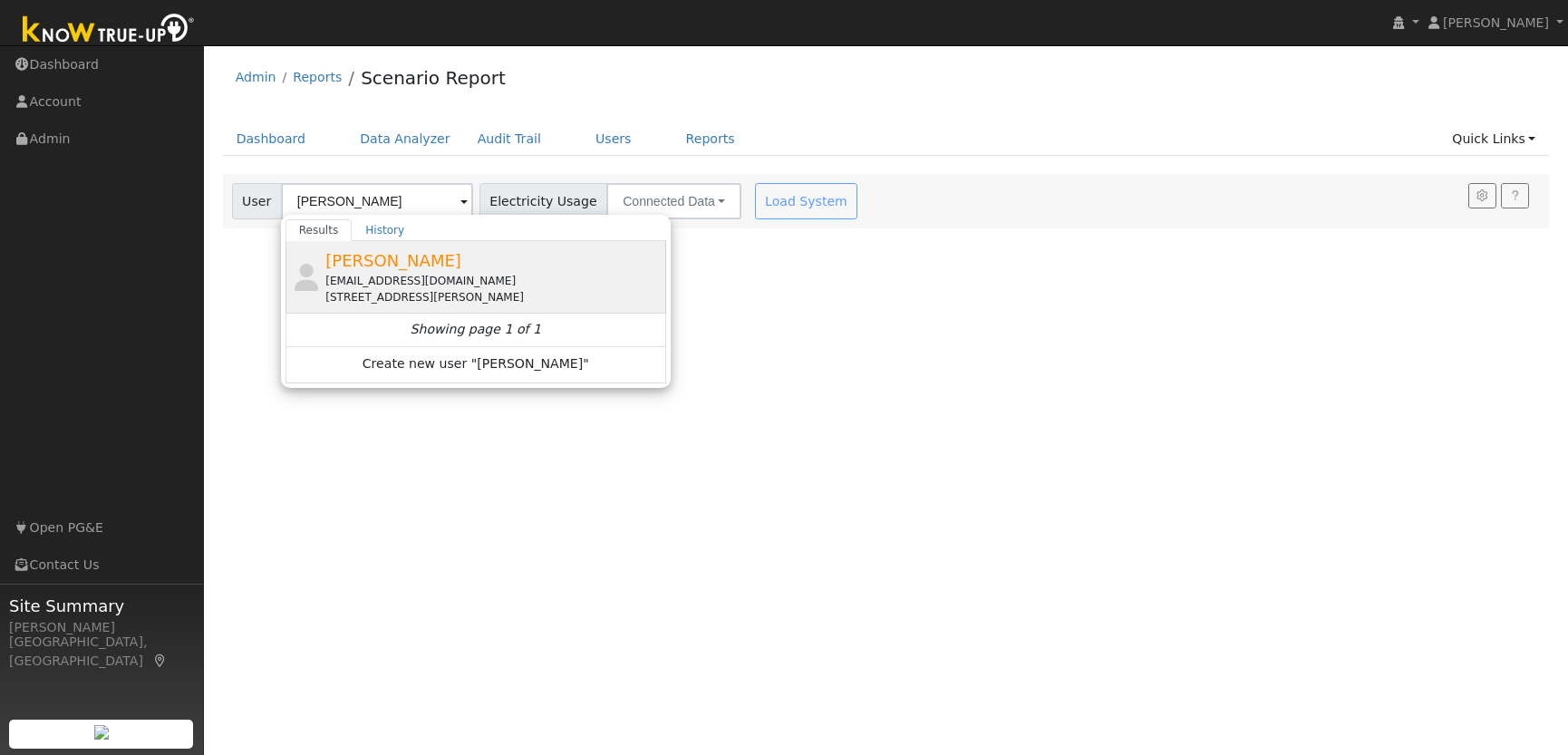
click at [401, 281] on div "[EMAIL_ADDRESS][DOMAIN_NAME]" at bounding box center [493, 281] width 336 height 17
type input "[PERSON_NAME]"
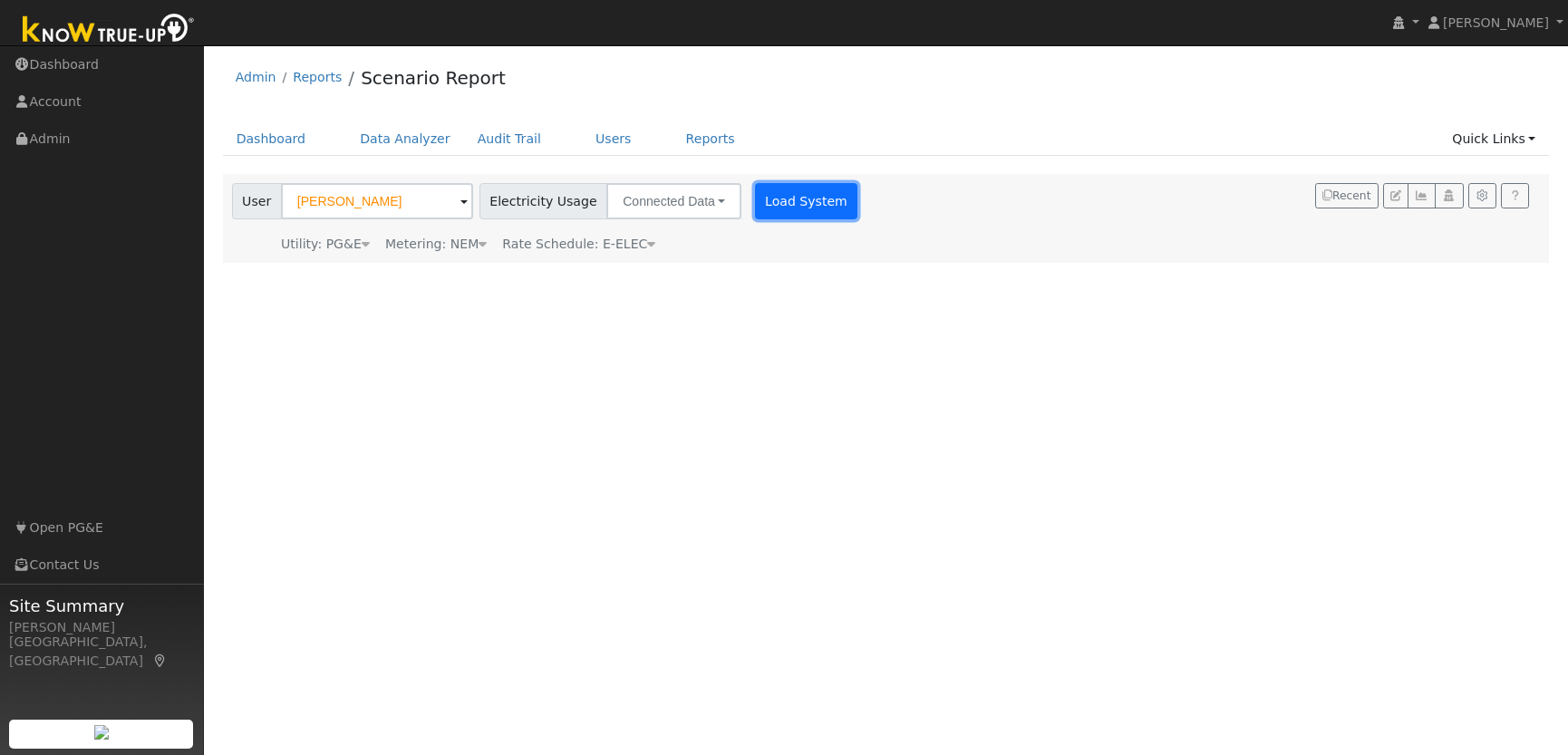
click at [776, 201] on button "Load System" at bounding box center [806, 201] width 103 height 36
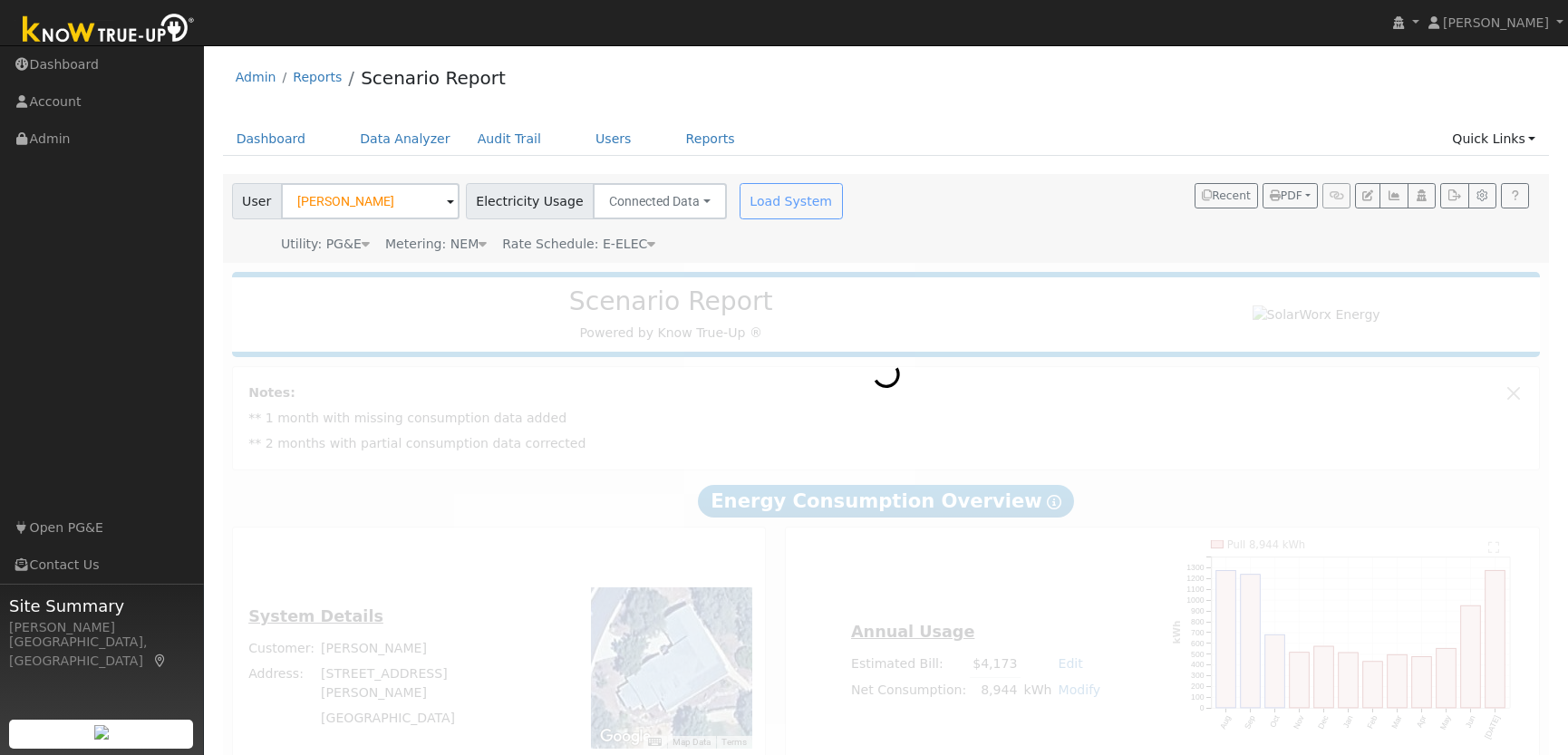
scroll to position [73, 0]
